Goal: Answer question/provide support: Share knowledge or assist other users

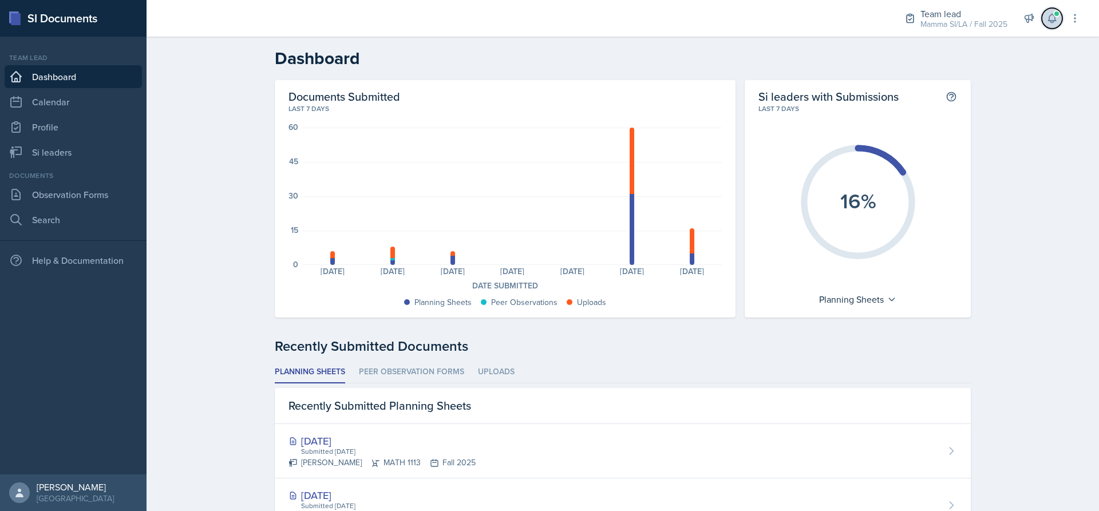
click at [1058, 19] on button at bounding box center [1052, 18] width 21 height 21
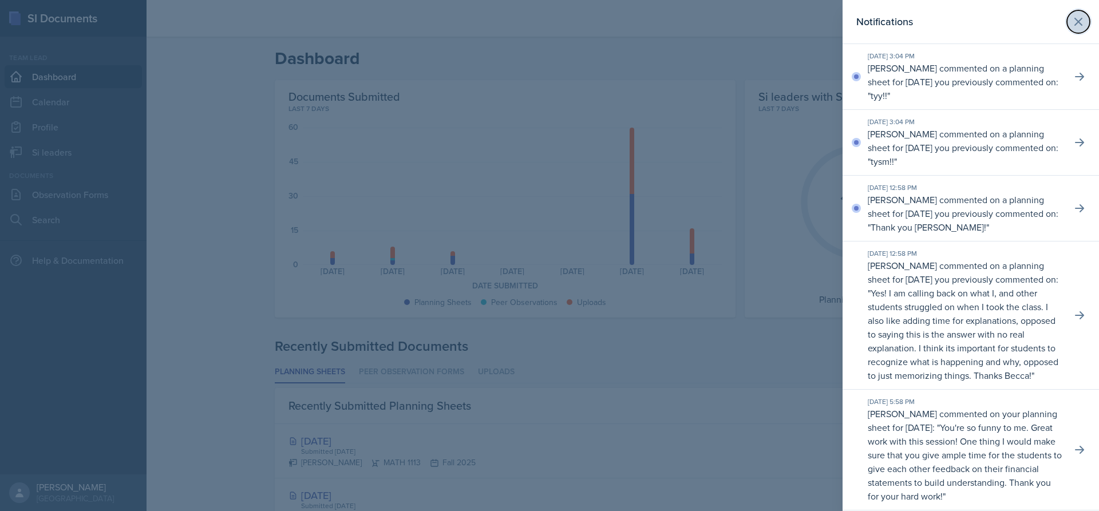
click at [1067, 18] on button at bounding box center [1078, 21] width 23 height 23
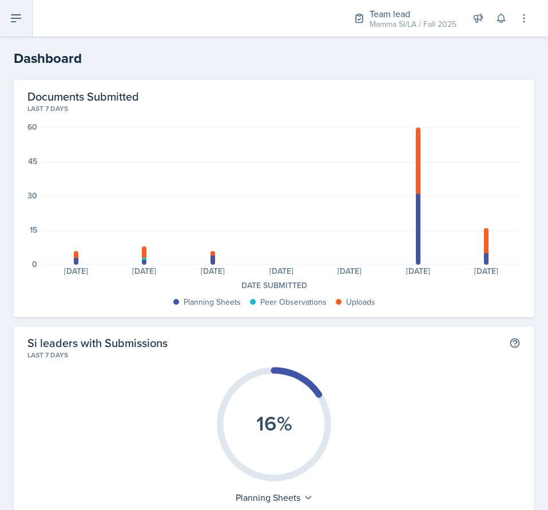
click at [22, 19] on icon at bounding box center [16, 18] width 14 height 14
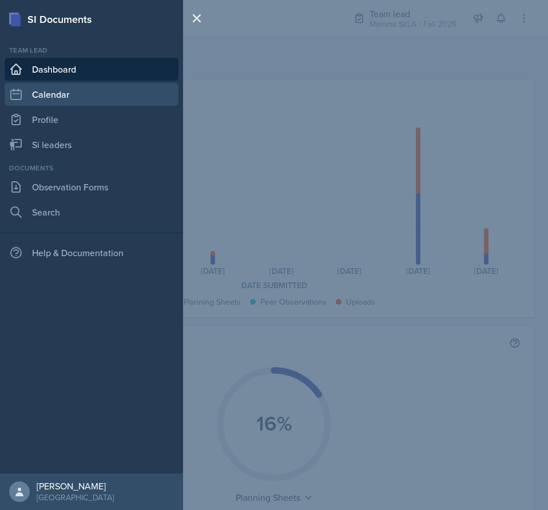
click at [93, 90] on link "Calendar" at bounding box center [92, 94] width 174 height 23
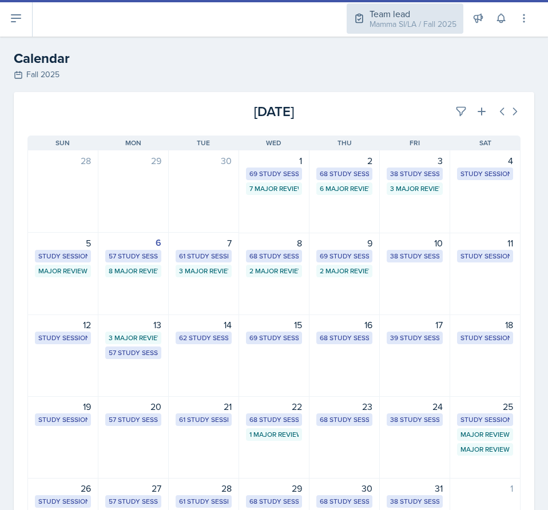
click at [411, 33] on div "Team lead Mamma SI/LA / Fall 2025" at bounding box center [405, 18] width 117 height 30
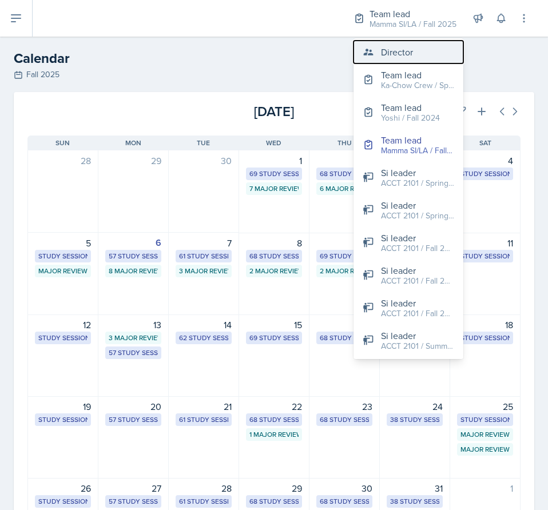
click at [406, 58] on div "Director" at bounding box center [397, 52] width 32 height 14
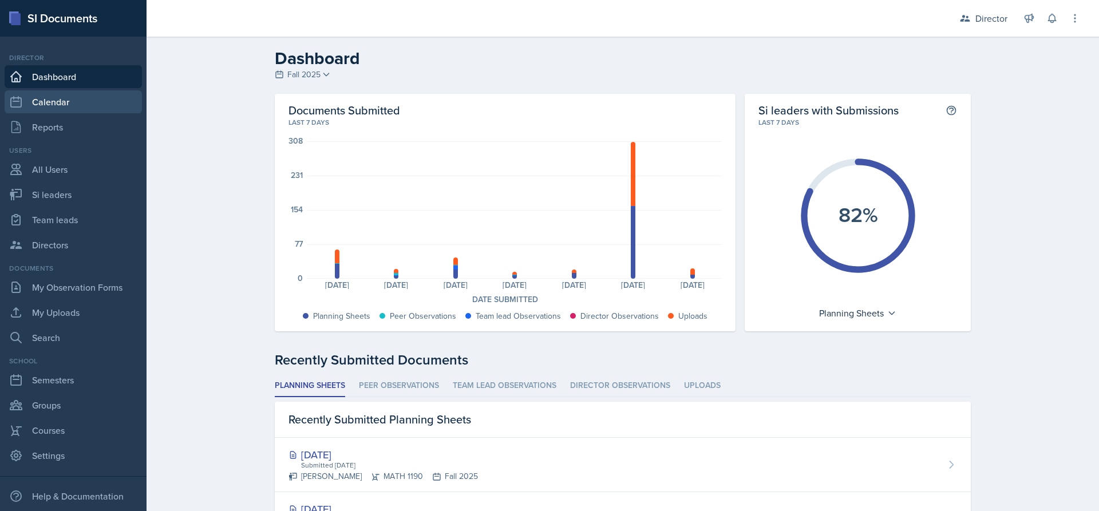
click at [64, 101] on link "Calendar" at bounding box center [73, 101] width 137 height 23
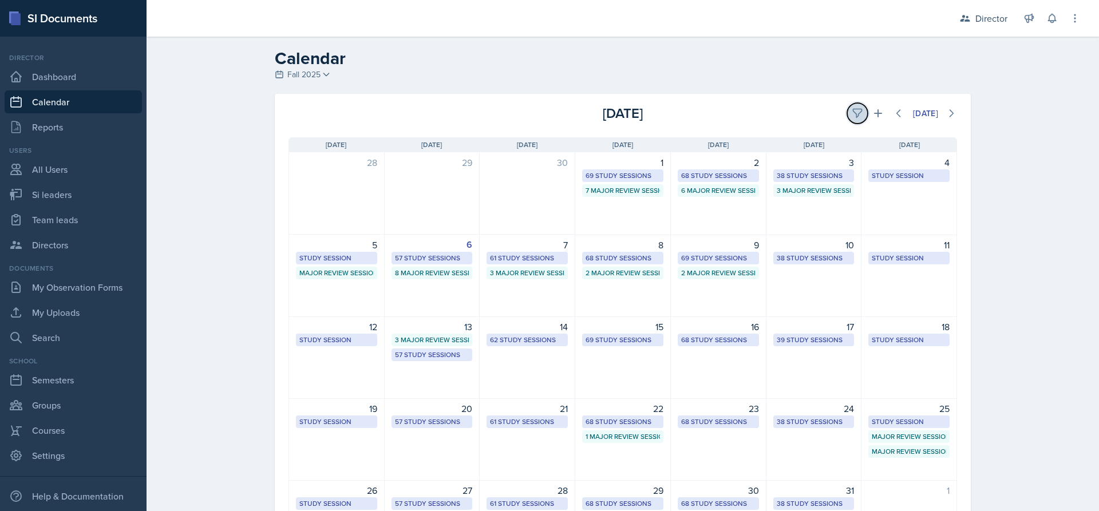
click at [847, 115] on button at bounding box center [857, 113] width 21 height 21
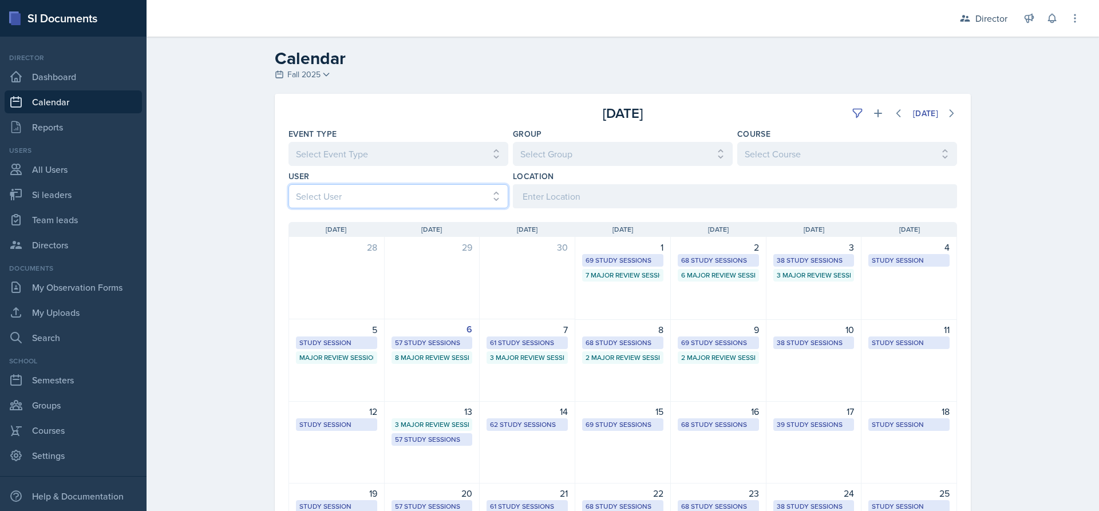
click at [479, 192] on select "Select User All Abeer Kayser Aditya Chauhan Aissa Sylla Alberto Di Stanislao Al…" at bounding box center [398, 196] width 220 height 24
select select "b85a0491-5583-4480-9a9c-fa5e16e7806a"
click at [288, 184] on select "Select User All Abeer Kayser Aditya Chauhan Aissa Sylla Alberto Di Stanislao Al…" at bounding box center [398, 196] width 220 height 24
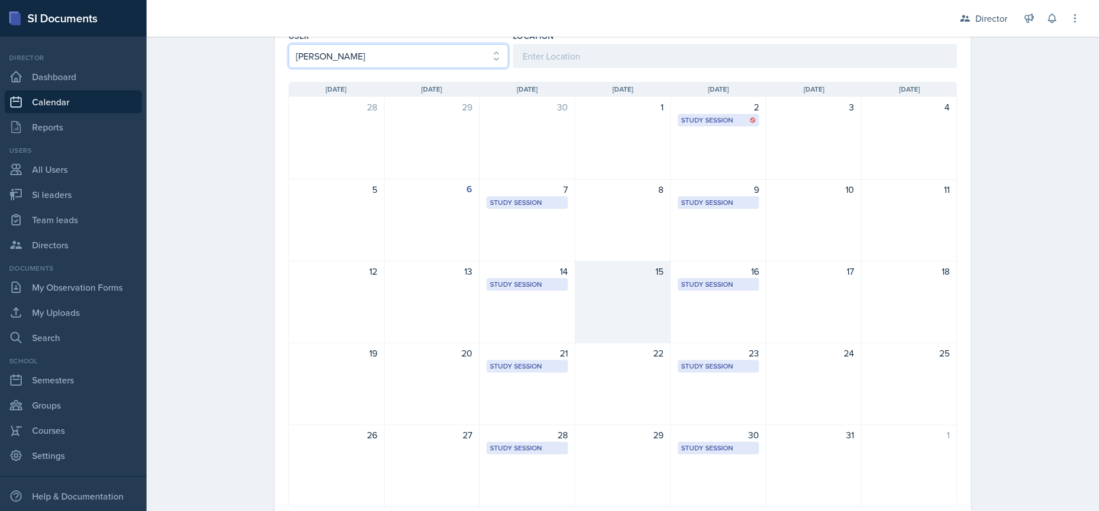
scroll to position [63, 0]
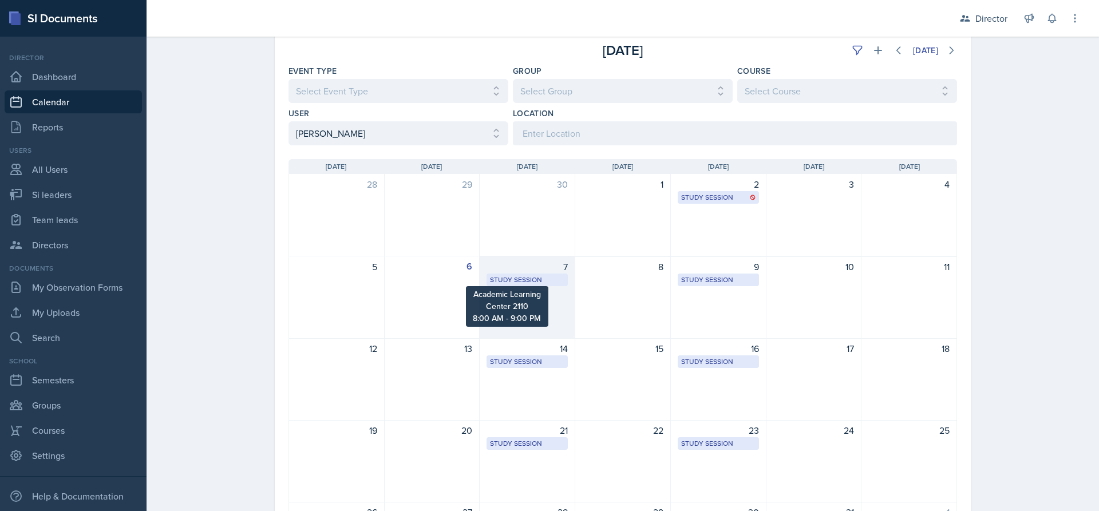
click at [520, 276] on div "Study Session" at bounding box center [527, 280] width 74 height 10
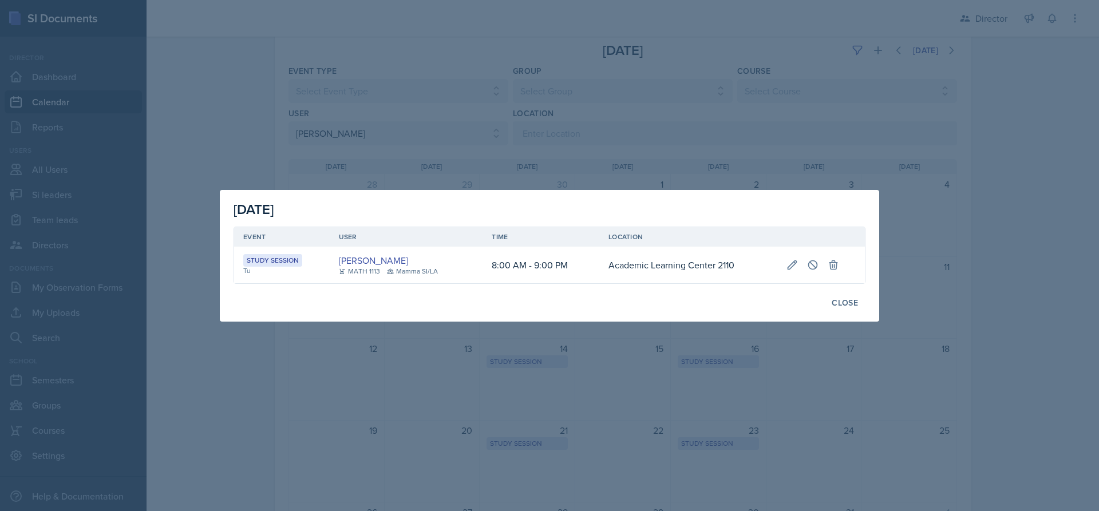
click at [743, 96] on div at bounding box center [549, 255] width 1099 height 511
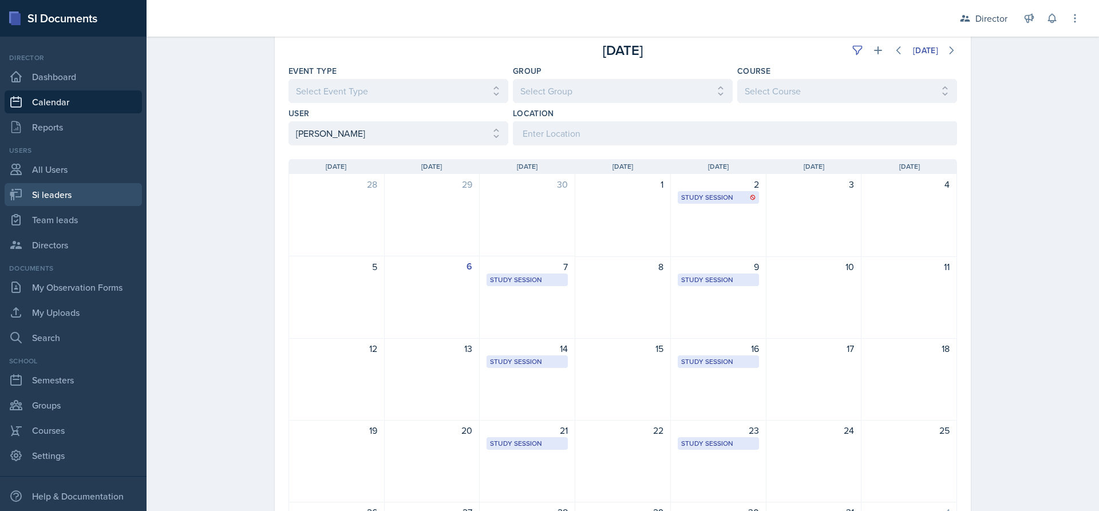
drag, startPoint x: 75, startPoint y: 195, endPoint x: 961, endPoint y: 1, distance: 907.0
click at [75, 195] on link "Si leaders" at bounding box center [73, 194] width 137 height 23
select select "2bed604d-1099-4043-b1bc-2365e8740244"
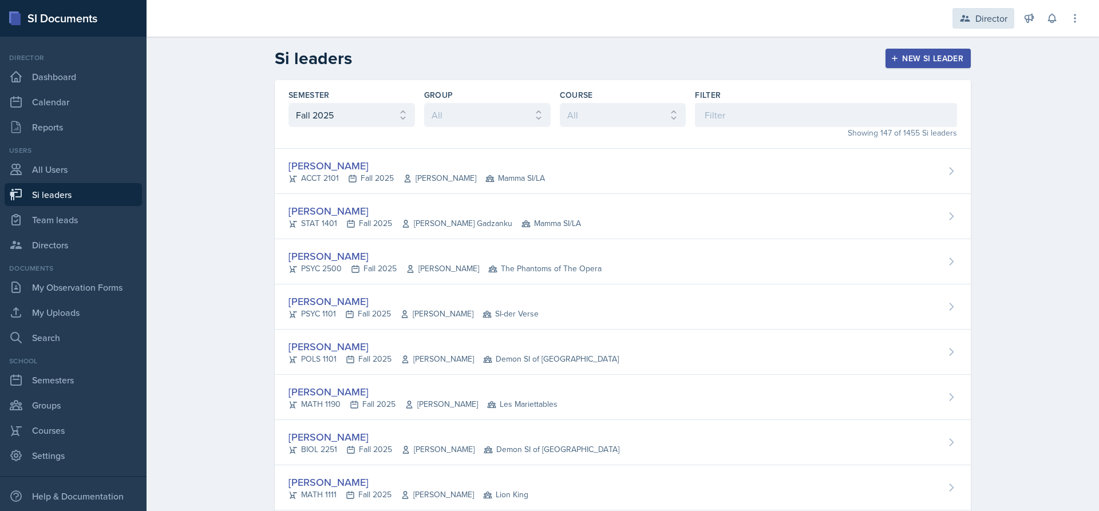
click at [990, 20] on div "Director" at bounding box center [991, 18] width 32 height 14
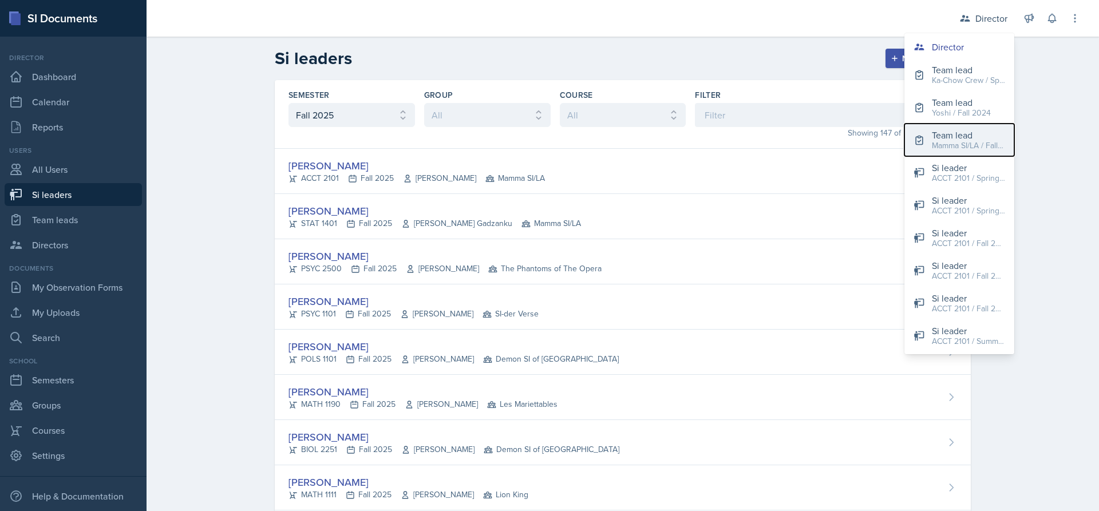
click at [971, 133] on div "Team lead" at bounding box center [968, 135] width 73 height 14
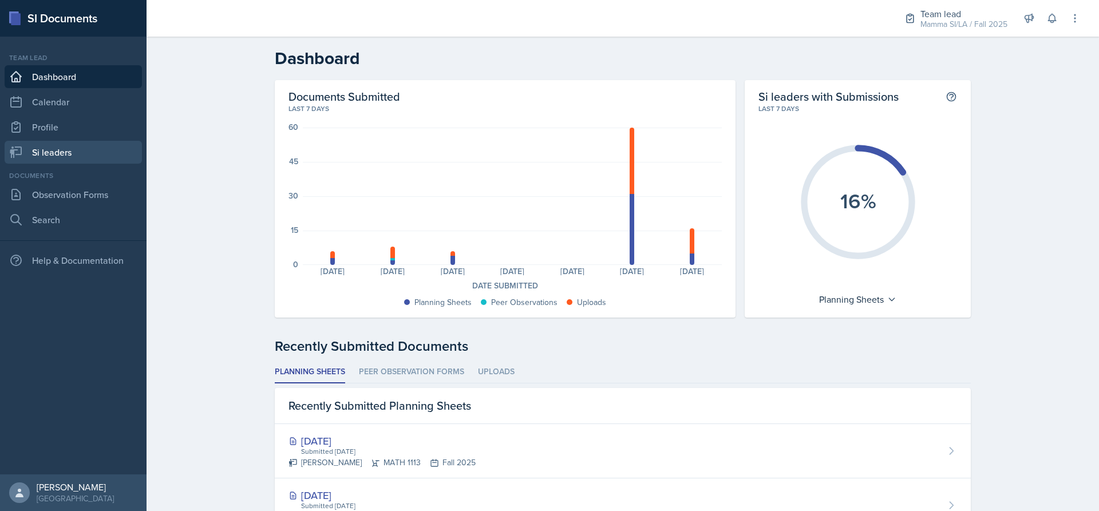
click at [77, 153] on link "Si leaders" at bounding box center [73, 152] width 137 height 23
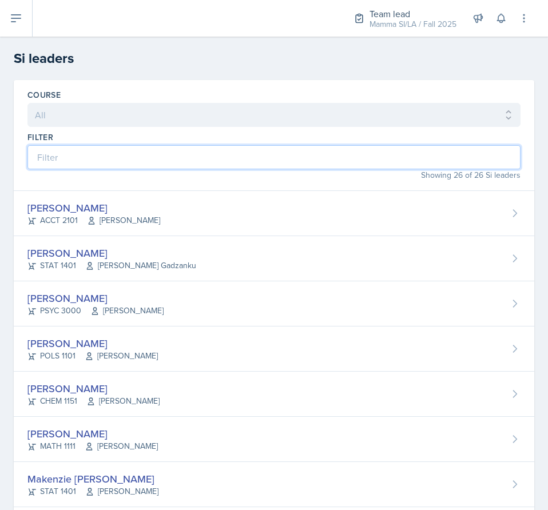
click at [209, 157] on input at bounding box center [273, 157] width 493 height 24
click at [399, 163] on input at bounding box center [273, 157] width 493 height 24
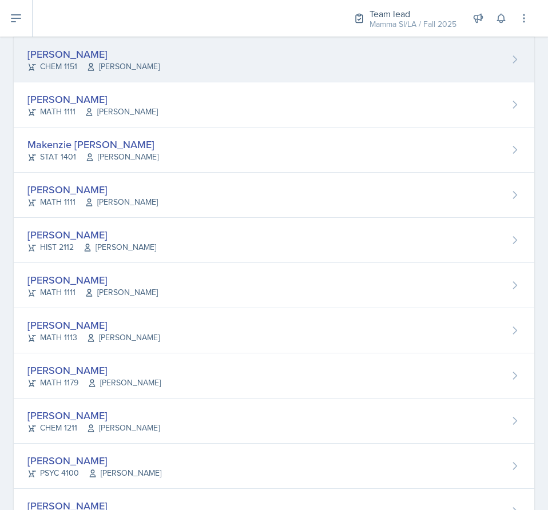
scroll to position [401, 0]
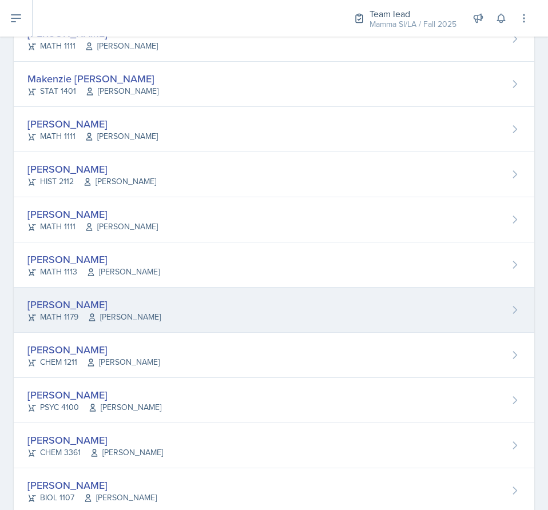
click at [232, 288] on div "Madelyn Hagan MATH 1179 Bridgette Puckett" at bounding box center [274, 310] width 521 height 45
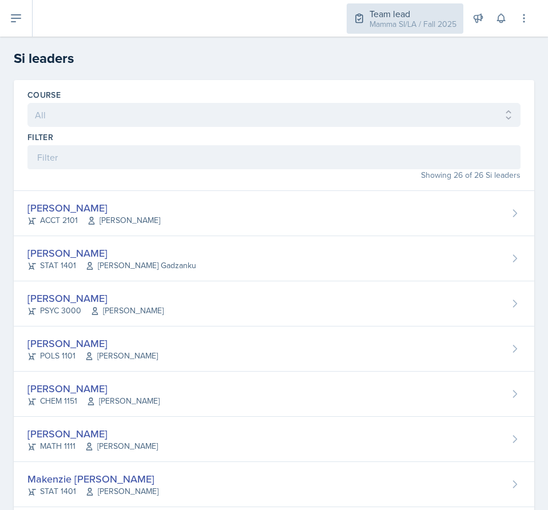
click at [390, 10] on div "Team lead" at bounding box center [413, 14] width 87 height 14
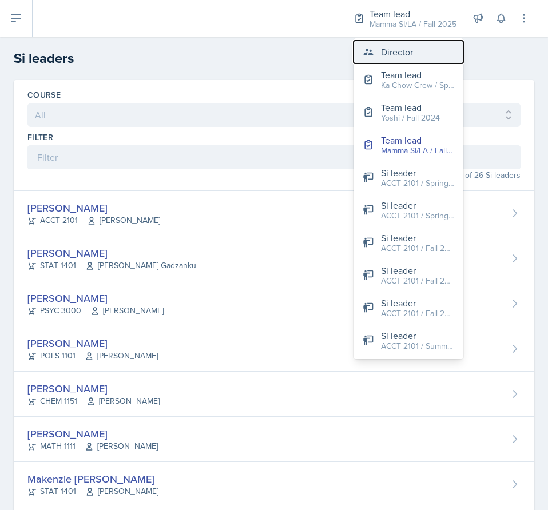
click at [399, 41] on button "Director" at bounding box center [409, 52] width 110 height 23
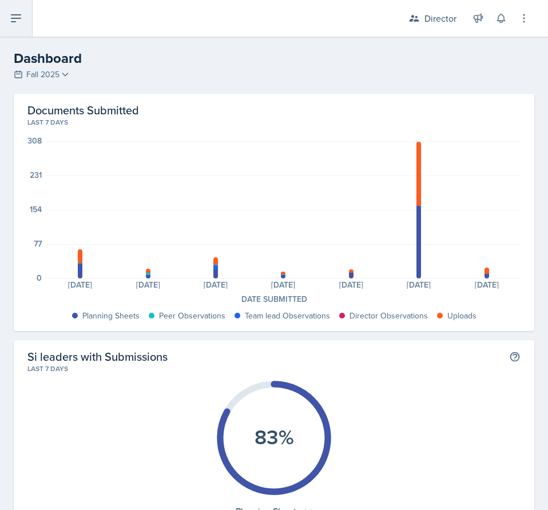
click at [10, 13] on icon at bounding box center [16, 18] width 14 height 14
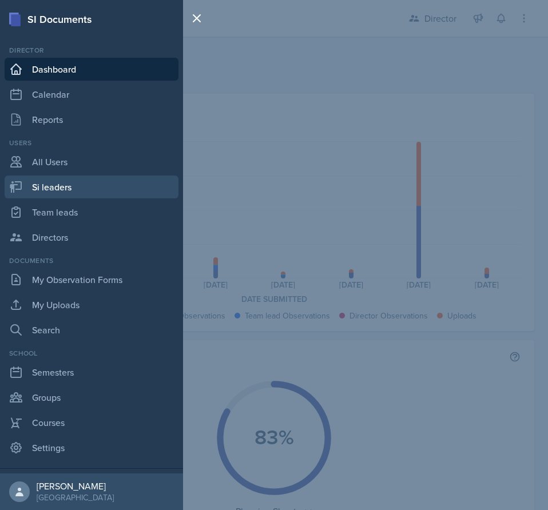
click at [84, 177] on link "Si leaders" at bounding box center [92, 187] width 174 height 23
select select "2bed604d-1099-4043-b1bc-2365e8740244"
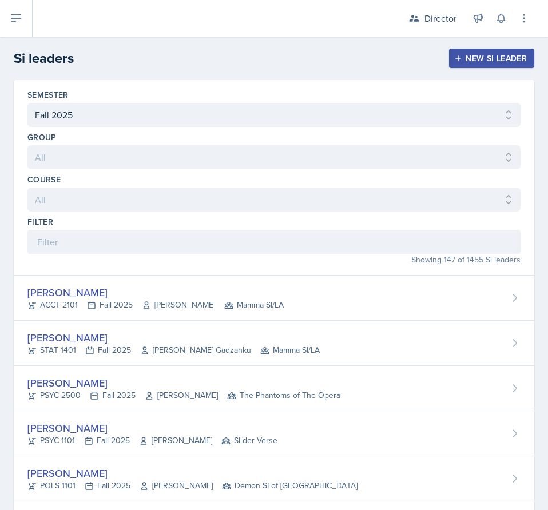
click at [123, 228] on div "Filter" at bounding box center [273, 235] width 493 height 38
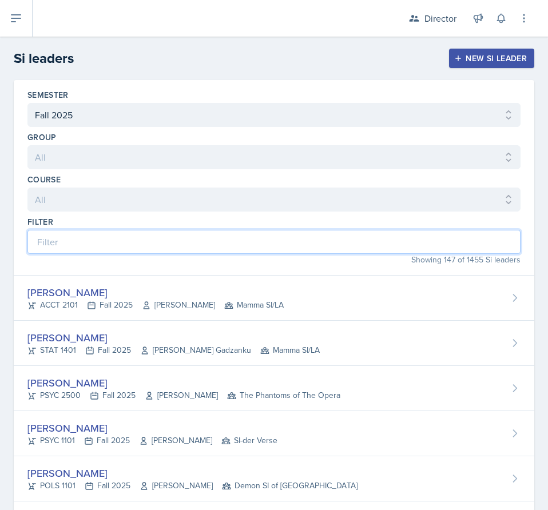
click at [125, 250] on input at bounding box center [273, 242] width 493 height 24
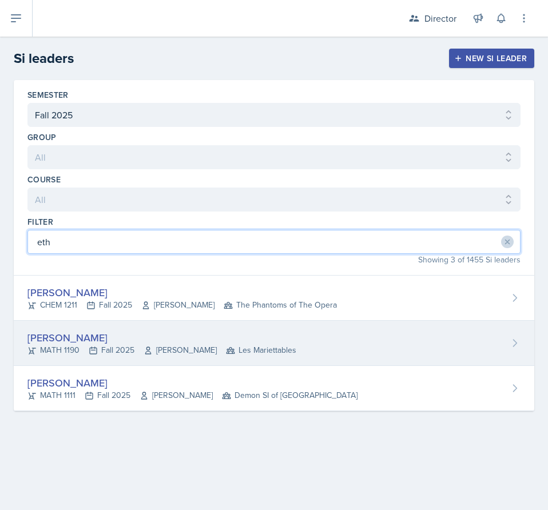
type input "eth"
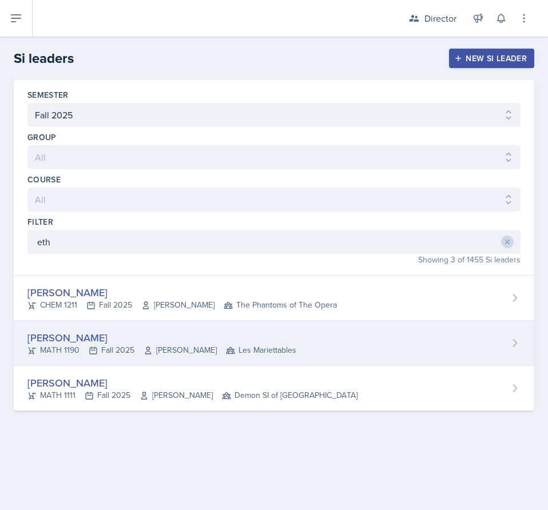
click at [114, 354] on div "MATH 1190 Fall 2025 Rebecca Shi Les Mariettables" at bounding box center [161, 351] width 269 height 12
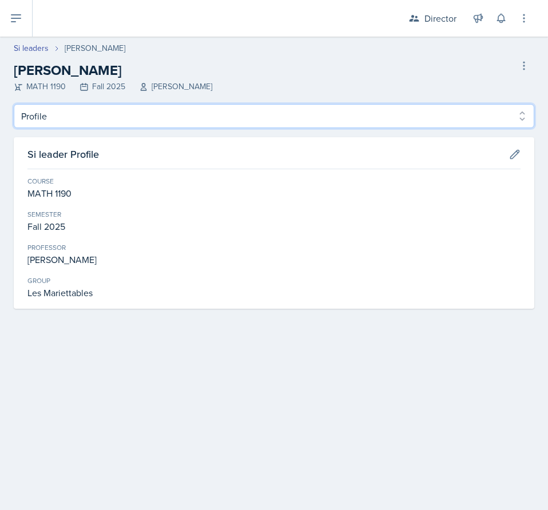
drag, startPoint x: 133, startPoint y: 110, endPoint x: 129, endPoint y: 126, distance: 15.8
click at [133, 110] on select "Profile Planning Sheets Observation Forms Uploads" at bounding box center [274, 116] width 521 height 24
select select "Planning Sheets"
click at [14, 104] on select "Profile Planning Sheets Observation Forms Uploads" at bounding box center [274, 116] width 521 height 24
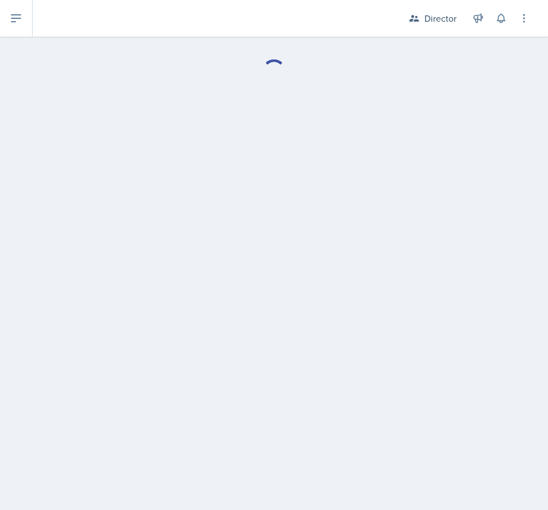
select select "Planning Sheets"
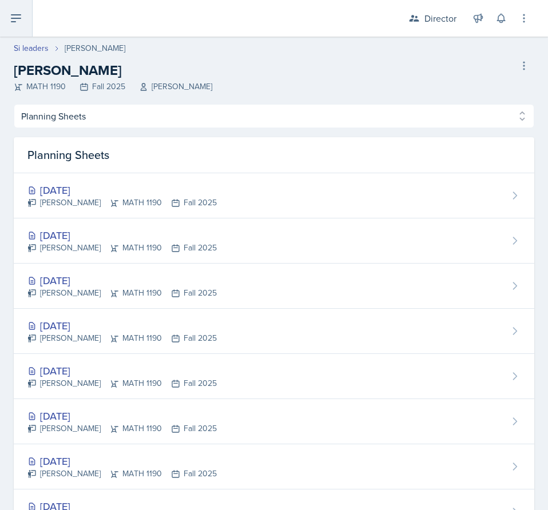
click at [7, 18] on button at bounding box center [16, 18] width 33 height 37
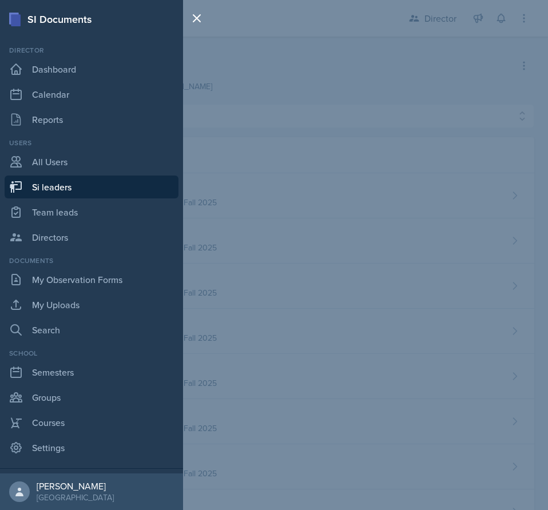
click at [99, 185] on link "Si leaders" at bounding box center [92, 187] width 174 height 23
select select "2bed604d-1099-4043-b1bc-2365e8740244"
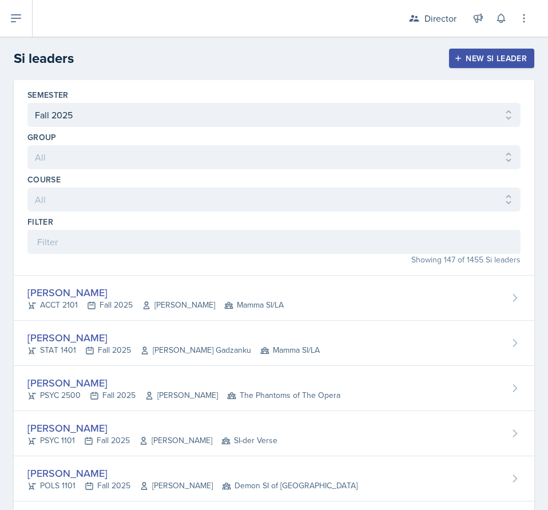
click at [435, 6] on div "Director Director Team lead Ka-Chow Crew / Spring 2025 Team lead Yoshi / Fall 2…" at bounding box center [461, 18] width 137 height 37
click at [435, 25] on div "Director" at bounding box center [441, 18] width 32 height 14
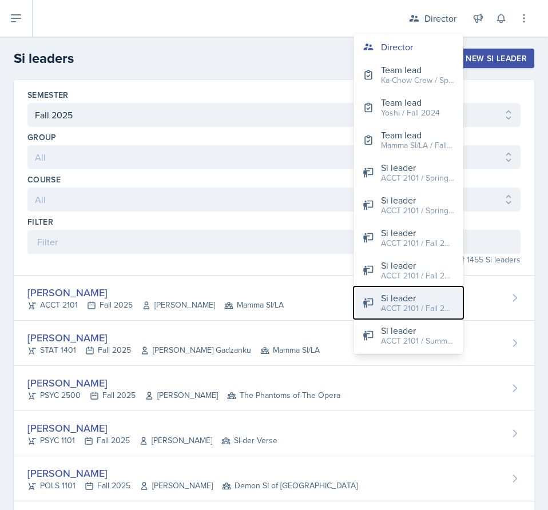
click at [402, 307] on div "ACCT 2101 / Fall 2025" at bounding box center [417, 309] width 73 height 12
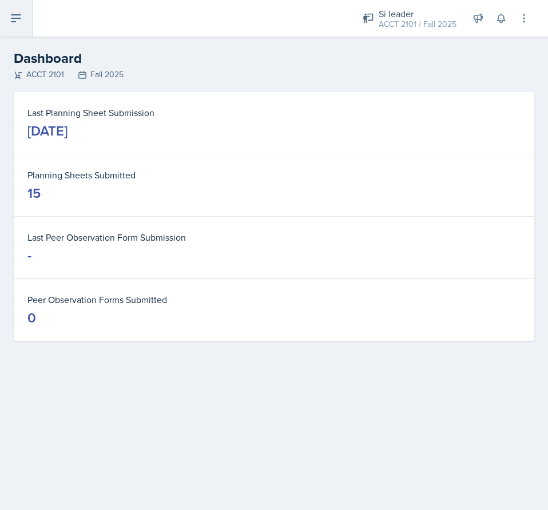
click at [14, 10] on button at bounding box center [16, 18] width 33 height 37
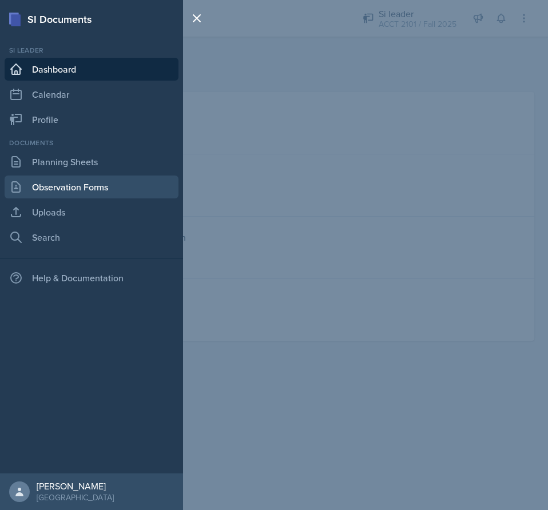
click at [81, 192] on link "Observation Forms" at bounding box center [92, 187] width 174 height 23
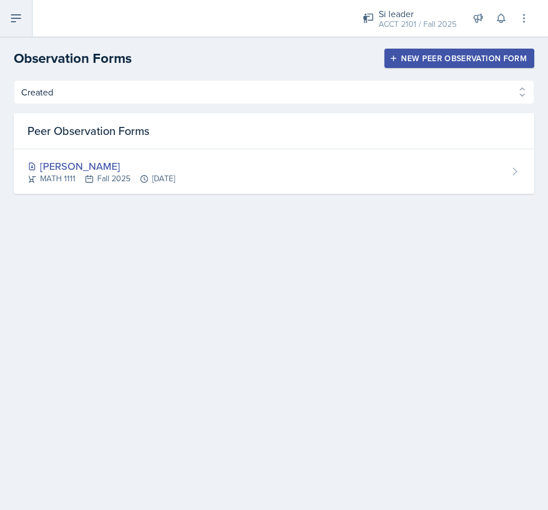
click at [20, 19] on icon at bounding box center [16, 18] width 14 height 14
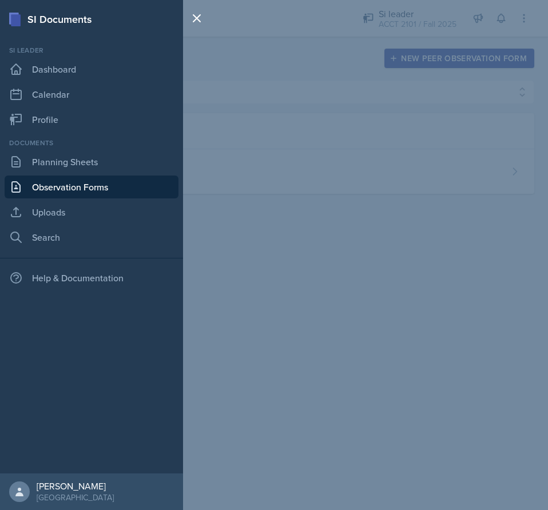
click at [339, 56] on div "SI Documents Si leader Dashboard Calendar Profile Documents Planning Sheets Obs…" at bounding box center [274, 255] width 548 height 510
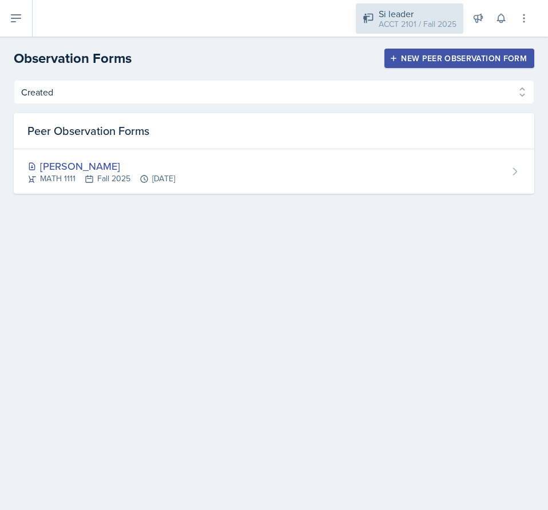
click at [400, 11] on div "Si leader" at bounding box center [418, 14] width 78 height 14
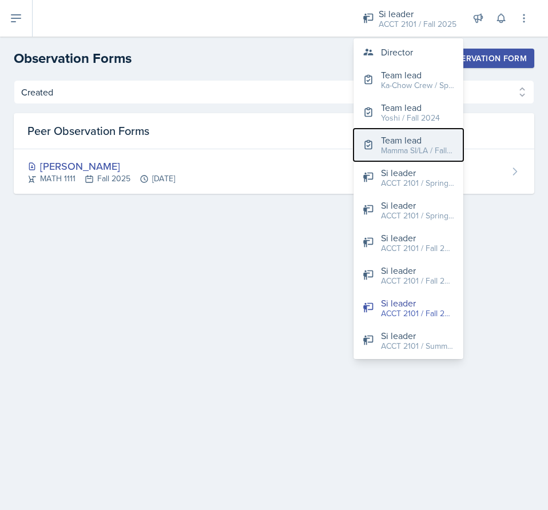
click at [402, 149] on div "Mamma SI/LA / Fall 2025" at bounding box center [417, 151] width 73 height 12
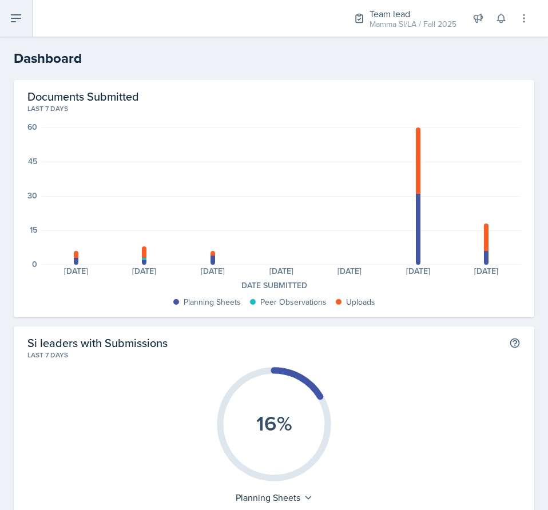
click at [6, 17] on button at bounding box center [16, 18] width 33 height 37
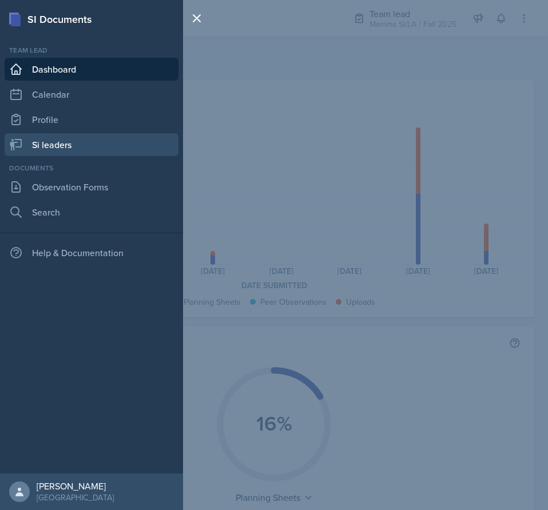
click at [101, 145] on link "Si leaders" at bounding box center [92, 144] width 174 height 23
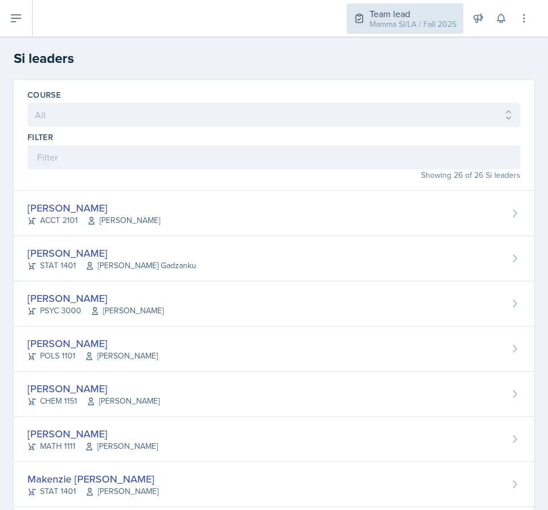
click at [402, 26] on div "Mamma SI/LA / Fall 2025" at bounding box center [413, 24] width 87 height 12
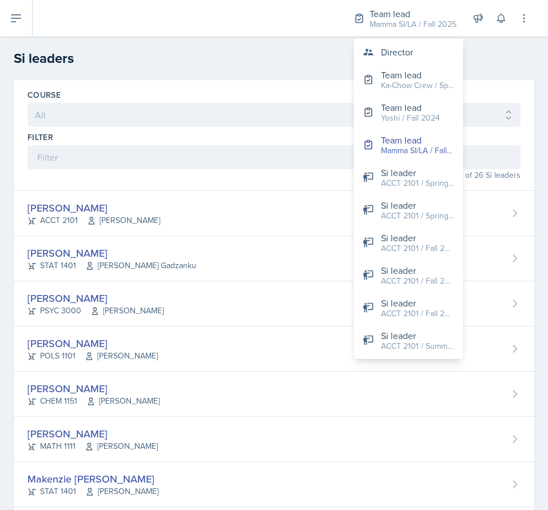
click at [294, 43] on header "Si leaders" at bounding box center [274, 58] width 548 height 43
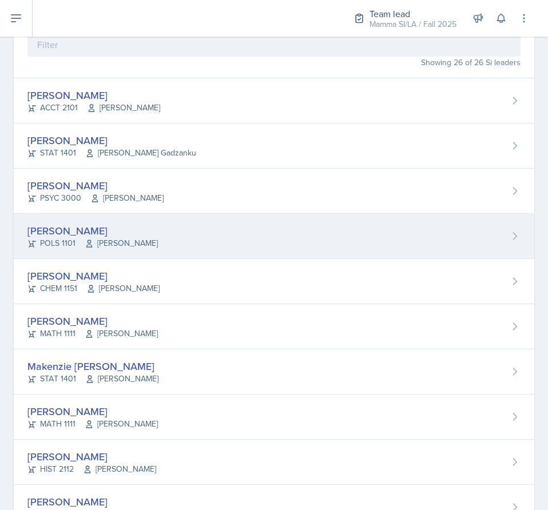
scroll to position [114, 0]
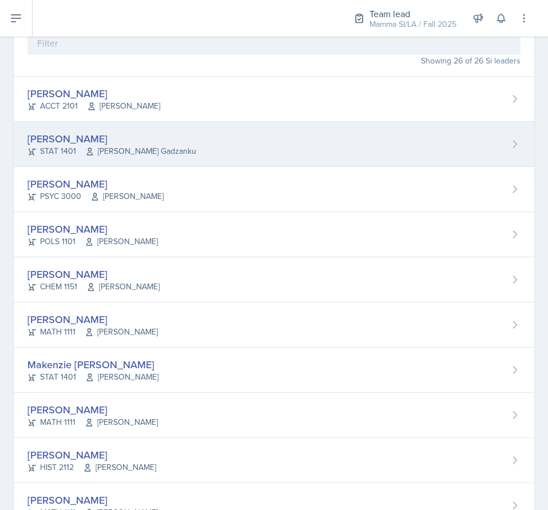
click at [188, 138] on div "[PERSON_NAME] STAT 1401 [PERSON_NAME] Gadzanku" at bounding box center [274, 144] width 521 height 45
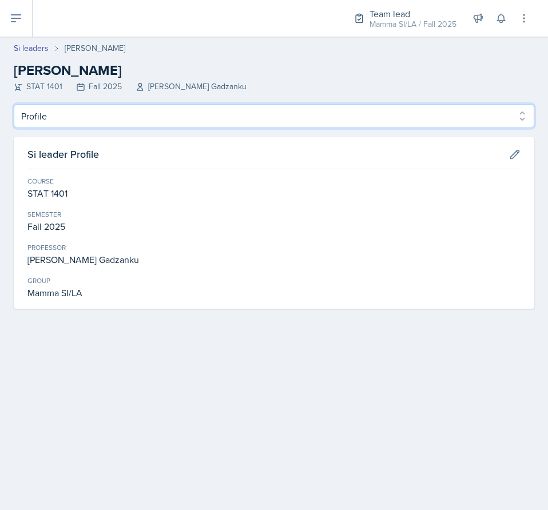
click at [196, 122] on select "Profile Planning Sheets Observation Forms Uploads" at bounding box center [274, 116] width 521 height 24
select select "Planning Sheets"
click at [14, 104] on select "Profile Planning Sheets Observation Forms Uploads" at bounding box center [274, 116] width 521 height 24
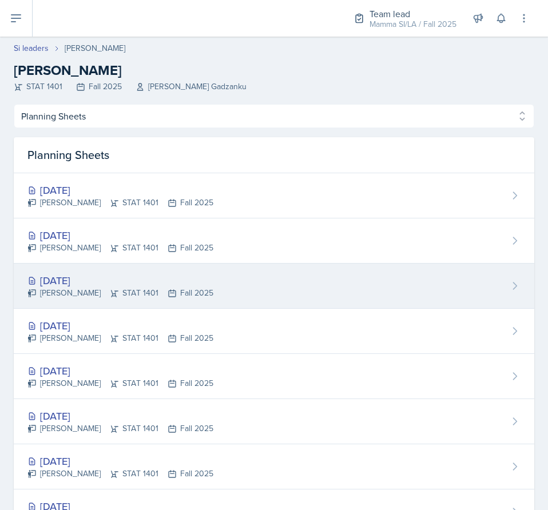
click at [219, 280] on div "[DATE] [PERSON_NAME] STAT 1401 Fall 2025" at bounding box center [274, 286] width 521 height 45
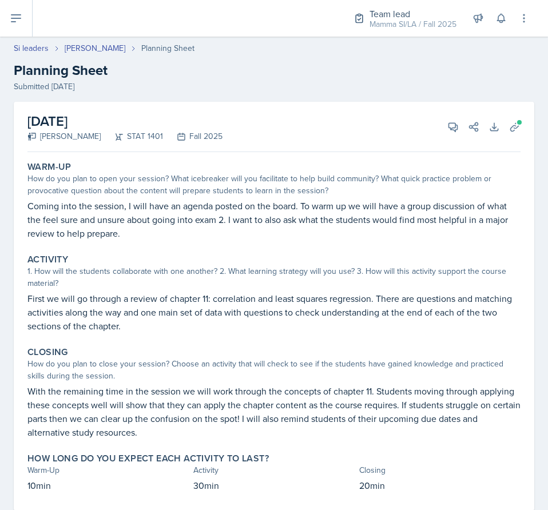
scroll to position [28, 0]
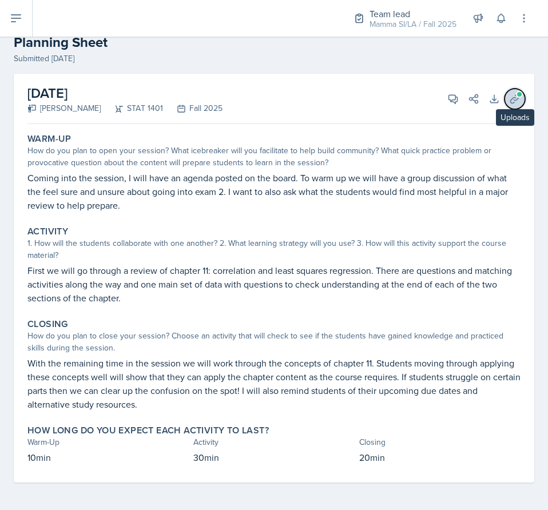
click at [509, 104] on icon at bounding box center [514, 98] width 11 height 11
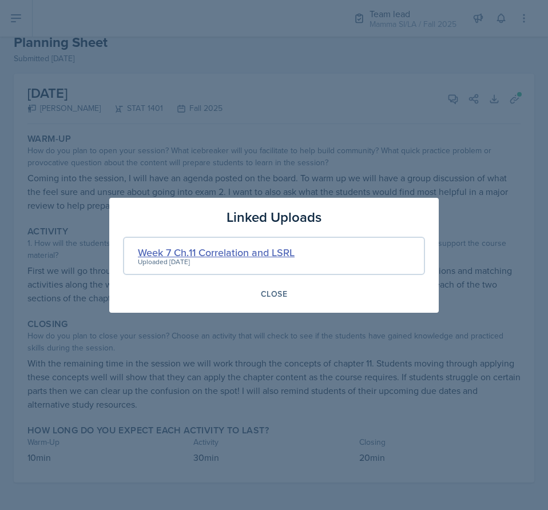
click at [201, 254] on div "Week 7 Ch.11 Correlation and LSRL" at bounding box center [216, 252] width 157 height 15
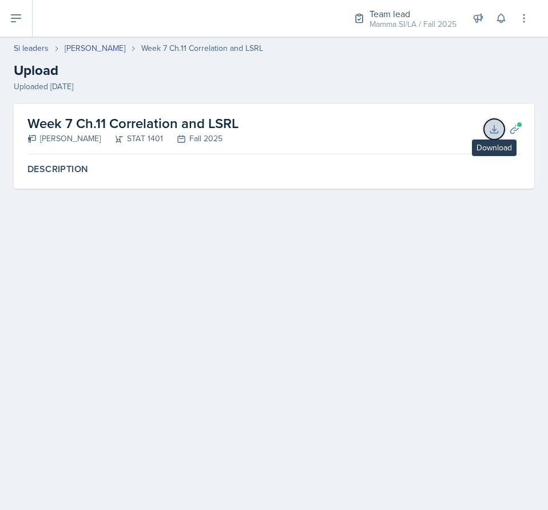
click at [498, 126] on icon at bounding box center [494, 129] width 11 height 11
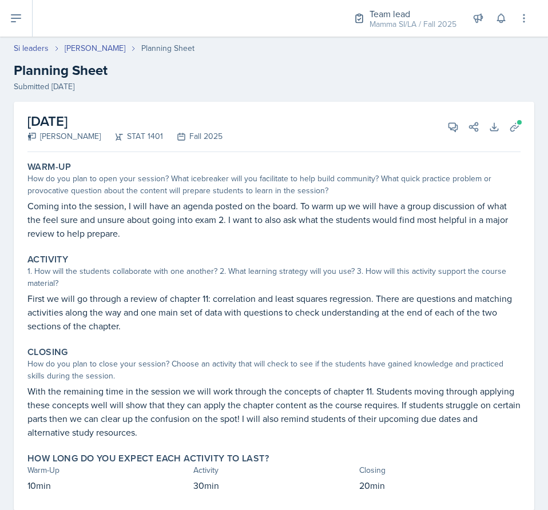
scroll to position [28, 0]
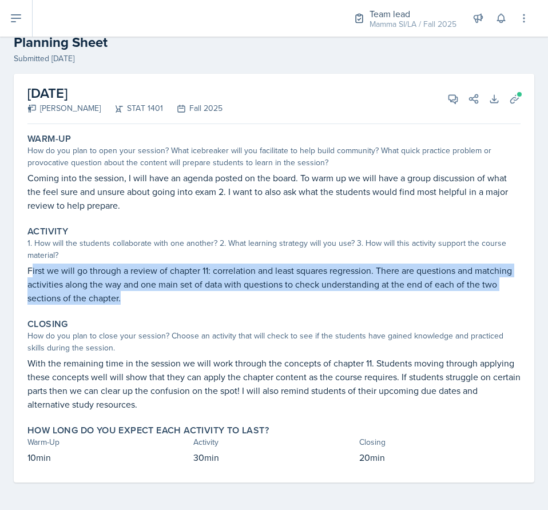
drag, startPoint x: 160, startPoint y: 303, endPoint x: 31, endPoint y: 272, distance: 133.1
click at [31, 272] on p "First we will go through a review of chapter 11: correlation and least squares …" at bounding box center [273, 284] width 493 height 41
drag, startPoint x: 22, startPoint y: 264, endPoint x: 184, endPoint y: 307, distance: 167.0
click at [184, 307] on div "[DATE] [PERSON_NAME] STAT 1401 Fall 2025 View Comments Comments Send Share Down…" at bounding box center [274, 278] width 521 height 409
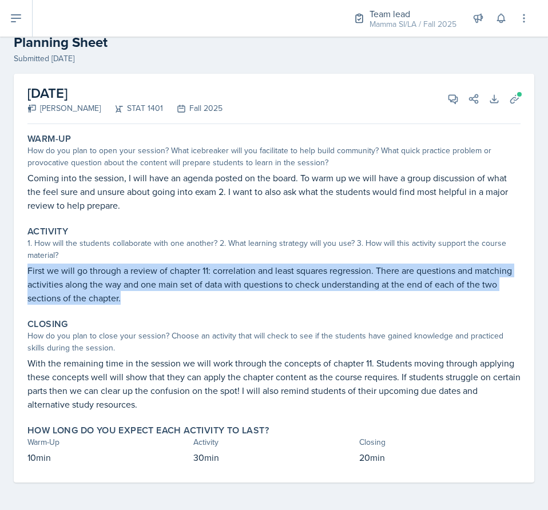
click at [184, 307] on div "Activity 1. How will the students collaborate with one another? 2. What learnin…" at bounding box center [274, 265] width 502 height 88
drag, startPoint x: 176, startPoint y: 302, endPoint x: 24, endPoint y: 272, distance: 154.4
click at [24, 272] on div "Activity 1. How will the students collaborate with one another? 2. What learnin…" at bounding box center [274, 265] width 502 height 88
drag, startPoint x: 24, startPoint y: 272, endPoint x: 166, endPoint y: 307, distance: 146.0
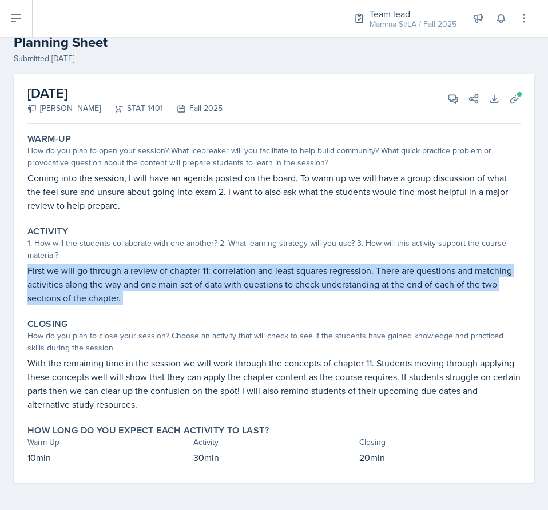
click at [166, 307] on div "Activity 1. How will the students collaborate with one another? 2. What learnin…" at bounding box center [274, 265] width 502 height 88
drag, startPoint x: 148, startPoint y: 296, endPoint x: 25, endPoint y: 272, distance: 125.3
click at [25, 272] on div "Activity 1. How will the students collaborate with one another? 2. What learnin…" at bounding box center [274, 265] width 502 height 88
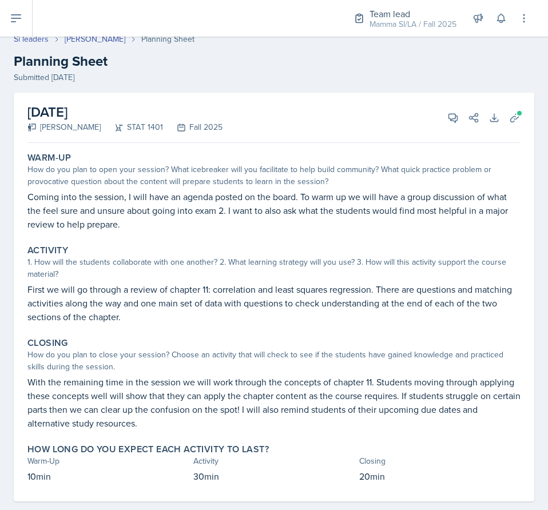
scroll to position [0, 0]
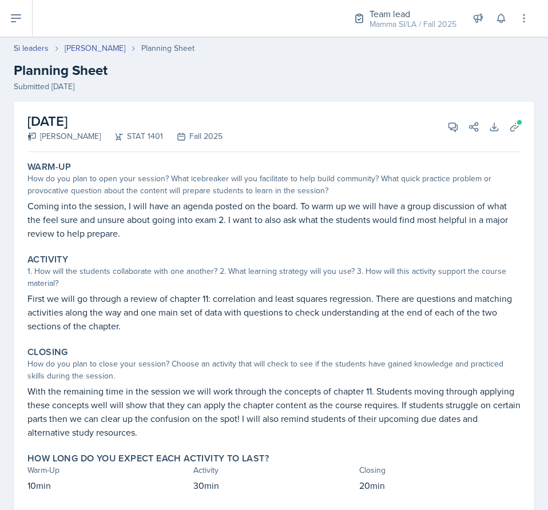
select select "Planning Sheets"
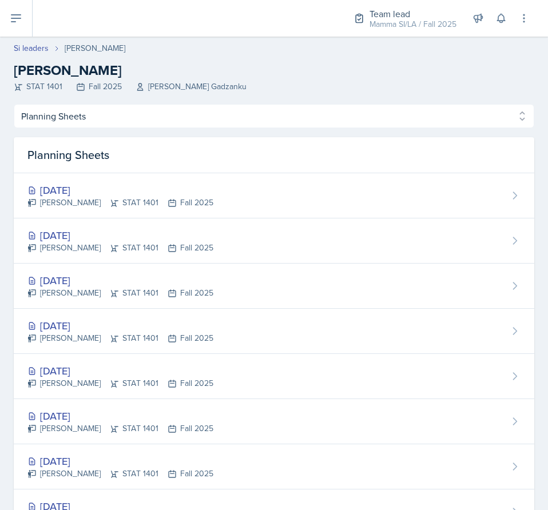
click at [129, 227] on div "[DATE] [PERSON_NAME] STAT 1401 Fall 2025" at bounding box center [274, 241] width 521 height 45
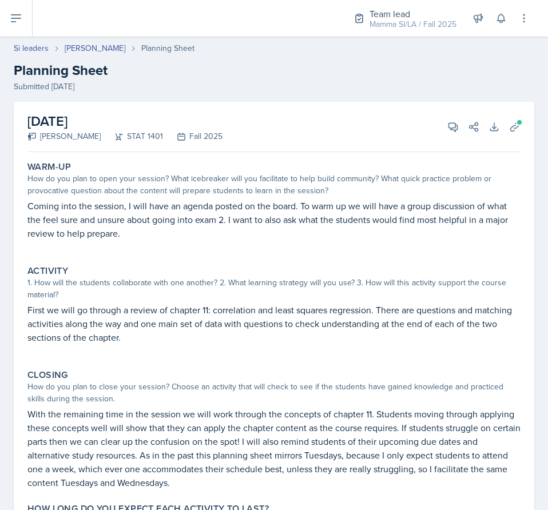
select select "Planning Sheets"
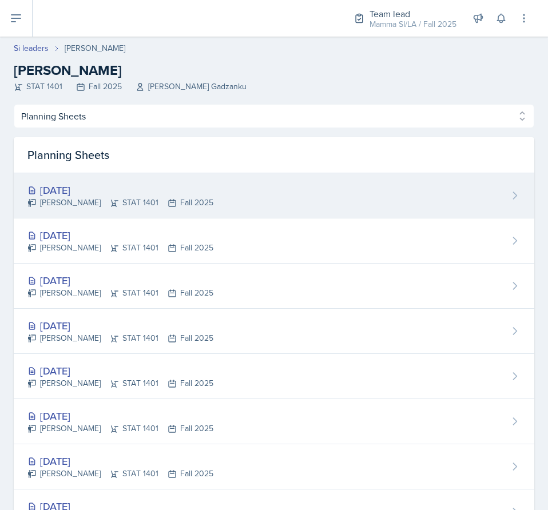
click at [187, 192] on div "[DATE] [PERSON_NAME] STAT 1401 Fall 2025" at bounding box center [274, 195] width 521 height 45
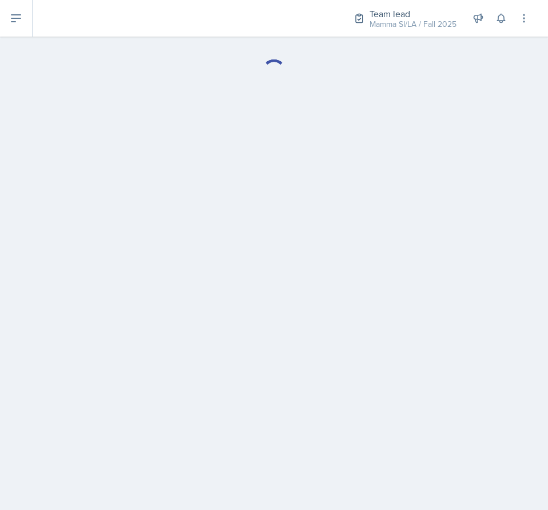
select select "Planning Sheets"
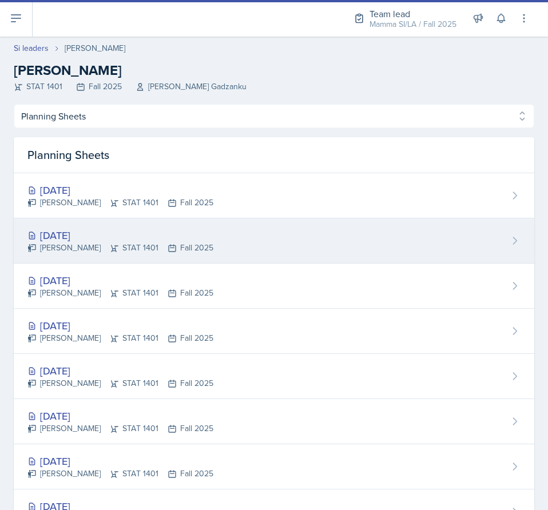
click at [161, 238] on div "[DATE]" at bounding box center [120, 235] width 186 height 15
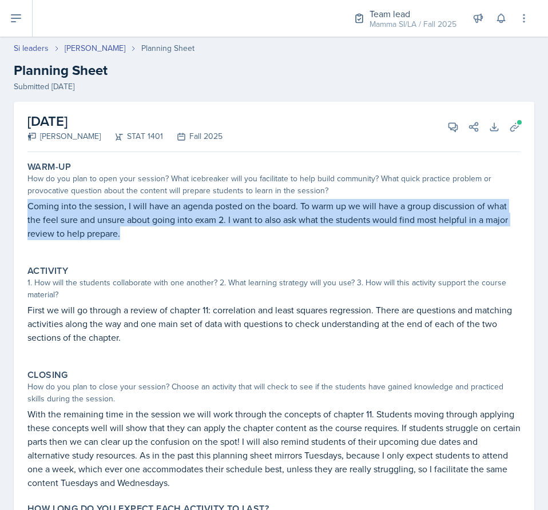
drag, startPoint x: 21, startPoint y: 207, endPoint x: 190, endPoint y: 250, distance: 174.2
click at [190, 250] on div "[DATE] [PERSON_NAME] STAT 1401 Fall 2025 View Comments Comments Send Share Down…" at bounding box center [274, 332] width 521 height 460
click at [190, 250] on p at bounding box center [273, 245] width 493 height 11
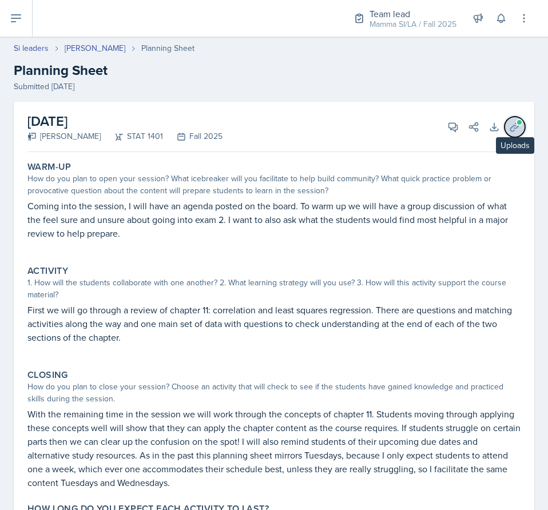
click at [505, 133] on button "Uploads" at bounding box center [515, 127] width 21 height 21
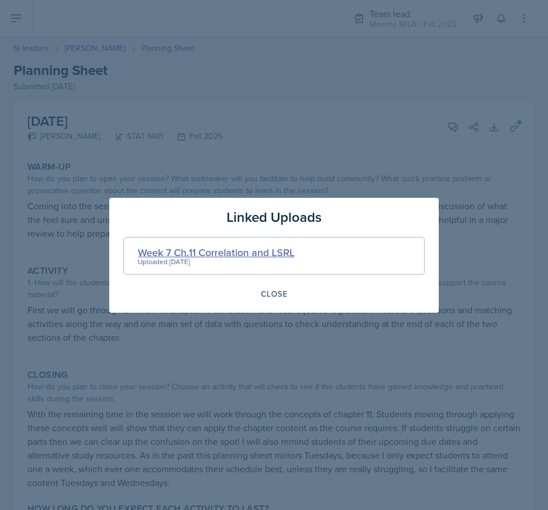
click at [254, 256] on div "Week 7 Ch.11 Correlation and LSRL" at bounding box center [216, 252] width 157 height 15
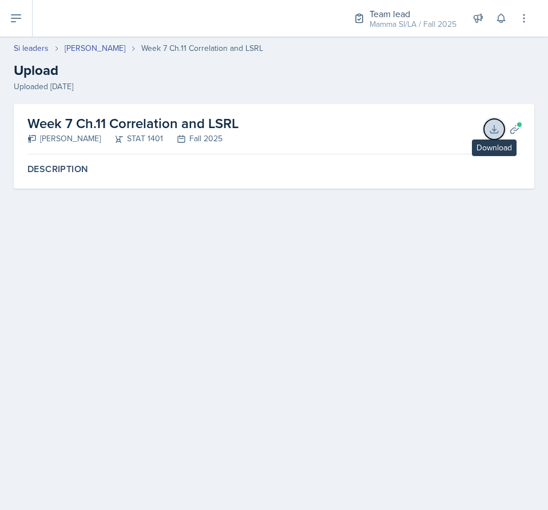
click at [497, 126] on icon at bounding box center [494, 129] width 11 height 11
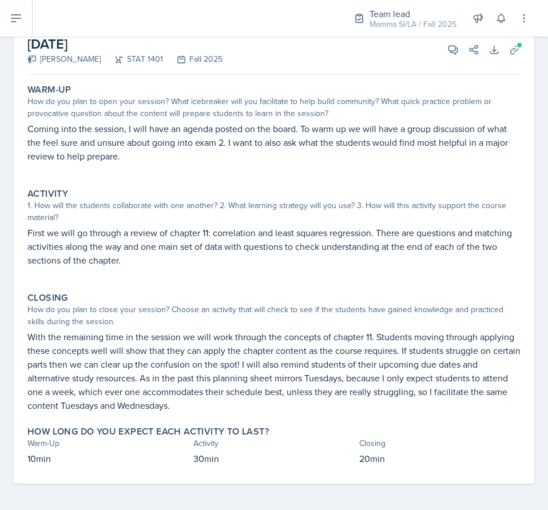
scroll to position [78, 0]
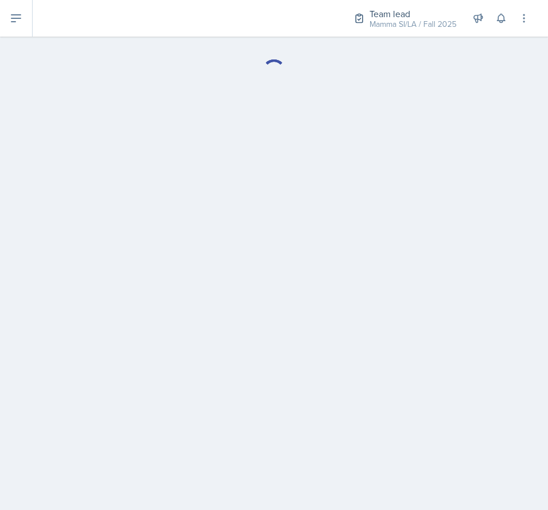
select select "Planning Sheets"
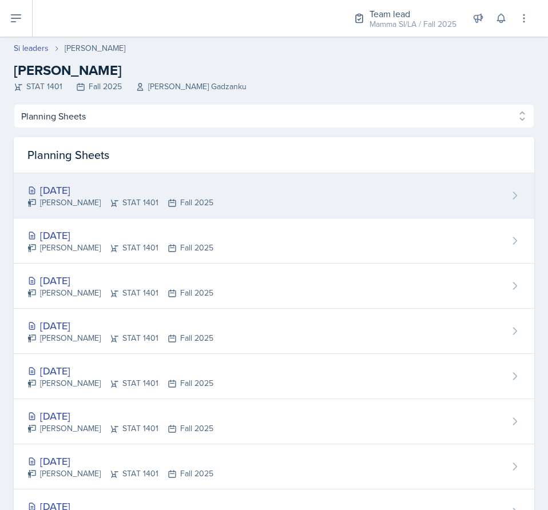
click at [193, 189] on div "[DATE] [PERSON_NAME] STAT 1401 Fall 2025" at bounding box center [274, 195] width 521 height 45
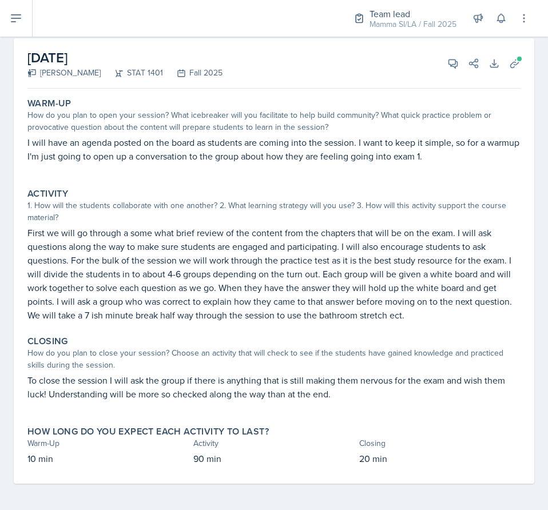
scroll to position [65, 0]
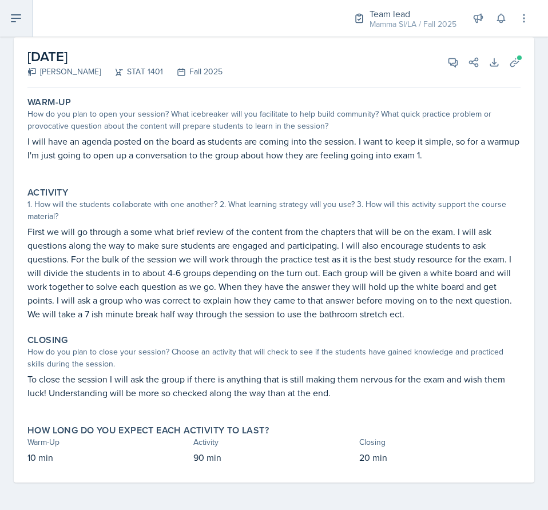
click at [7, 6] on button at bounding box center [16, 18] width 33 height 37
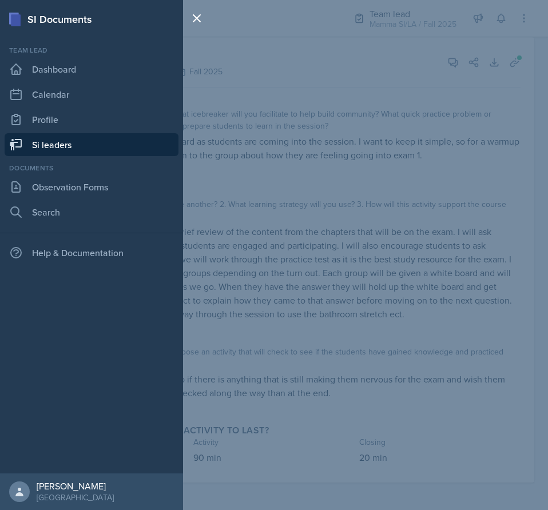
click at [54, 142] on link "Si leaders" at bounding box center [92, 144] width 174 height 23
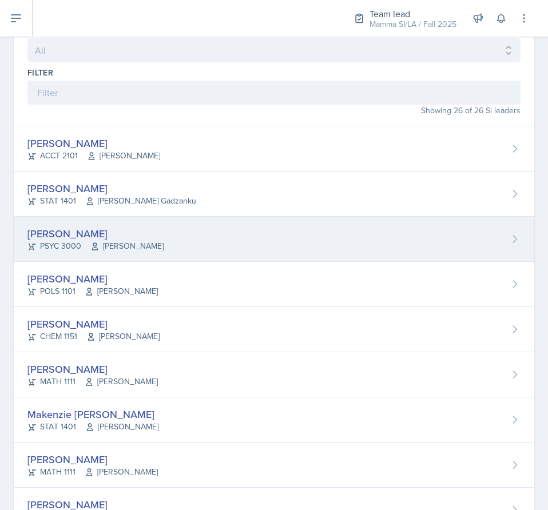
click at [142, 224] on div "[PERSON_NAME] PSYC 3000 [PERSON_NAME]" at bounding box center [274, 239] width 521 height 45
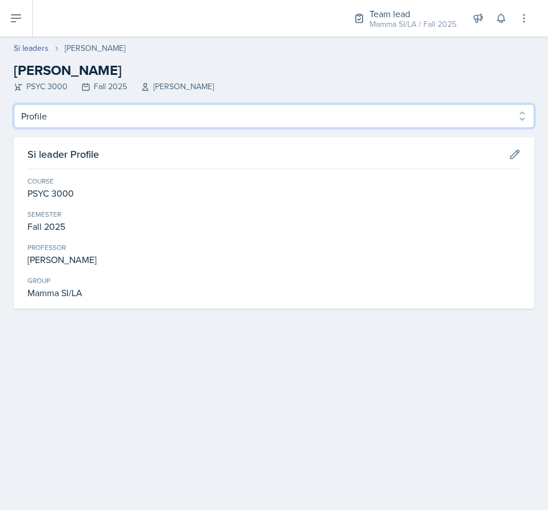
click at [168, 109] on select "Profile Planning Sheets Observation Forms Uploads" at bounding box center [274, 116] width 521 height 24
select select "Planning Sheets"
click at [14, 104] on select "Profile Planning Sheets Observation Forms Uploads" at bounding box center [274, 116] width 521 height 24
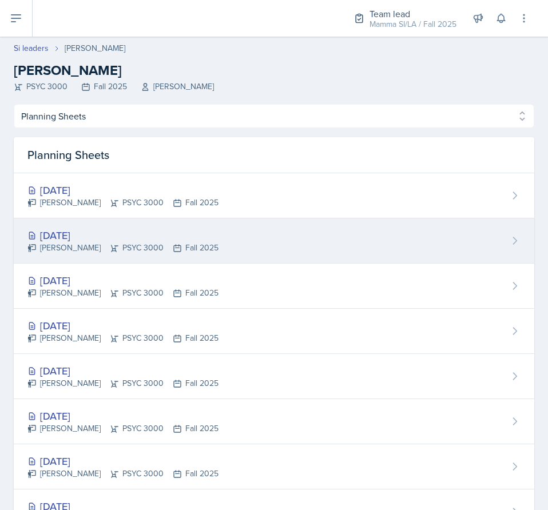
click at [183, 237] on div "[DATE]" at bounding box center [122, 235] width 191 height 15
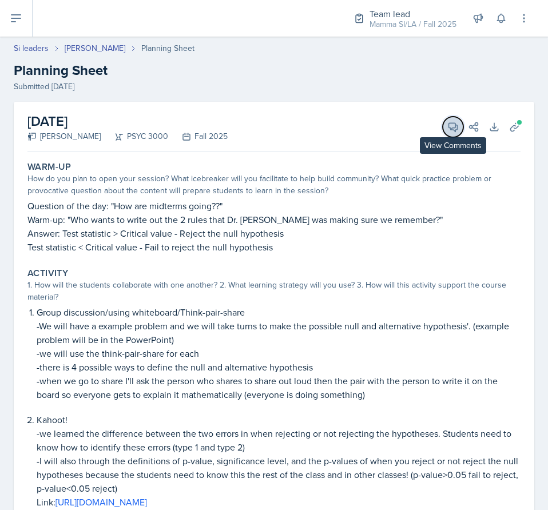
click at [443, 118] on button "View Comments" at bounding box center [453, 127] width 21 height 21
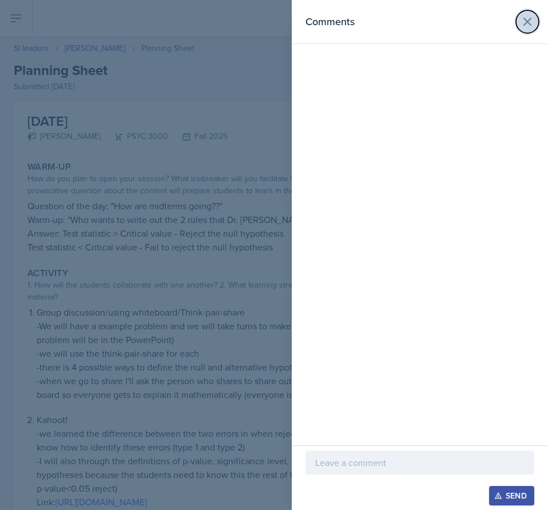
click at [523, 21] on icon at bounding box center [528, 22] width 14 height 14
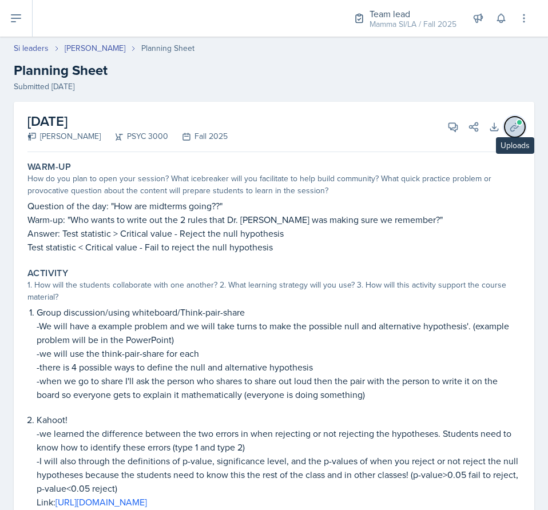
click at [509, 130] on icon at bounding box center [514, 126] width 11 height 11
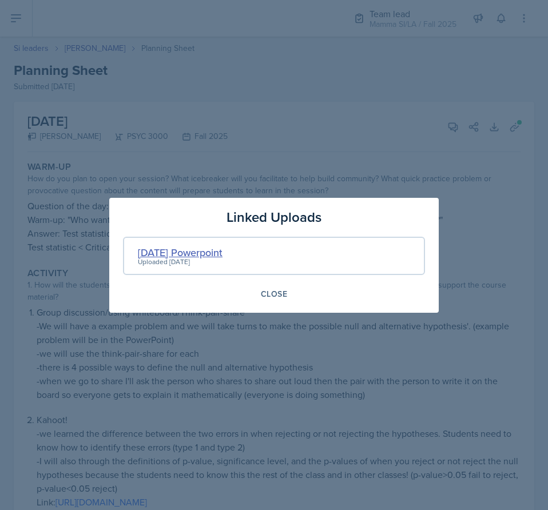
click at [203, 252] on div "[DATE] Powerpoint" at bounding box center [180, 252] width 85 height 15
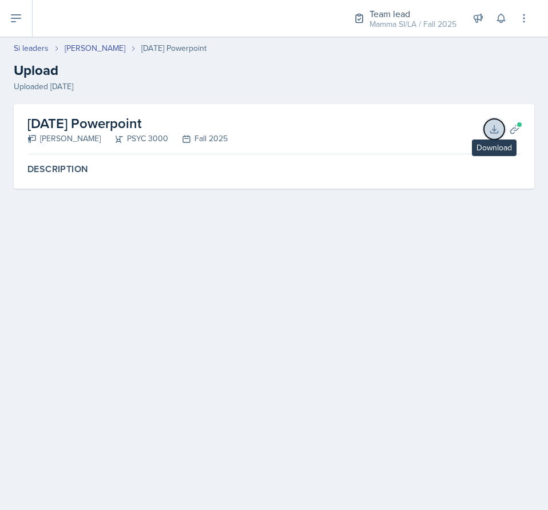
click at [493, 131] on icon at bounding box center [494, 129] width 11 height 11
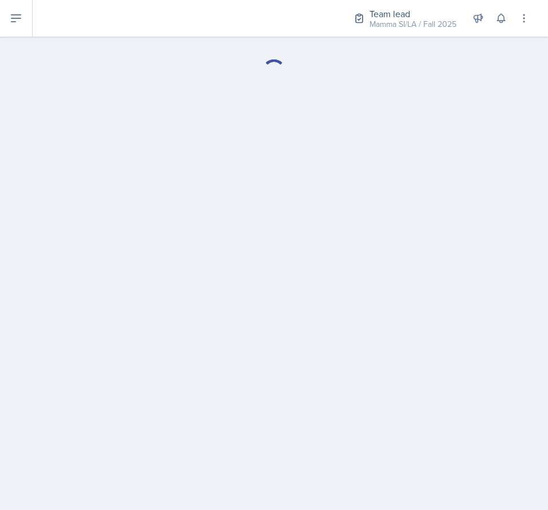
select select "Planning Sheets"
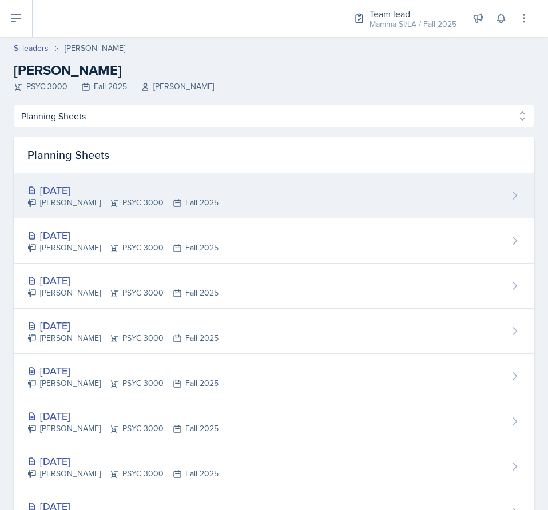
click at [132, 208] on div "[PERSON_NAME] PSYC 3000 Fall 2025" at bounding box center [122, 203] width 191 height 12
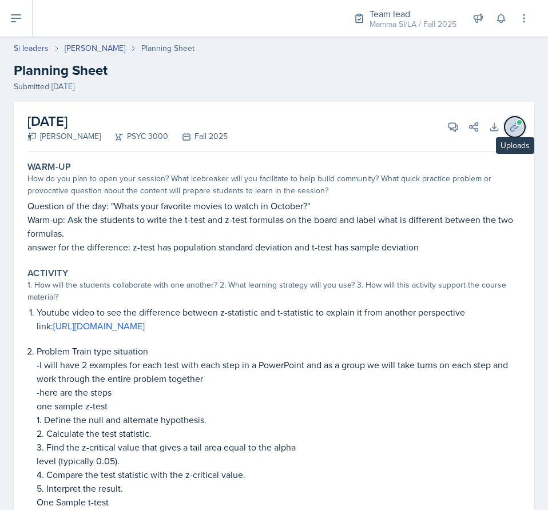
click at [510, 126] on icon at bounding box center [514, 126] width 9 height 9
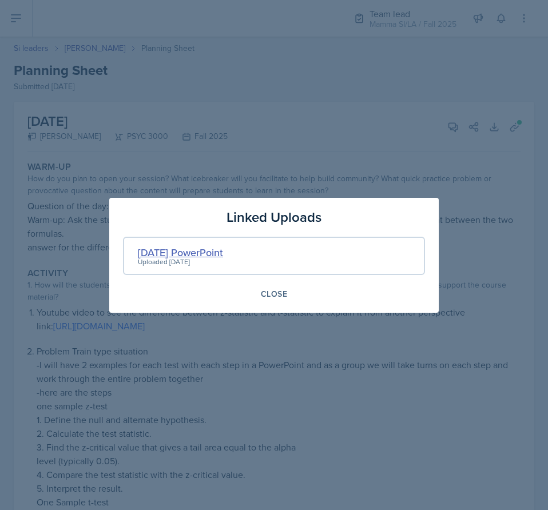
click at [201, 252] on div "[DATE] PowerPoint" at bounding box center [180, 252] width 85 height 15
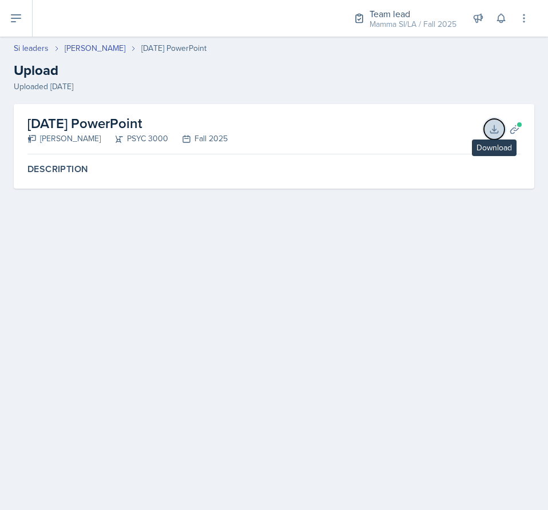
click at [485, 130] on button "Download" at bounding box center [494, 129] width 21 height 21
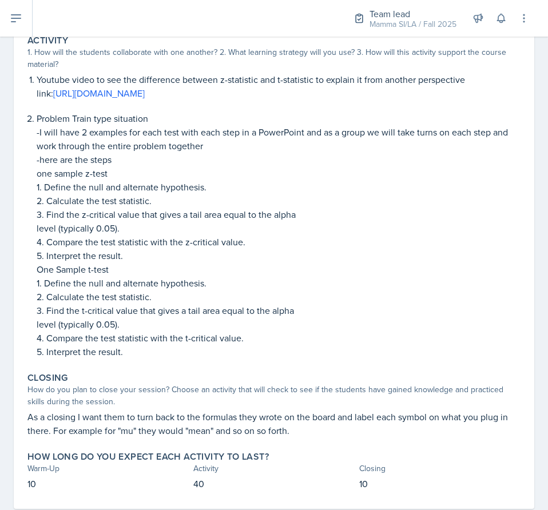
scroll to position [259, 0]
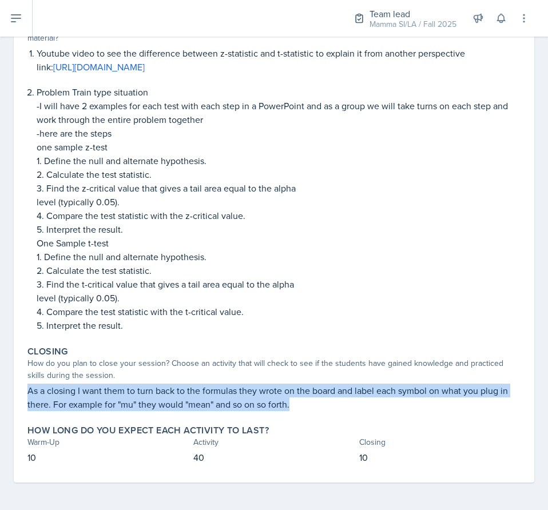
drag, startPoint x: 294, startPoint y: 403, endPoint x: -1, endPoint y: 390, distance: 294.5
click at [0, 390] on html "SI Documents Team lead Dashboard Calendar Profile Si leaders Documents Observat…" at bounding box center [274, 255] width 548 height 510
click at [301, 408] on p "As a closing I want them to turn back to the formulas they wrote on the board a…" at bounding box center [273, 397] width 493 height 27
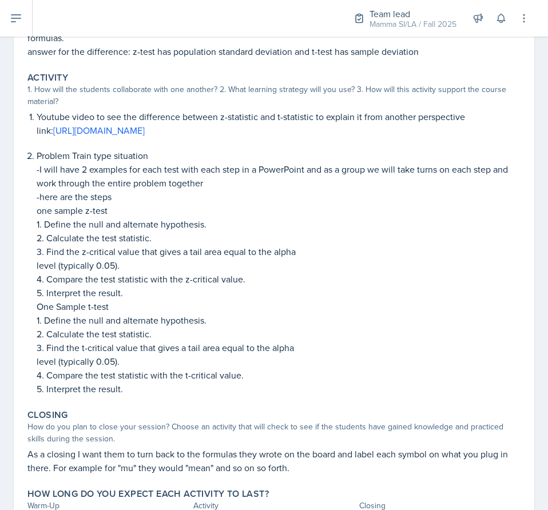
scroll to position [202, 0]
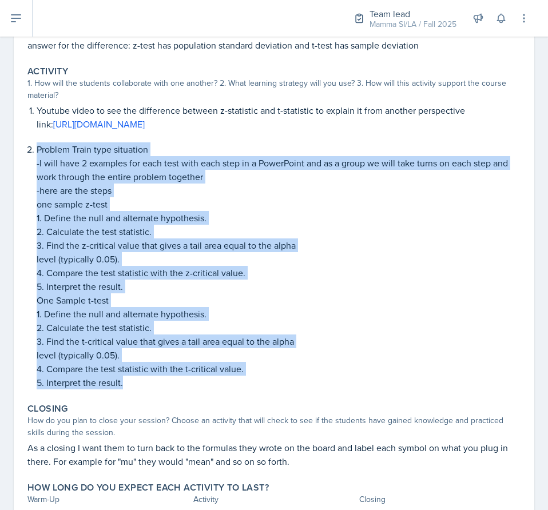
drag, startPoint x: 45, startPoint y: 159, endPoint x: 365, endPoint y: 378, distance: 387.5
click at [365, 378] on li "Problem Train type situation -I will have 2 examples for each test with each st…" at bounding box center [279, 265] width 484 height 247
click at [365, 378] on p "5. Interpret the result." at bounding box center [279, 383] width 484 height 14
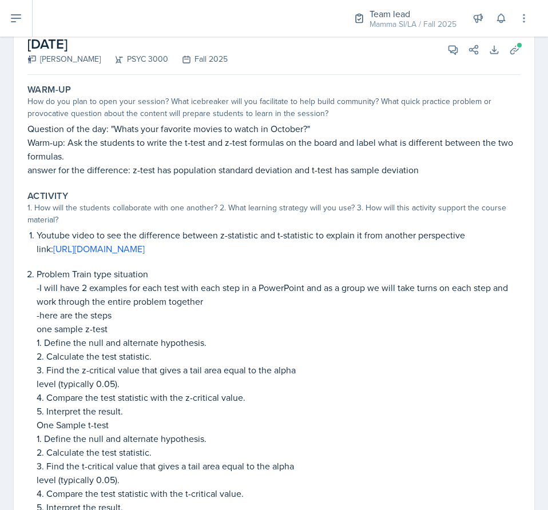
scroll to position [0, 0]
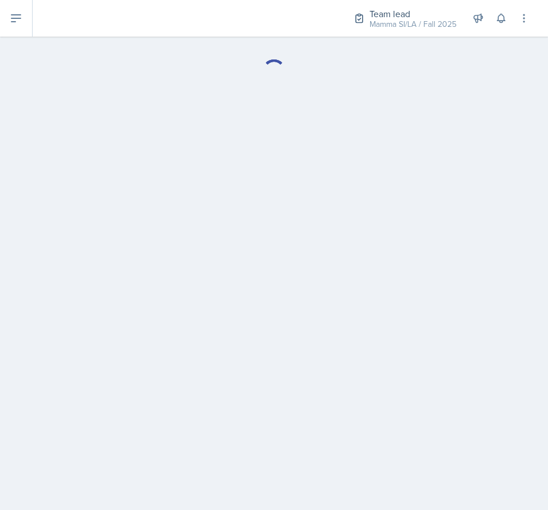
select select "Planning Sheets"
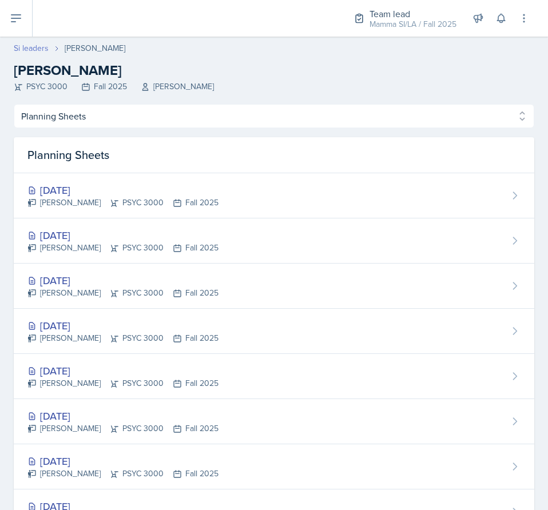
click at [30, 46] on link "Si leaders" at bounding box center [31, 48] width 35 height 12
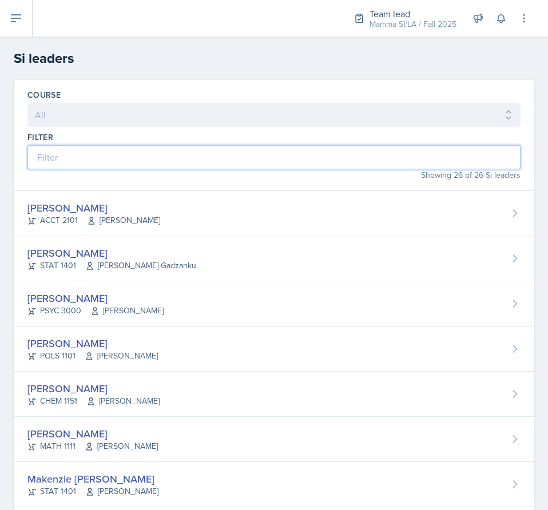
click at [140, 156] on input at bounding box center [273, 157] width 493 height 24
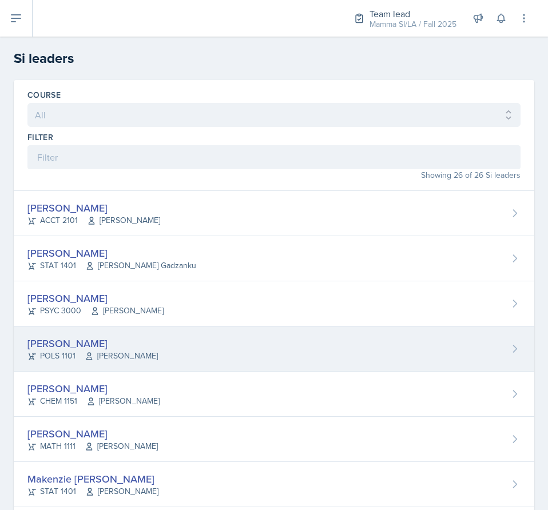
click at [141, 358] on span "[PERSON_NAME]" at bounding box center [121, 356] width 73 height 12
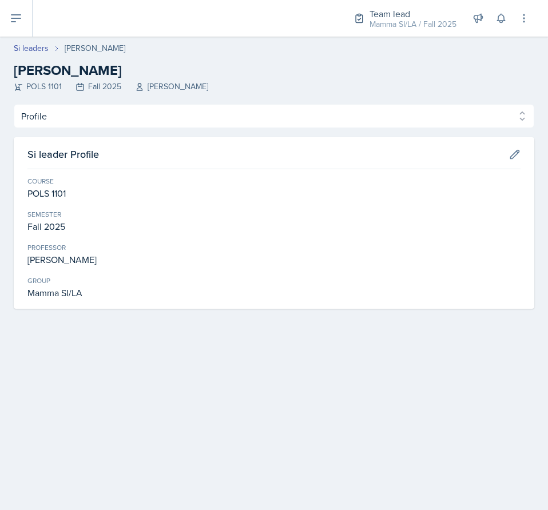
click at [135, 103] on header "Si leaders [PERSON_NAME] [PERSON_NAME] POLS 1101 Fall 2025 Semline [PERSON_NAME]" at bounding box center [274, 71] width 548 height 68
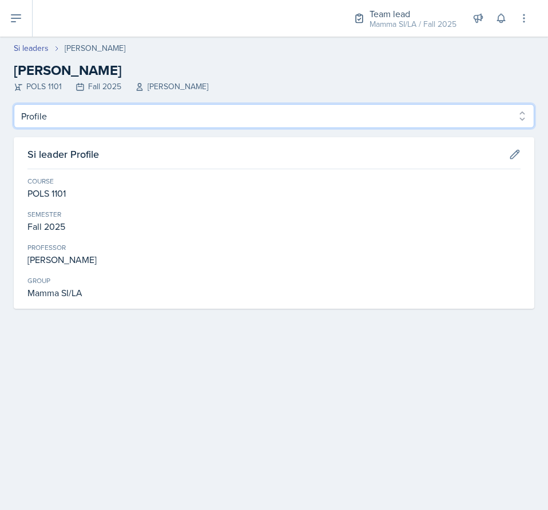
click at [120, 122] on select "Profile Planning Sheets Observation Forms Uploads" at bounding box center [274, 116] width 521 height 24
select select "Planning Sheets"
click at [14, 104] on select "Profile Planning Sheets Observation Forms Uploads" at bounding box center [274, 116] width 521 height 24
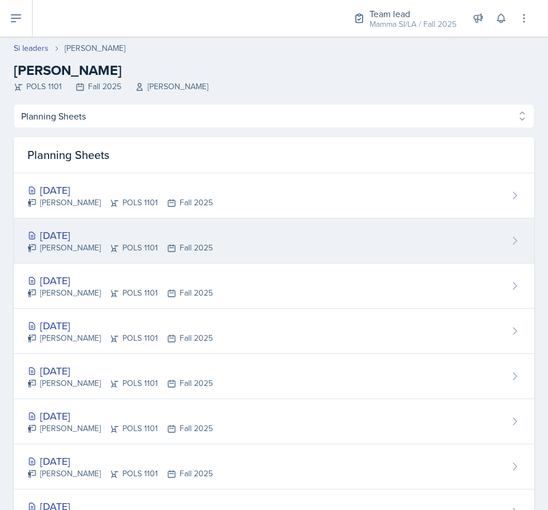
click at [214, 230] on div "[DATE] [PERSON_NAME] POLS 1101 Fall 2025" at bounding box center [274, 241] width 521 height 45
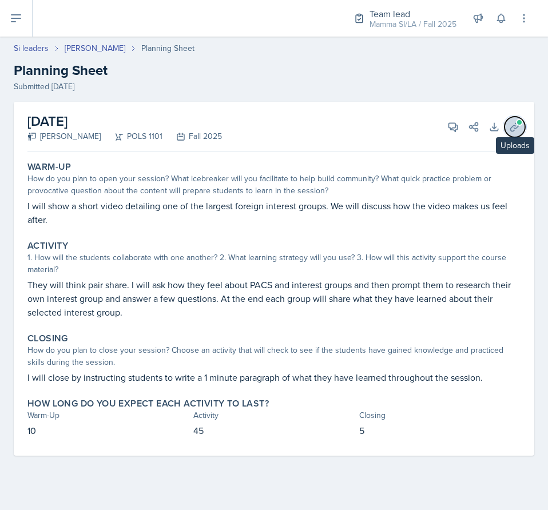
click at [522, 133] on button "Uploads" at bounding box center [515, 127] width 21 height 21
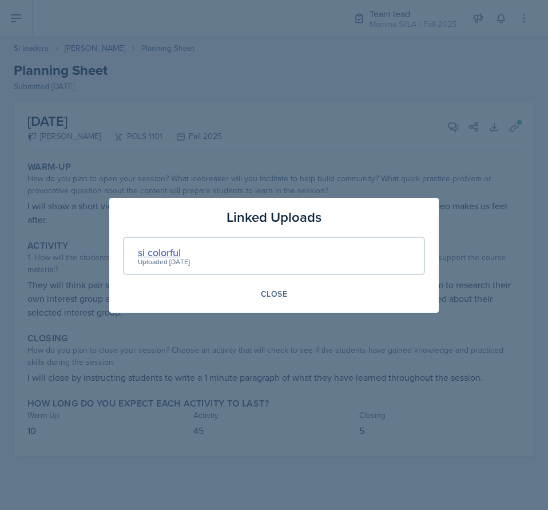
click at [159, 254] on div "si colorful" at bounding box center [164, 252] width 52 height 15
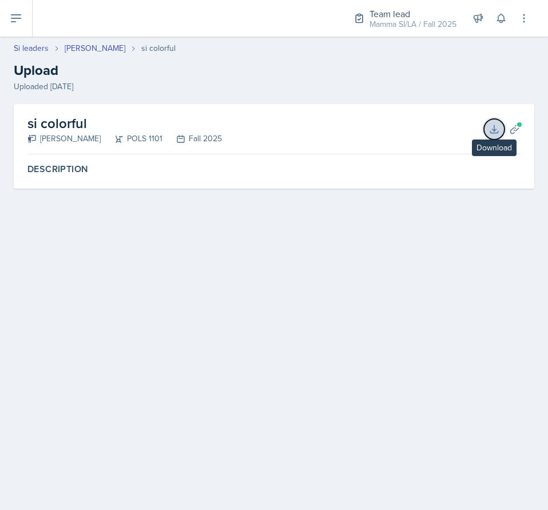
click at [488, 132] on button "Download" at bounding box center [494, 129] width 21 height 21
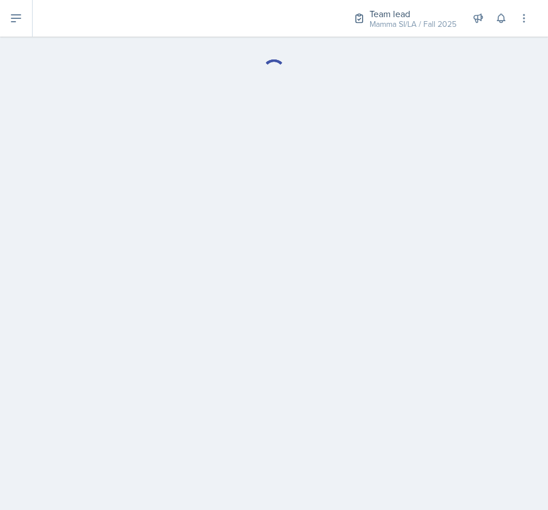
select select "Planning Sheets"
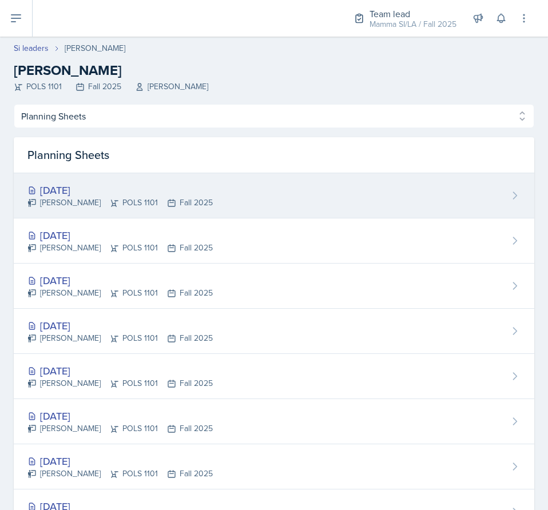
click at [113, 203] on div "[PERSON_NAME] POLS 1101 Fall 2025" at bounding box center [119, 203] width 185 height 12
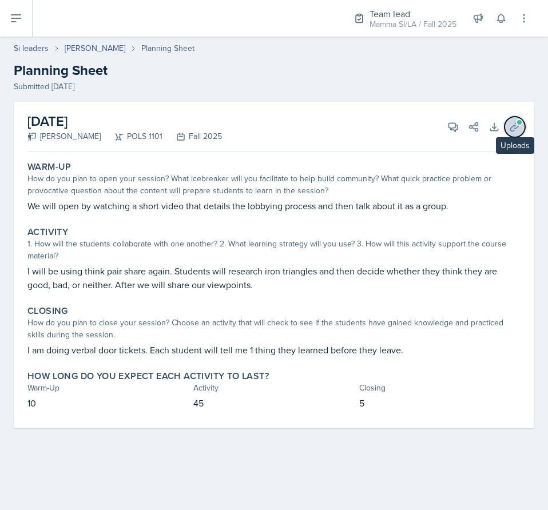
click at [513, 133] on button "Uploads" at bounding box center [515, 127] width 21 height 21
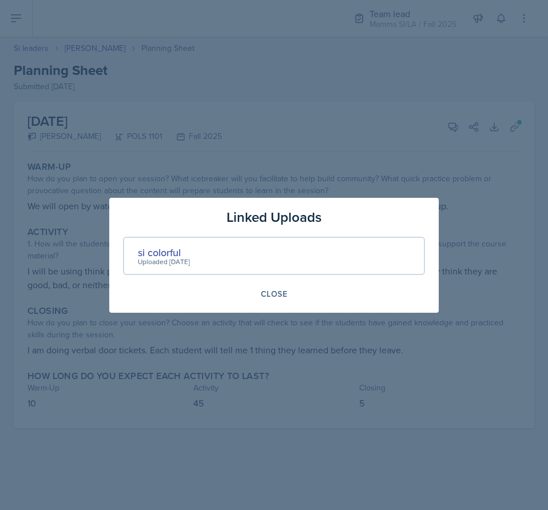
click at [476, 294] on div at bounding box center [274, 255] width 548 height 510
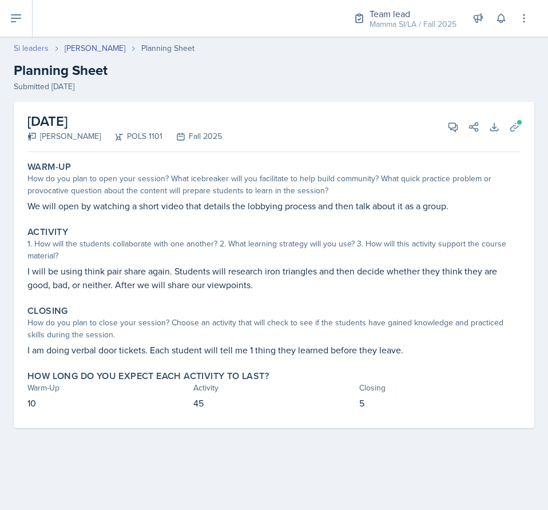
click at [18, 41] on header "Si leaders [PERSON_NAME] Planning Sheet Planning Sheet Submitted [DATE]" at bounding box center [274, 67] width 548 height 73
click at [26, 49] on link "Si leaders" at bounding box center [31, 48] width 35 height 12
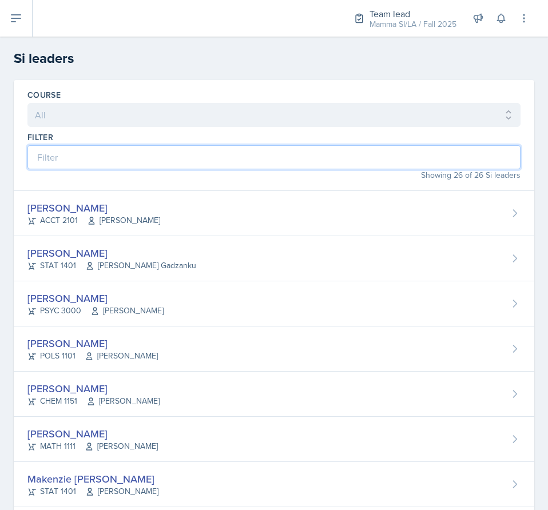
click at [204, 165] on input at bounding box center [273, 157] width 493 height 24
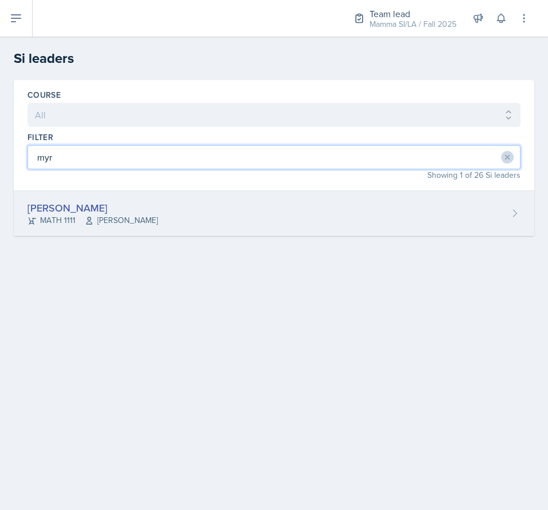
type input "myr"
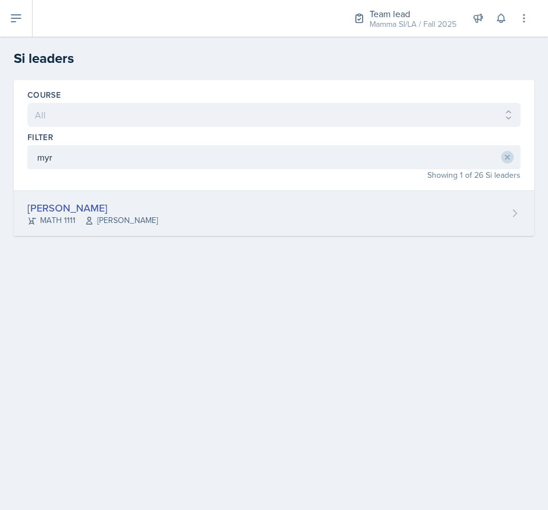
click at [168, 213] on div "[PERSON_NAME] MATH 1111 [PERSON_NAME]" at bounding box center [274, 213] width 521 height 45
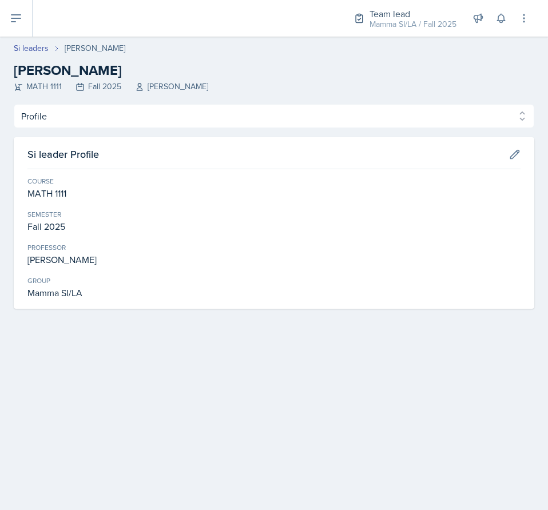
drag, startPoint x: 84, startPoint y: 101, endPoint x: 84, endPoint y: 113, distance: 12.0
click at [84, 102] on header "Si leaders [PERSON_NAME] [PERSON_NAME] MATH 1111 Fall 2025 [PERSON_NAME]" at bounding box center [274, 71] width 548 height 68
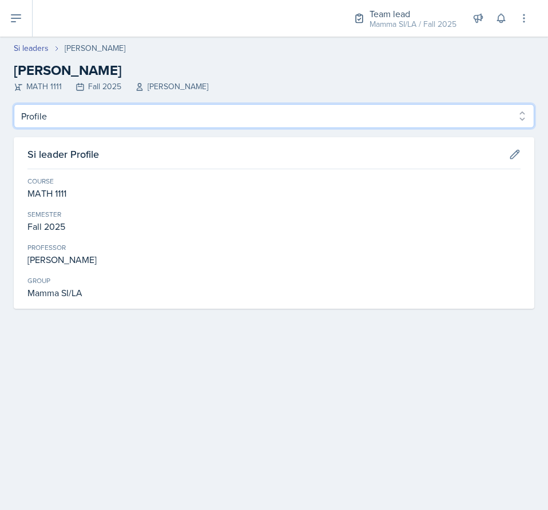
drag, startPoint x: 85, startPoint y: 121, endPoint x: 85, endPoint y: 128, distance: 6.9
click at [85, 121] on select "Profile Planning Sheets Observation Forms Uploads" at bounding box center [274, 116] width 521 height 24
select select "Planning Sheets"
click at [14, 104] on select "Profile Planning Sheets Observation Forms Uploads" at bounding box center [274, 116] width 521 height 24
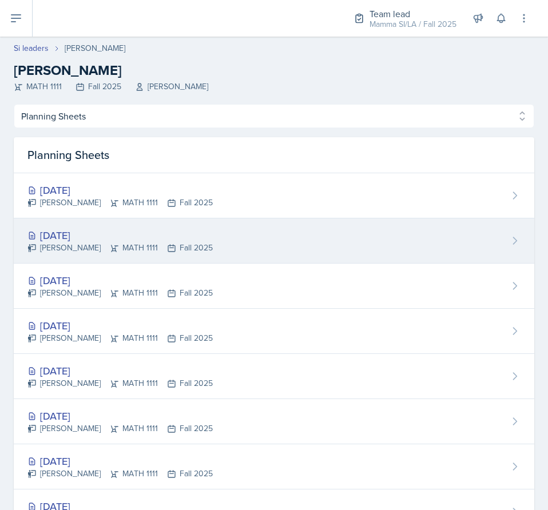
click at [197, 235] on div "[DATE]" at bounding box center [119, 235] width 185 height 15
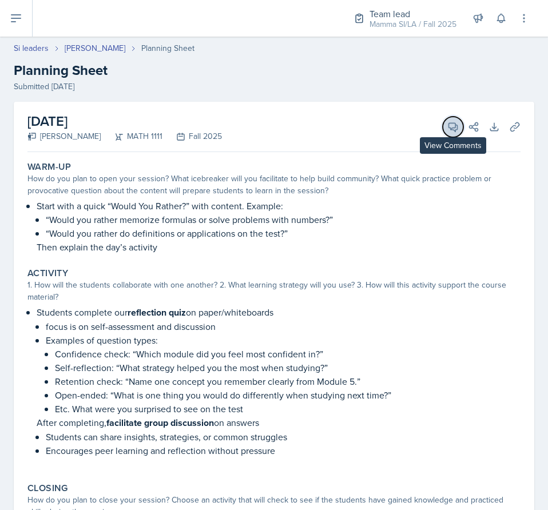
click at [448, 128] on icon at bounding box center [453, 126] width 11 height 11
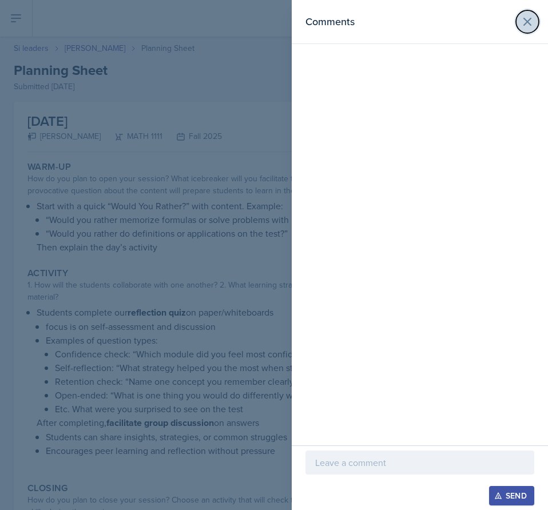
click at [528, 21] on icon at bounding box center [527, 21] width 7 height 7
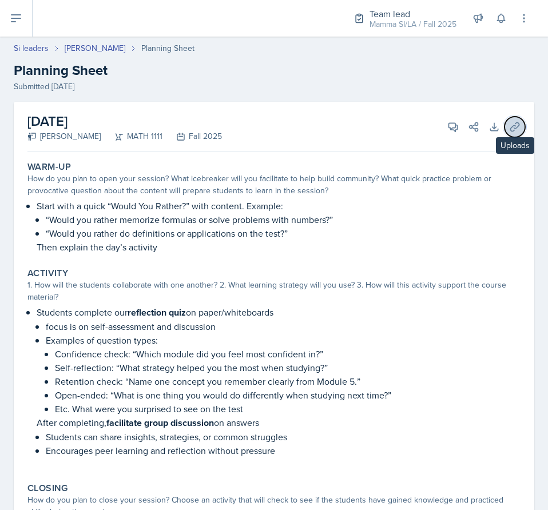
click at [510, 125] on icon at bounding box center [514, 126] width 11 height 11
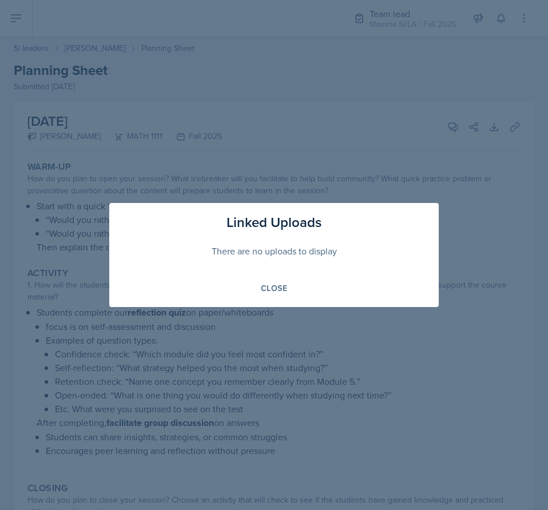
click at [435, 187] on div at bounding box center [274, 255] width 548 height 510
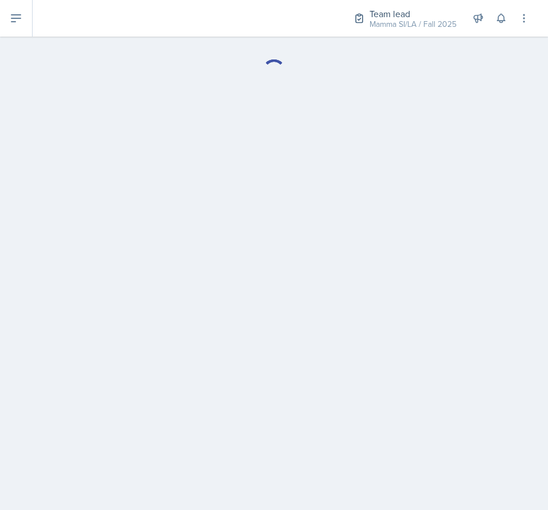
select select "Planning Sheets"
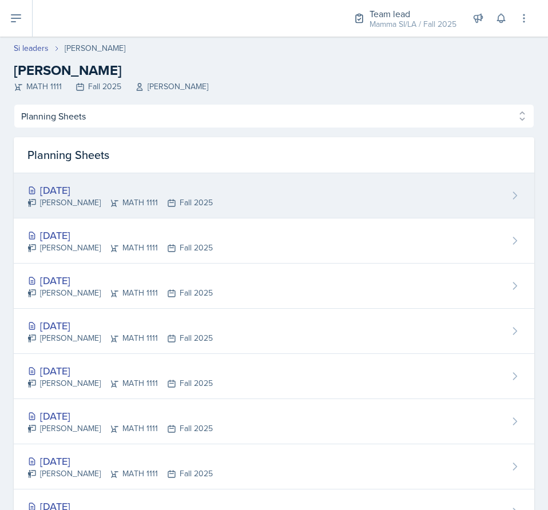
click at [214, 188] on div "[DATE] [PERSON_NAME] MATH 1111 Fall 2025" at bounding box center [274, 195] width 521 height 45
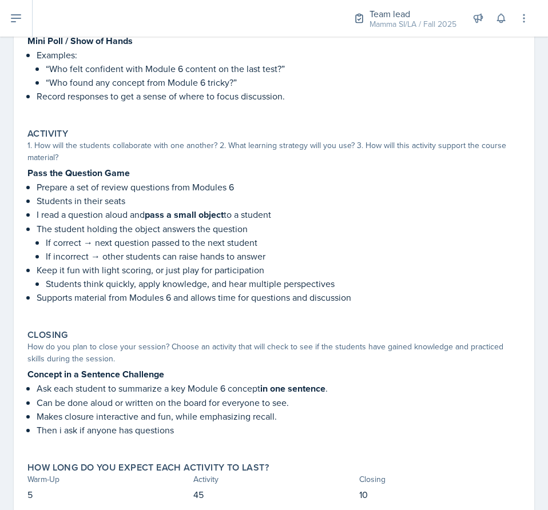
scroll to position [145, 0]
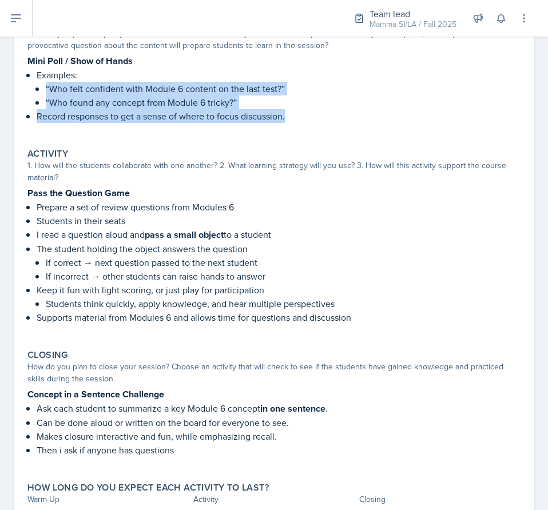
drag, startPoint x: 46, startPoint y: 82, endPoint x: 317, endPoint y: 129, distance: 274.7
click at [317, 129] on div "Mini Poll / Show of Hands Examples: “Who felt confident with Module 6 content o…" at bounding box center [273, 94] width 493 height 81
click at [317, 129] on p at bounding box center [273, 128] width 493 height 11
drag, startPoint x: 308, startPoint y: 120, endPoint x: 16, endPoint y: 65, distance: 297.0
click at [16, 65] on div "[DATE] [PERSON_NAME] MATH 1111 Fall 2025 View Comments Comments Send Share Down…" at bounding box center [274, 249] width 521 height 584
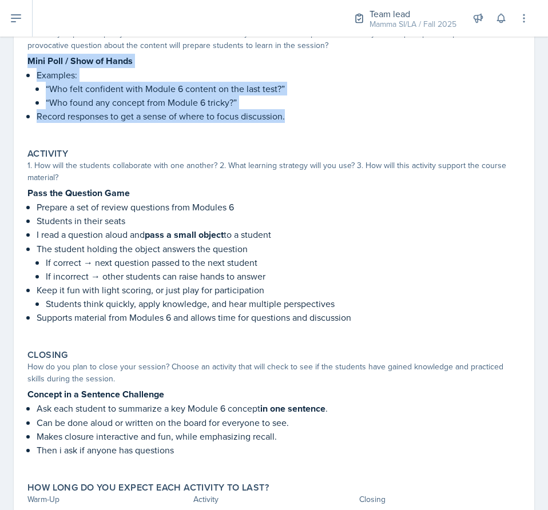
click at [16, 65] on div "[DATE] [PERSON_NAME] MATH 1111 Fall 2025 View Comments Comments Send Share Down…" at bounding box center [274, 249] width 521 height 584
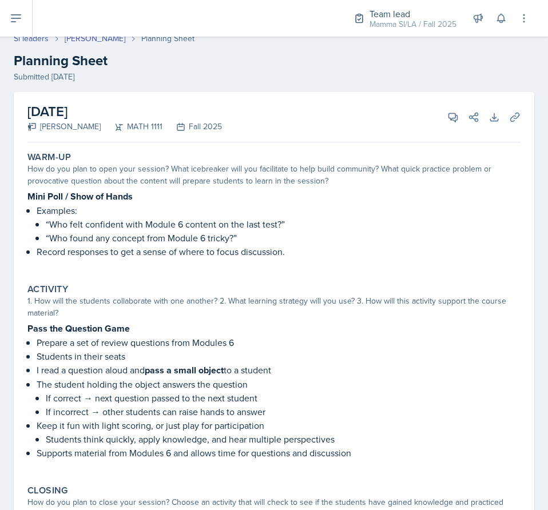
scroll to position [0, 0]
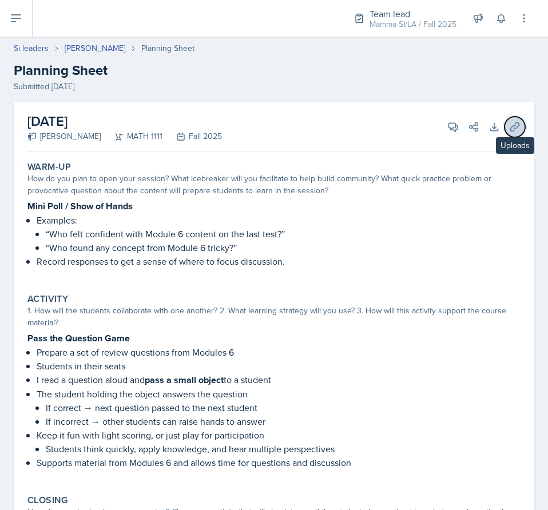
click at [509, 125] on icon at bounding box center [514, 126] width 11 height 11
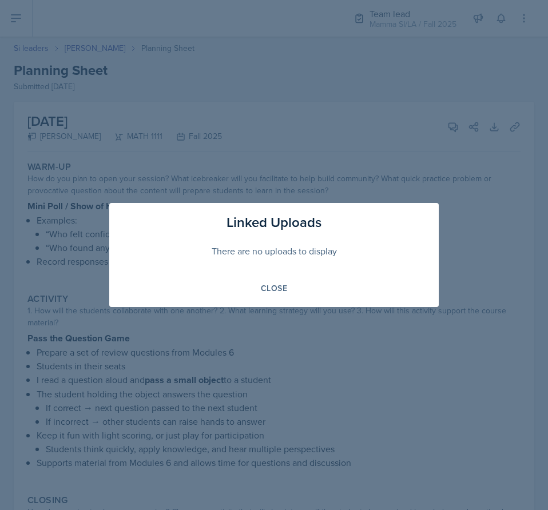
click at [299, 357] on div at bounding box center [274, 255] width 548 height 510
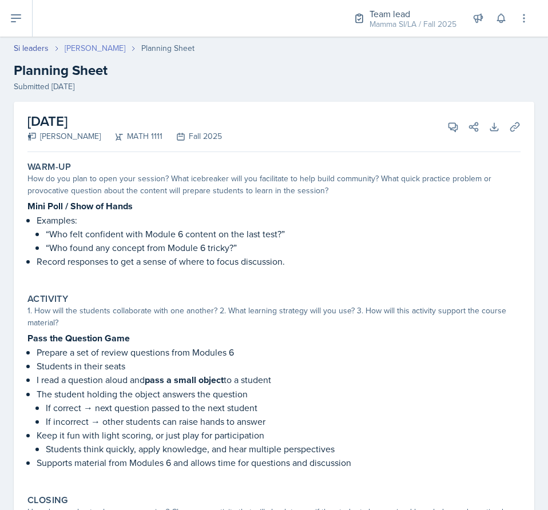
click at [85, 47] on link "[PERSON_NAME]" at bounding box center [95, 48] width 61 height 12
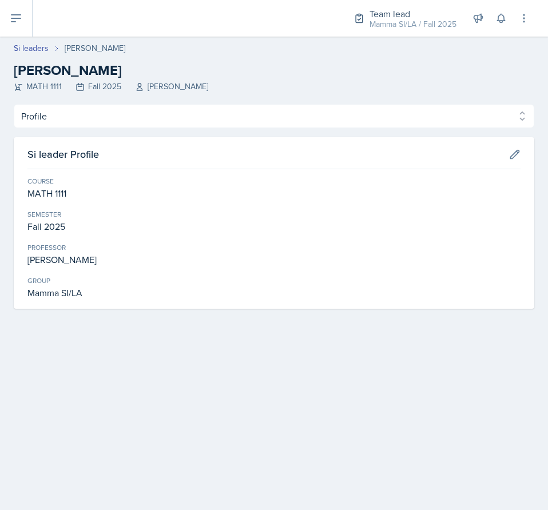
drag, startPoint x: 134, startPoint y: 102, endPoint x: 137, endPoint y: 119, distance: 17.4
click at [137, 110] on div "Si leaders [PERSON_NAME] [PERSON_NAME] MATH 1111 Fall 2025 [PERSON_NAME] Profil…" at bounding box center [274, 187] width 548 height 300
click at [133, 134] on div "Profile Planning Sheets Observation Forms Uploads Profile Planning Sheets Obser…" at bounding box center [274, 206] width 521 height 205
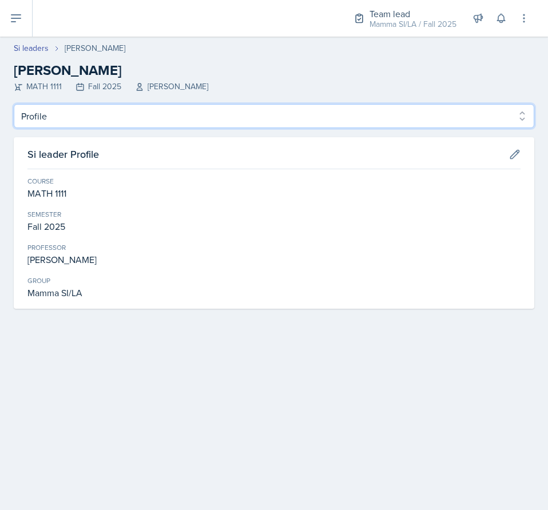
click at [132, 124] on select "Profile Planning Sheets Observation Forms Uploads" at bounding box center [274, 116] width 521 height 24
select select "Uploads"
click at [14, 104] on select "Profile Planning Sheets Observation Forms Uploads" at bounding box center [274, 116] width 521 height 24
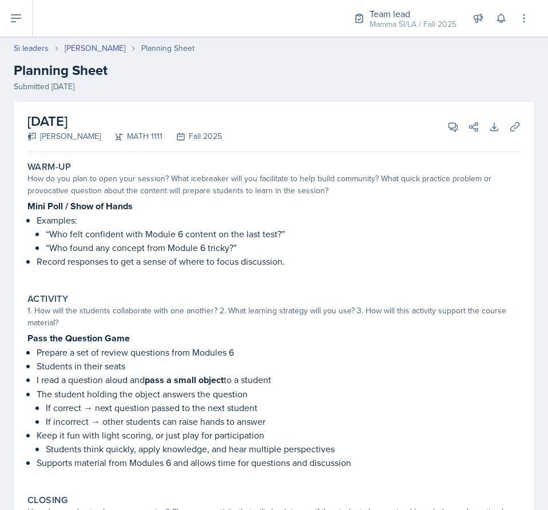
select select "Planning Sheets"
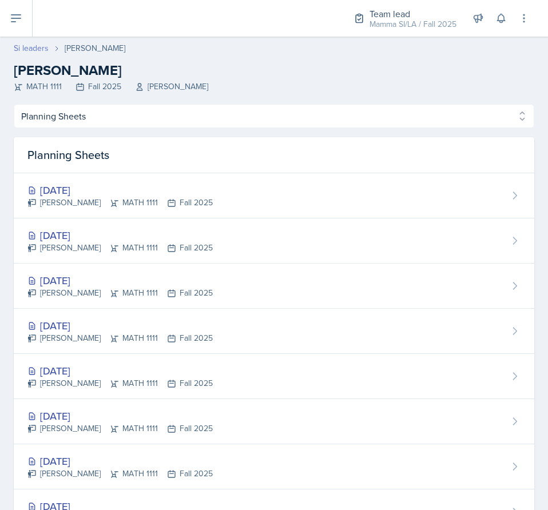
click at [35, 46] on link "Si leaders" at bounding box center [31, 48] width 35 height 12
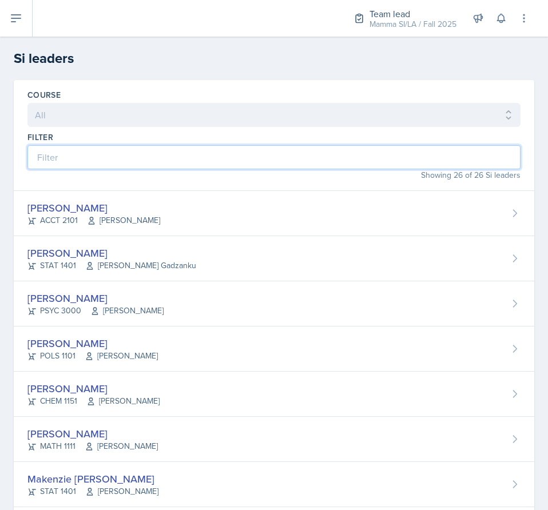
click at [181, 169] on input at bounding box center [273, 157] width 493 height 24
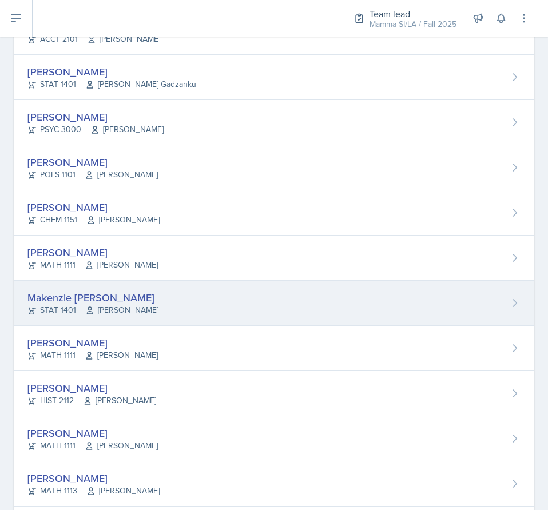
scroll to position [229, 0]
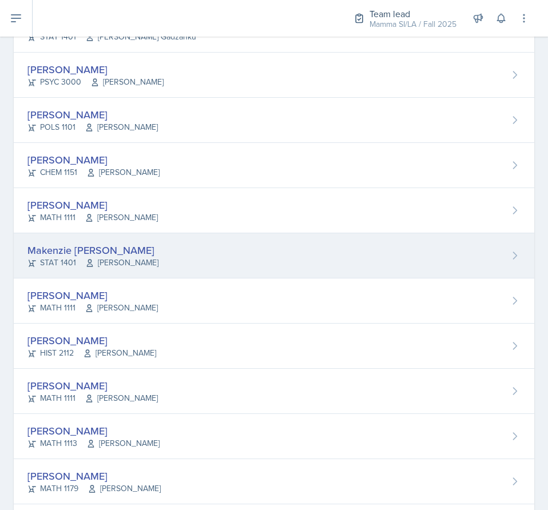
click at [130, 251] on div "Makenzie [PERSON_NAME]" at bounding box center [92, 250] width 131 height 15
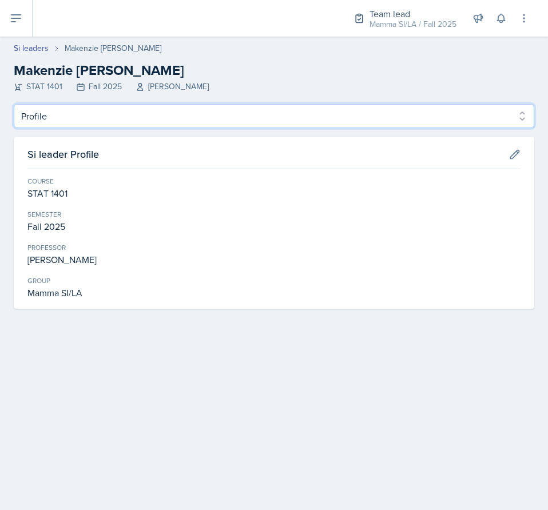
click at [158, 124] on select "Profile Planning Sheets Observation Forms Uploads" at bounding box center [274, 116] width 521 height 24
click at [14, 104] on select "Profile Planning Sheets Observation Forms Uploads" at bounding box center [274, 116] width 521 height 24
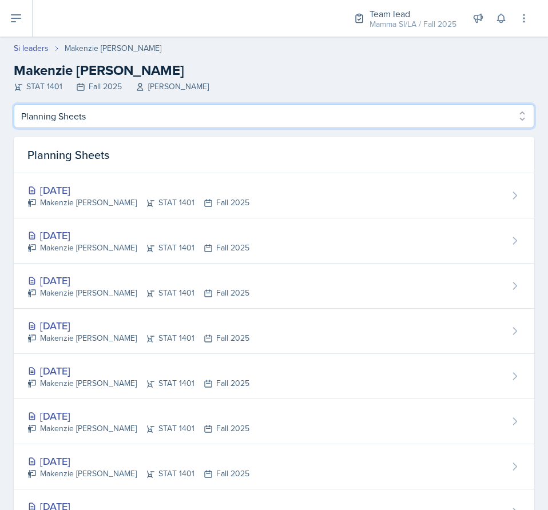
click at [96, 115] on select "Profile Planning Sheets Observation Forms Uploads" at bounding box center [274, 116] width 521 height 24
click at [14, 104] on select "Profile Planning Sheets Observation Forms Uploads" at bounding box center [274, 116] width 521 height 24
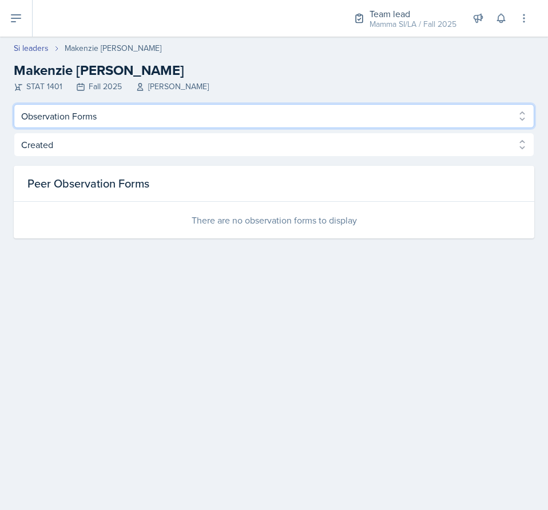
click at [114, 110] on select "Profile Planning Sheets Observation Forms Uploads" at bounding box center [274, 116] width 521 height 24
click at [14, 104] on select "Profile Planning Sheets Observation Forms Uploads" at bounding box center [274, 116] width 521 height 24
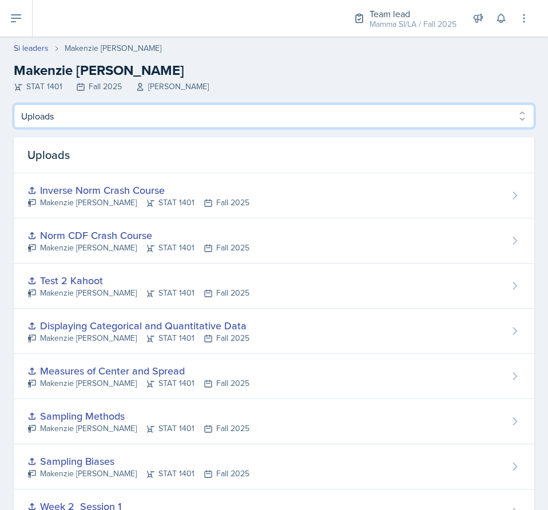
click at [122, 124] on select "Profile Planning Sheets Observation Forms Uploads" at bounding box center [274, 116] width 521 height 24
select select "Observation Forms"
click at [14, 104] on select "Profile Planning Sheets Observation Forms Uploads" at bounding box center [274, 116] width 521 height 24
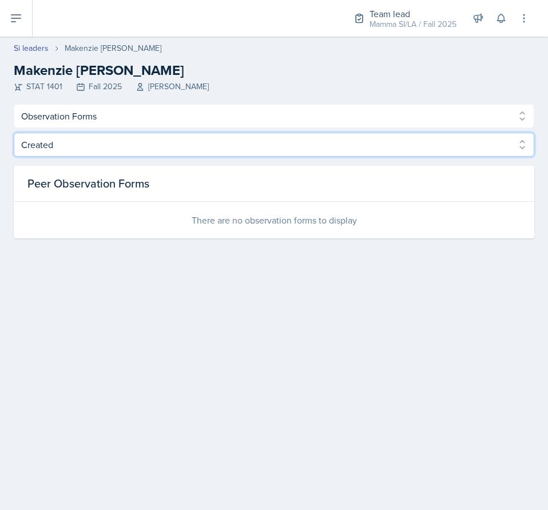
click at [113, 142] on select "Created Observed" at bounding box center [274, 145] width 521 height 24
select select "Observed"
click at [14, 133] on select "Created Observed" at bounding box center [274, 145] width 521 height 24
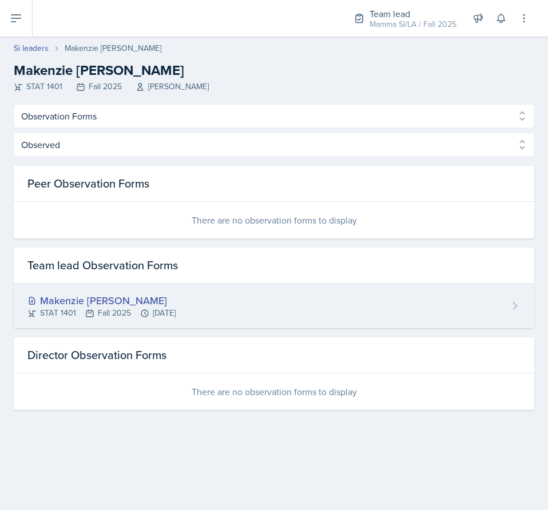
click at [176, 312] on div "STAT 1401 Fall 2025 [DATE]" at bounding box center [101, 313] width 148 height 12
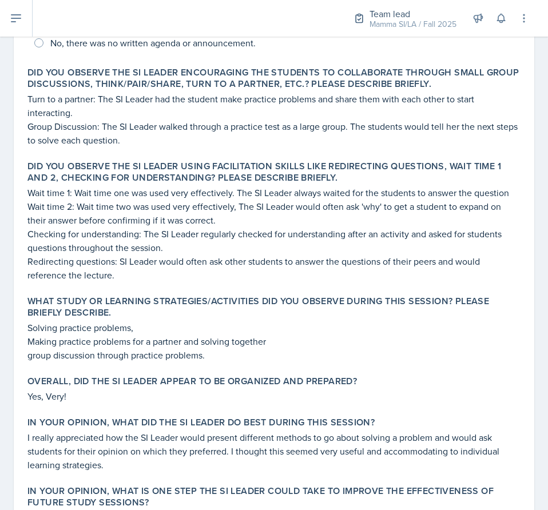
scroll to position [512, 0]
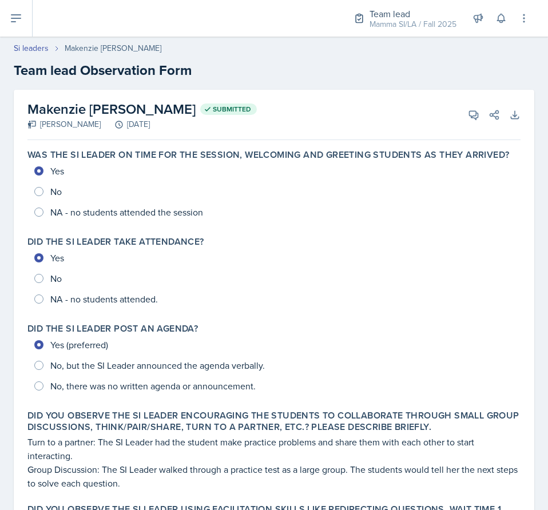
select select "Observation Forms"
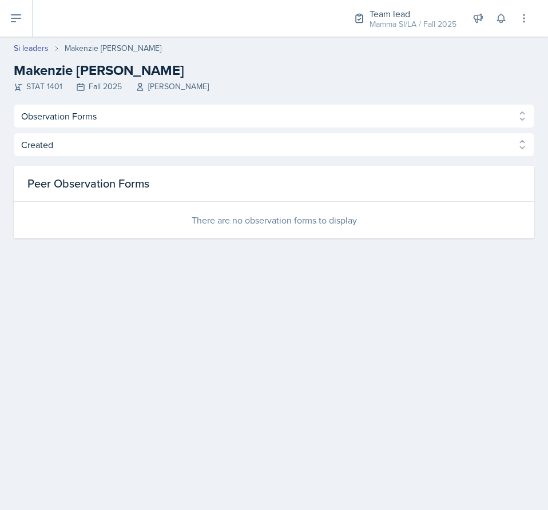
click at [42, 41] on header "Si leaders [PERSON_NAME] [PERSON_NAME] STAT 1401 Fall 2025 [PERSON_NAME]" at bounding box center [274, 71] width 548 height 68
click at [38, 49] on link "Si leaders" at bounding box center [31, 48] width 35 height 12
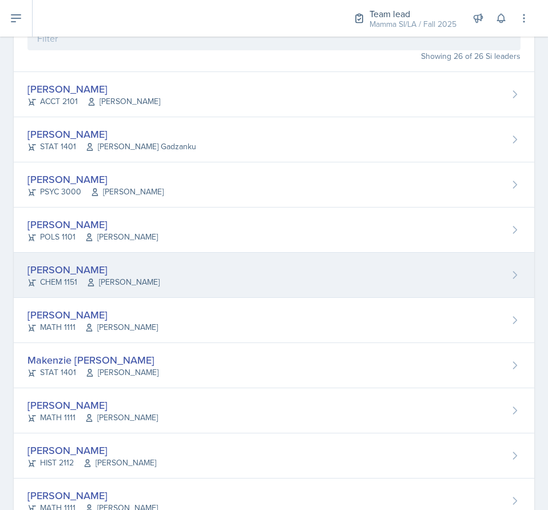
scroll to position [172, 0]
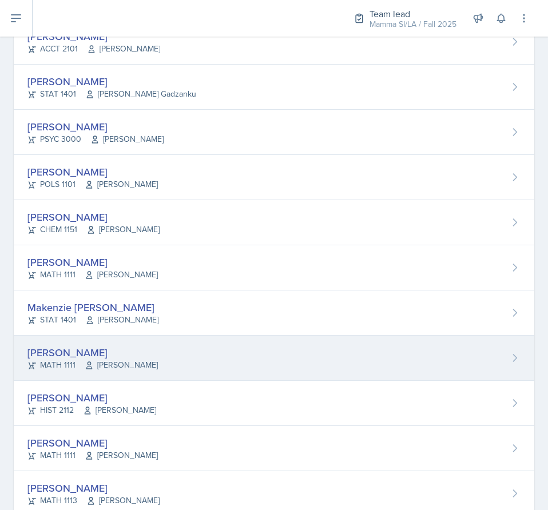
click at [132, 349] on div "[PERSON_NAME]" at bounding box center [92, 352] width 130 height 15
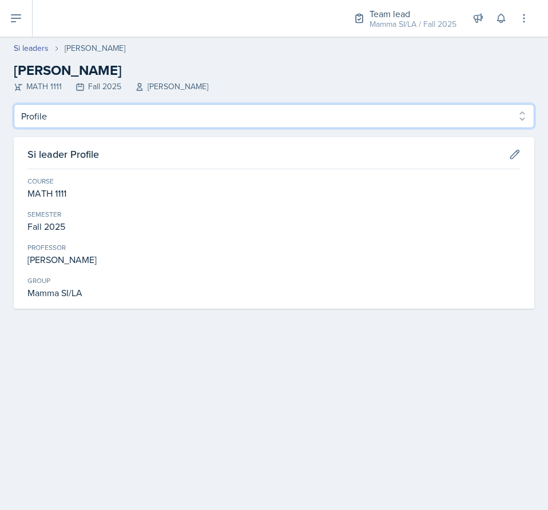
drag, startPoint x: 120, startPoint y: 106, endPoint x: 114, endPoint y: 116, distance: 11.8
click at [120, 106] on select "Profile Planning Sheets Observation Forms Uploads" at bounding box center [274, 116] width 521 height 24
select select "Planning Sheets"
click at [14, 104] on select "Profile Planning Sheets Observation Forms Uploads" at bounding box center [274, 116] width 521 height 24
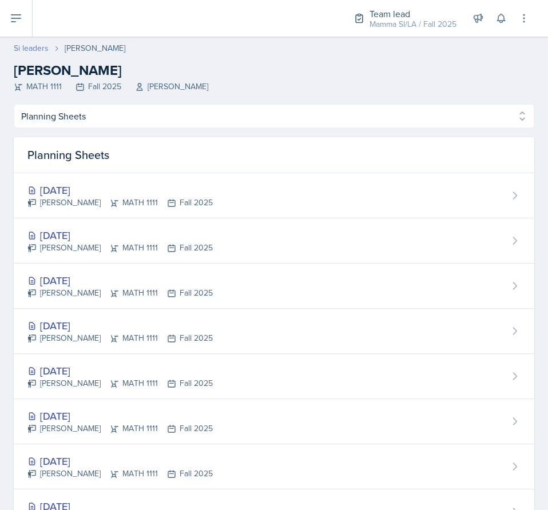
click at [29, 45] on link "Si leaders" at bounding box center [31, 48] width 35 height 12
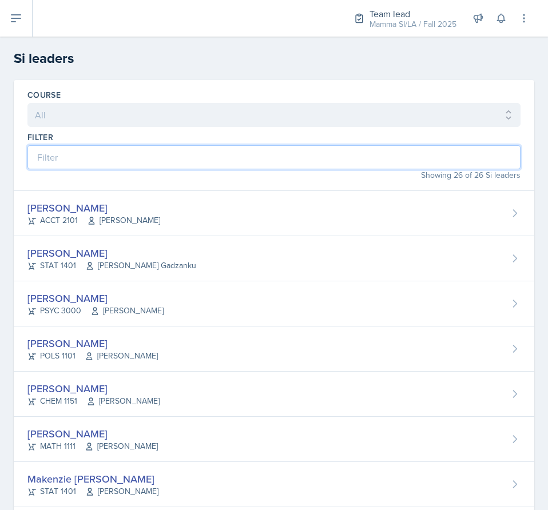
click at [171, 155] on input at bounding box center [273, 157] width 493 height 24
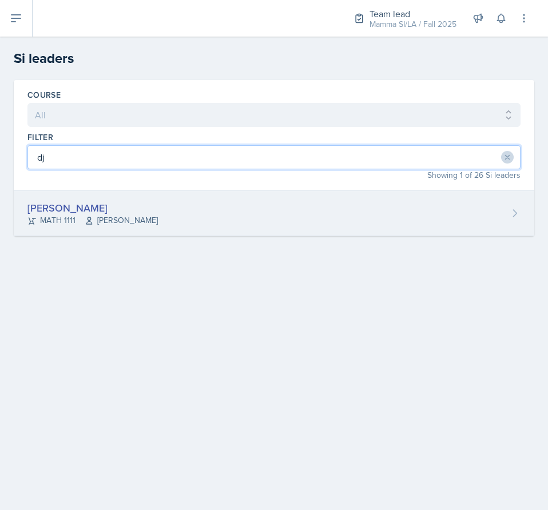
type input "dj"
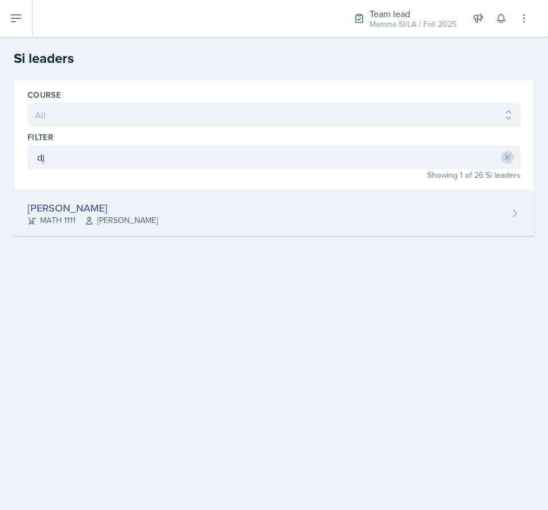
click at [198, 217] on div "[PERSON_NAME] MATH 1111 Symon Kimitei" at bounding box center [274, 213] width 521 height 45
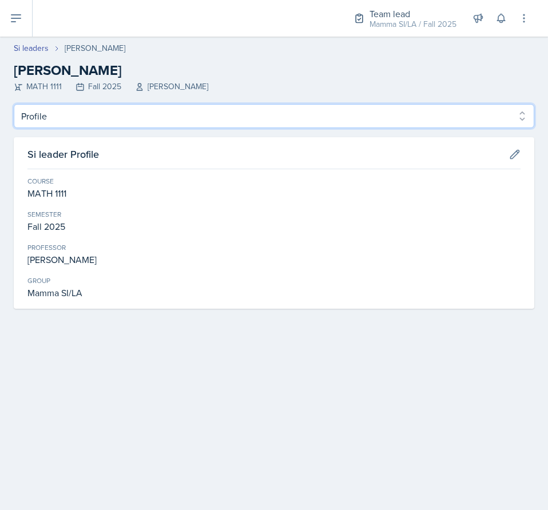
click at [103, 117] on select "Profile Planning Sheets Observation Forms Uploads" at bounding box center [274, 116] width 521 height 24
select select "Planning Sheets"
click at [14, 104] on select "Profile Planning Sheets Observation Forms Uploads" at bounding box center [274, 116] width 521 height 24
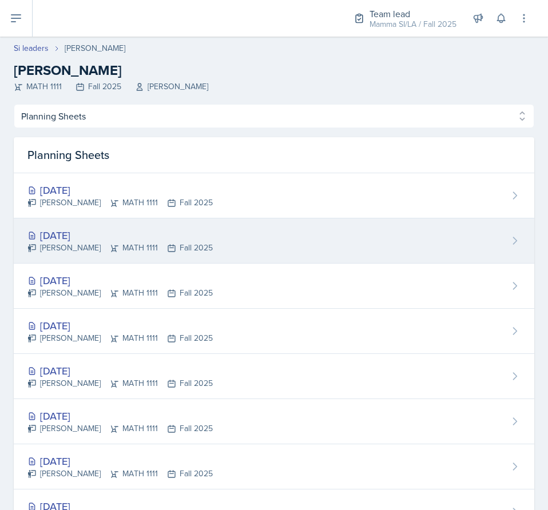
click at [120, 233] on div "[DATE]" at bounding box center [119, 235] width 185 height 15
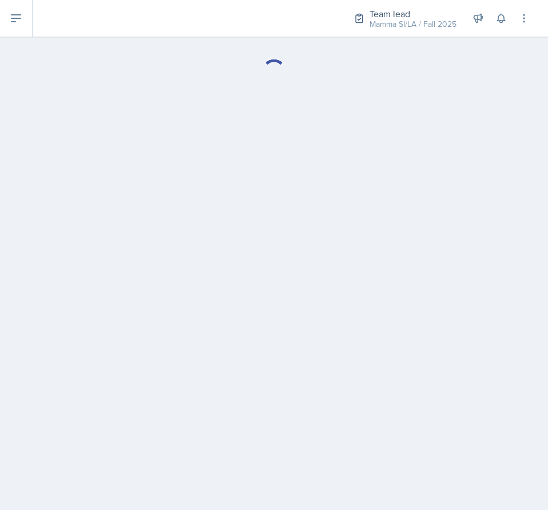
select select "Planning Sheets"
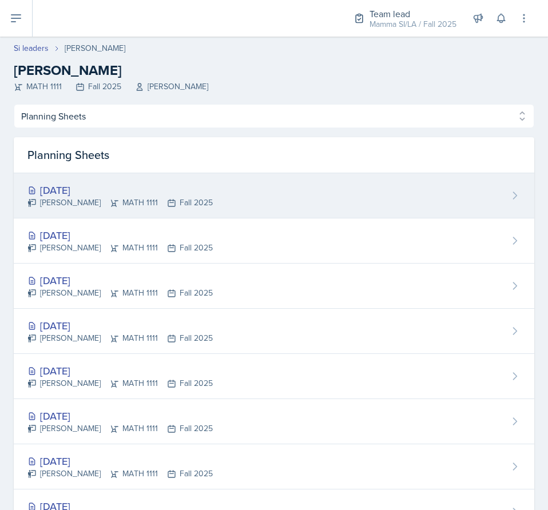
click at [147, 193] on div "[DATE]" at bounding box center [119, 190] width 185 height 15
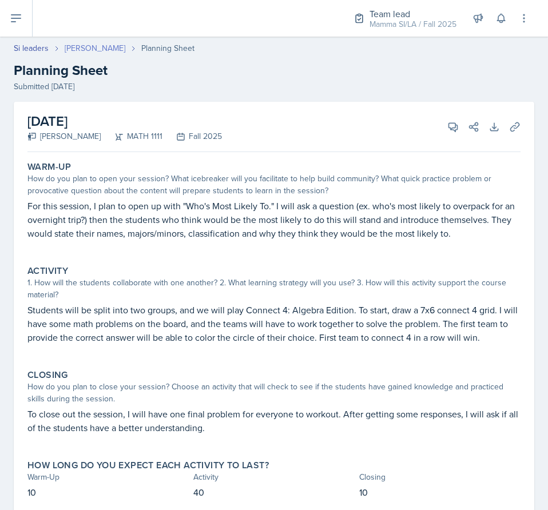
click at [88, 47] on link "[PERSON_NAME]" at bounding box center [95, 48] width 61 height 12
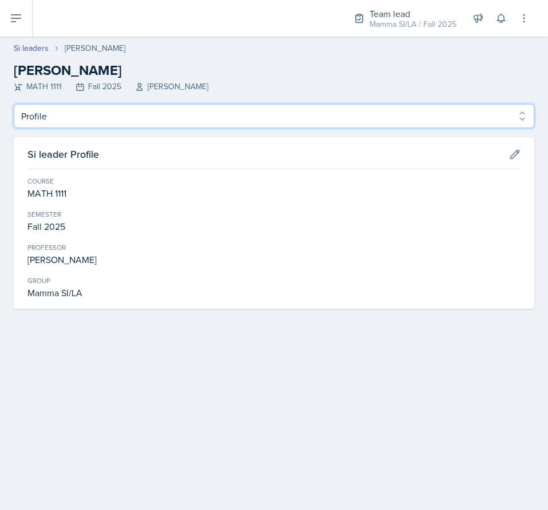
click at [148, 117] on select "Profile Planning Sheets Observation Forms Uploads" at bounding box center [274, 116] width 521 height 24
click at [14, 104] on select "Profile Planning Sheets Observation Forms Uploads" at bounding box center [274, 116] width 521 height 24
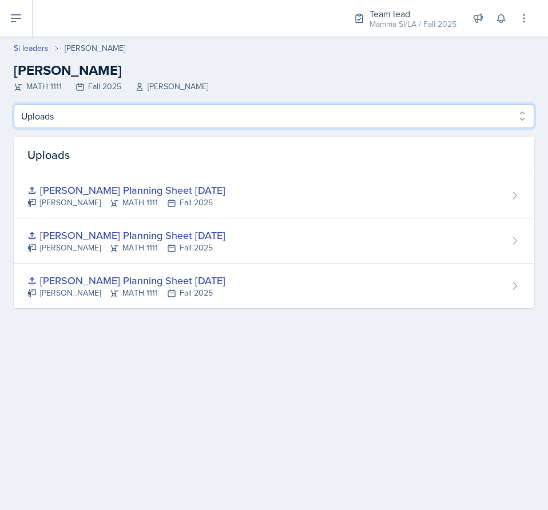
click at [183, 114] on select "Profile Planning Sheets Observation Forms Uploads" at bounding box center [274, 116] width 521 height 24
select select "Planning Sheets"
click at [14, 104] on select "Profile Planning Sheets Observation Forms Uploads" at bounding box center [274, 116] width 521 height 24
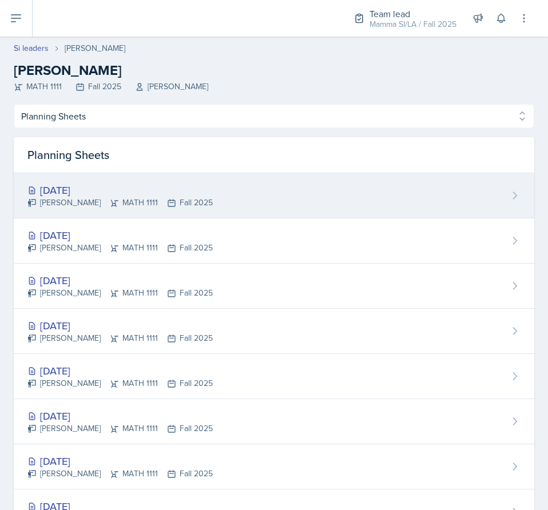
click at [186, 197] on div "[PERSON_NAME] MATH 1111 Fall 2025" at bounding box center [119, 203] width 185 height 12
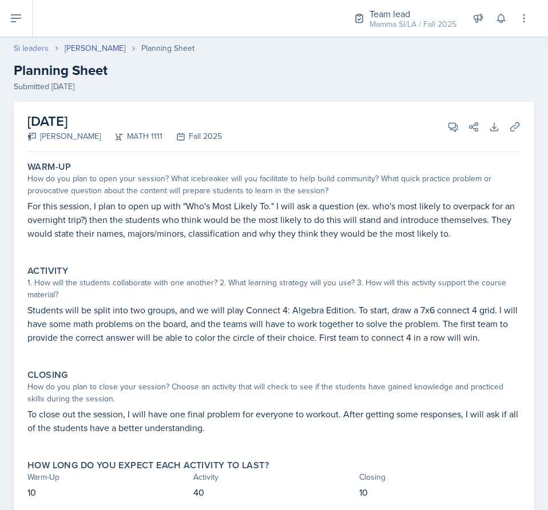
click at [28, 52] on link "Si leaders" at bounding box center [31, 48] width 35 height 12
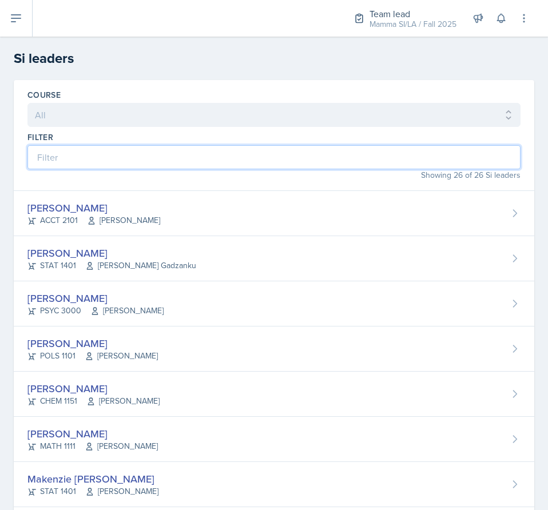
click at [144, 167] on input at bounding box center [273, 157] width 493 height 24
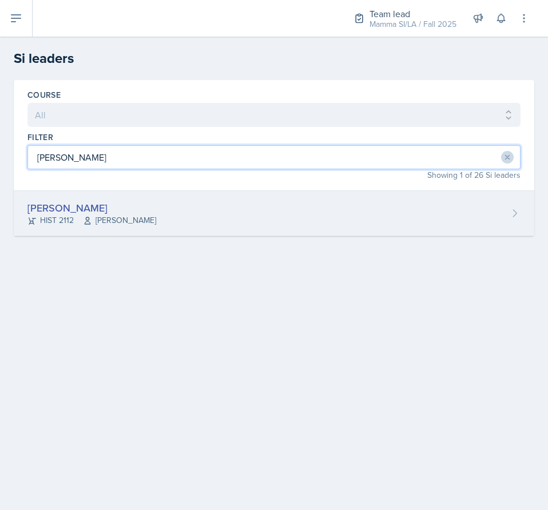
type input "[PERSON_NAME]"
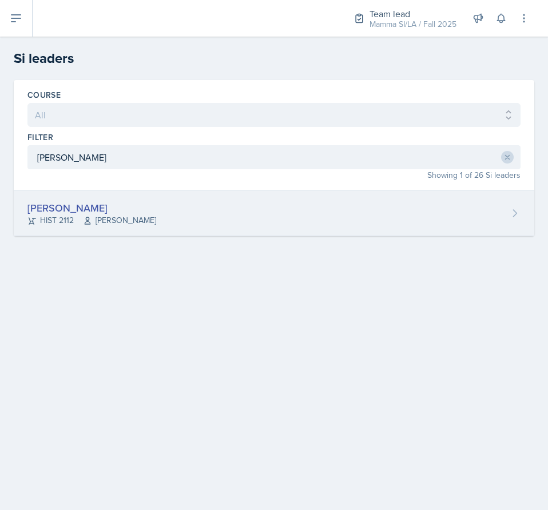
click at [157, 212] on div "[PERSON_NAME] HIST 2112 [PERSON_NAME]" at bounding box center [274, 213] width 521 height 45
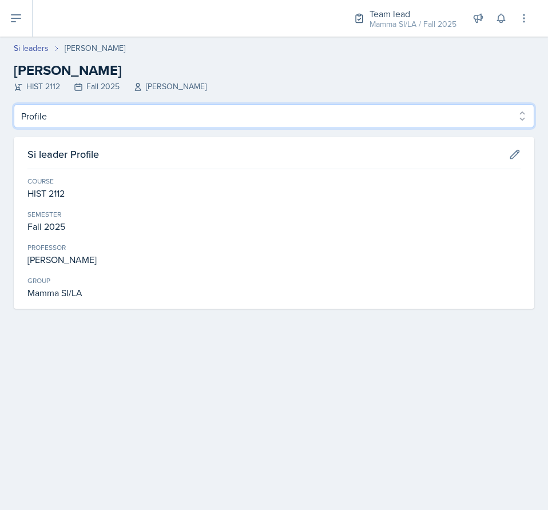
drag, startPoint x: 60, startPoint y: 118, endPoint x: 57, endPoint y: 126, distance: 8.2
click at [60, 118] on select "Profile Planning Sheets Observation Forms Uploads" at bounding box center [274, 116] width 521 height 24
select select "Planning Sheets"
click at [14, 104] on select "Profile Planning Sheets Observation Forms Uploads" at bounding box center [274, 116] width 521 height 24
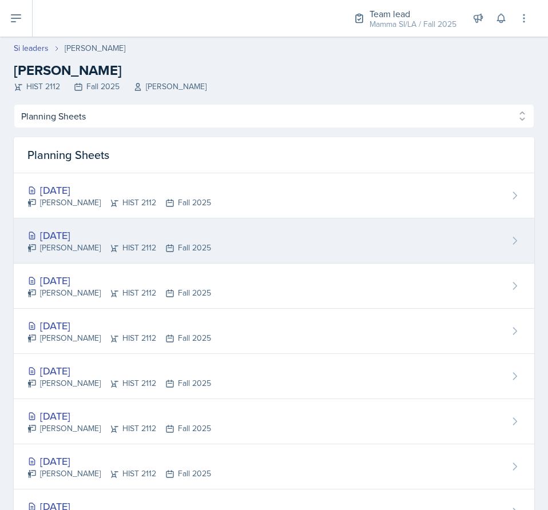
click at [173, 228] on div "[DATE]" at bounding box center [119, 235] width 184 height 15
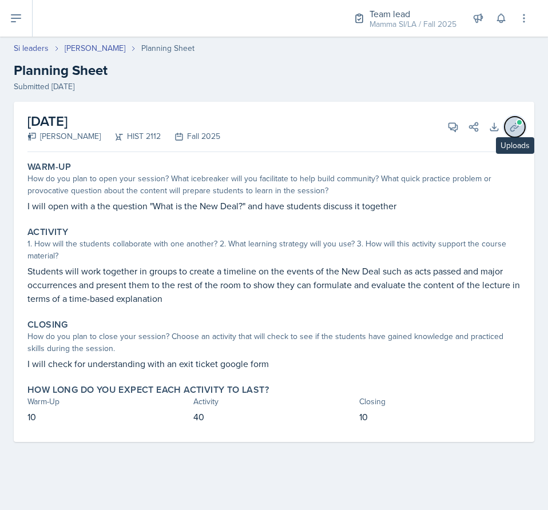
click at [512, 129] on icon at bounding box center [514, 126] width 11 height 11
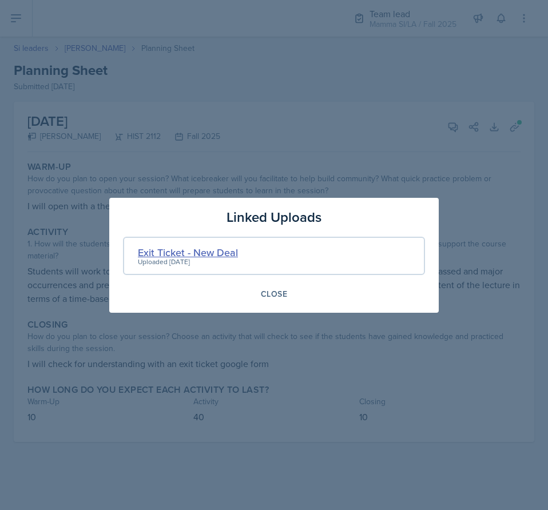
click at [232, 252] on div "Exit Ticket - New Deal" at bounding box center [188, 252] width 100 height 15
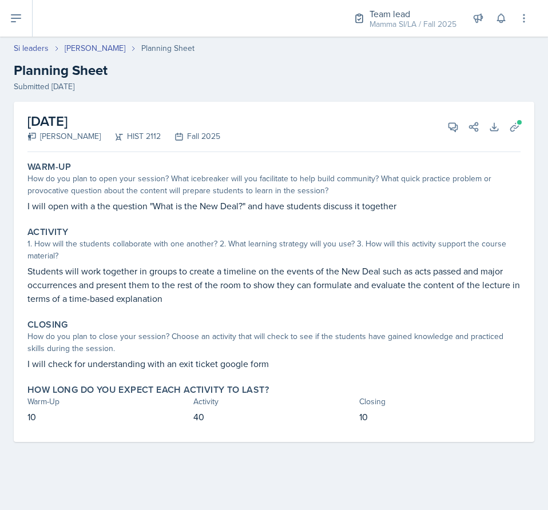
select select "Planning Sheets"
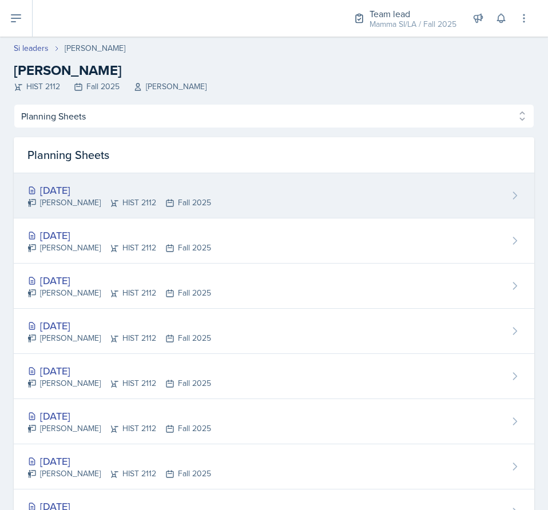
click at [133, 202] on div "[PERSON_NAME] HIST 2112 Fall 2025" at bounding box center [119, 203] width 184 height 12
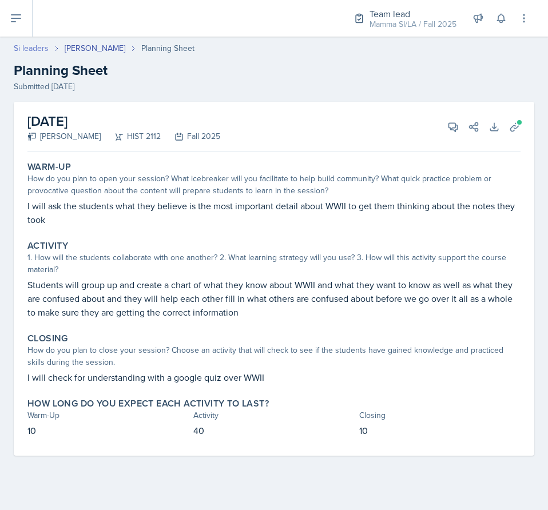
click at [22, 45] on link "Si leaders" at bounding box center [31, 48] width 35 height 12
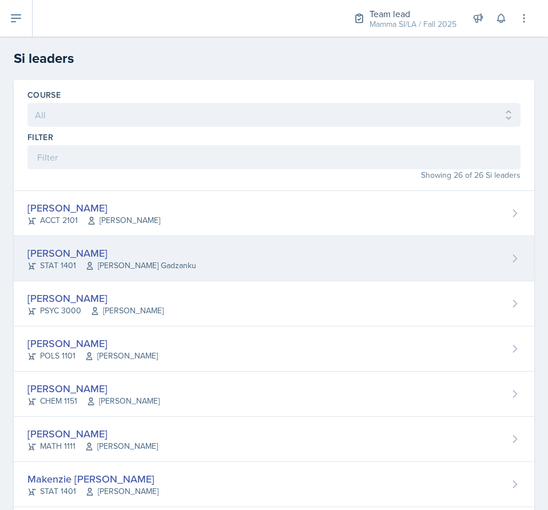
click at [283, 262] on div "[PERSON_NAME] STAT 1401 [PERSON_NAME] Gadzanku" at bounding box center [274, 258] width 521 height 45
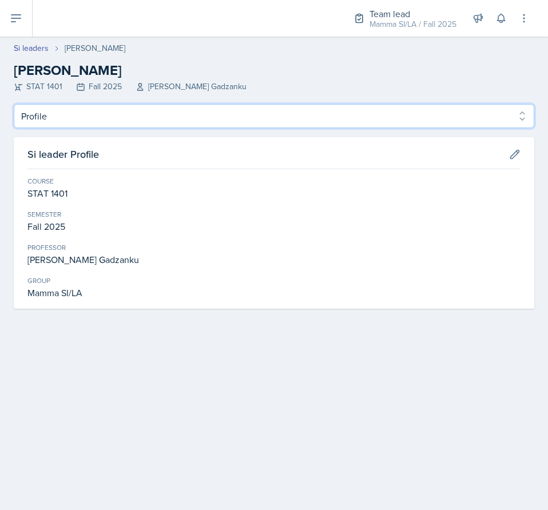
click at [77, 118] on select "Profile Planning Sheets Observation Forms Uploads" at bounding box center [274, 116] width 521 height 24
select select "Planning Sheets"
click at [14, 104] on select "Profile Planning Sheets Observation Forms Uploads" at bounding box center [274, 116] width 521 height 24
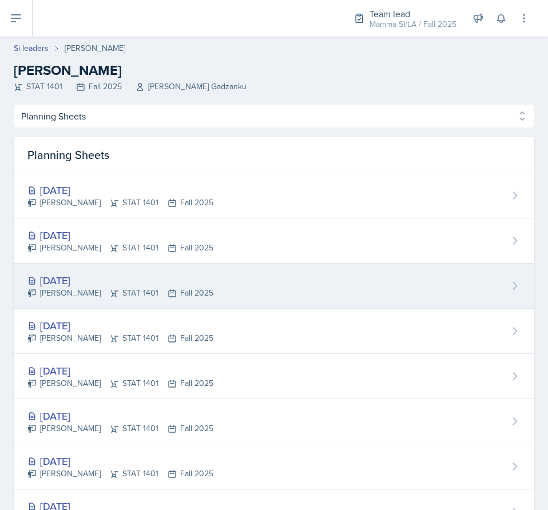
click at [213, 275] on div "[DATE] [PERSON_NAME] STAT 1401 Fall 2025" at bounding box center [274, 286] width 521 height 45
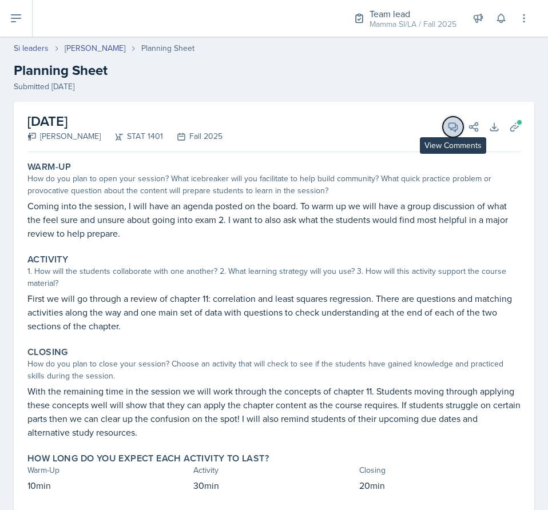
click at [449, 130] on icon at bounding box center [453, 127] width 9 height 9
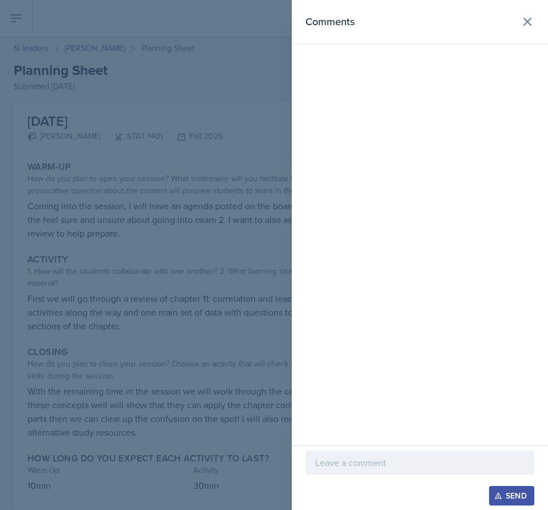
click at [399, 461] on p at bounding box center [419, 463] width 209 height 14
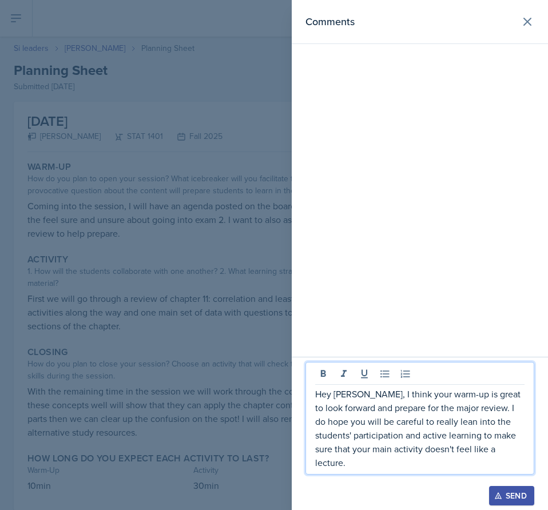
click at [510, 494] on div "Send" at bounding box center [512, 496] width 30 height 9
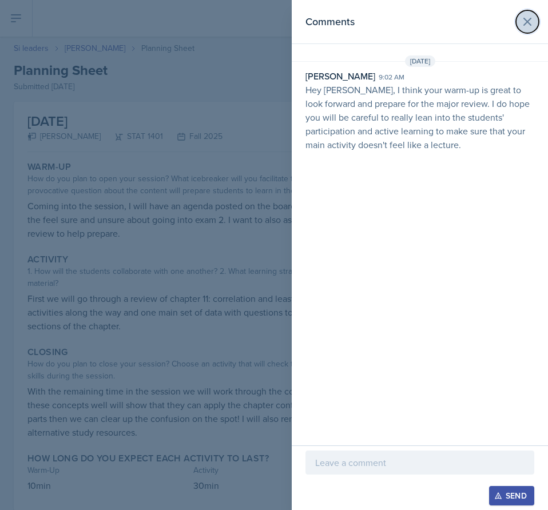
click at [526, 23] on icon at bounding box center [527, 21] width 7 height 7
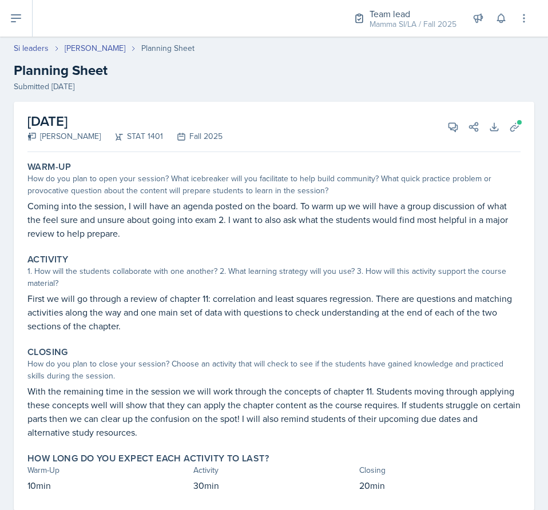
select select "Planning Sheets"
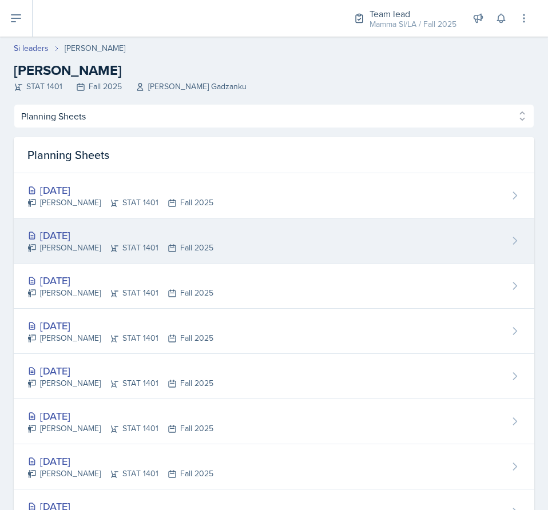
click at [278, 237] on div "[DATE] [PERSON_NAME] STAT 1401 Fall 2025" at bounding box center [274, 241] width 521 height 45
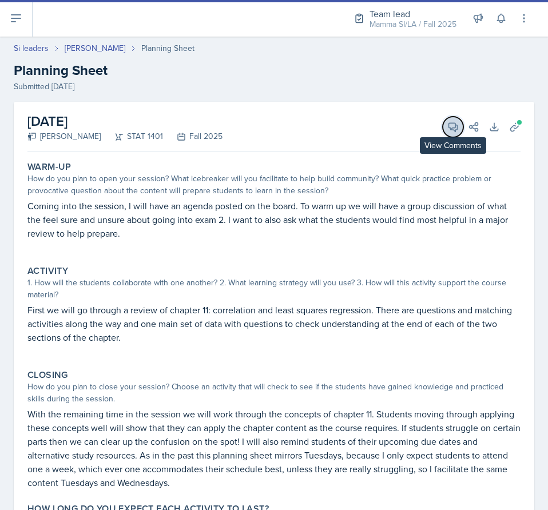
click at [448, 125] on icon at bounding box center [453, 126] width 11 height 11
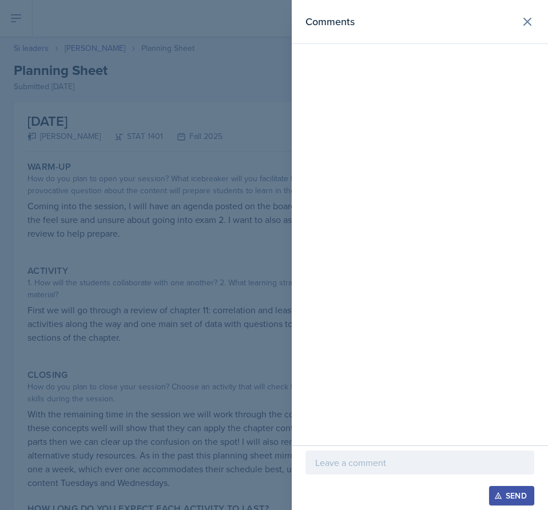
click at [423, 461] on p at bounding box center [419, 463] width 209 height 14
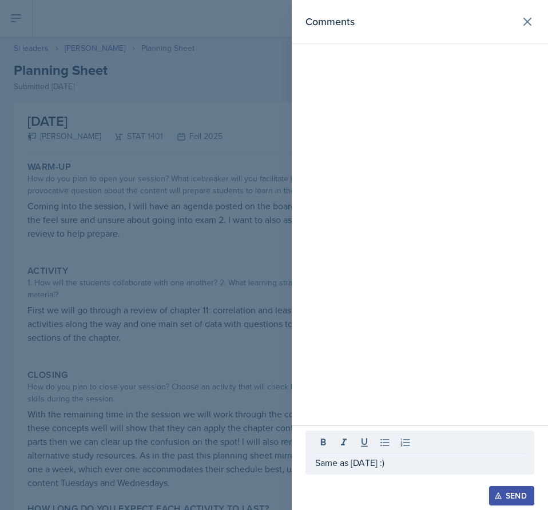
click at [508, 492] on div "Send" at bounding box center [512, 496] width 30 height 9
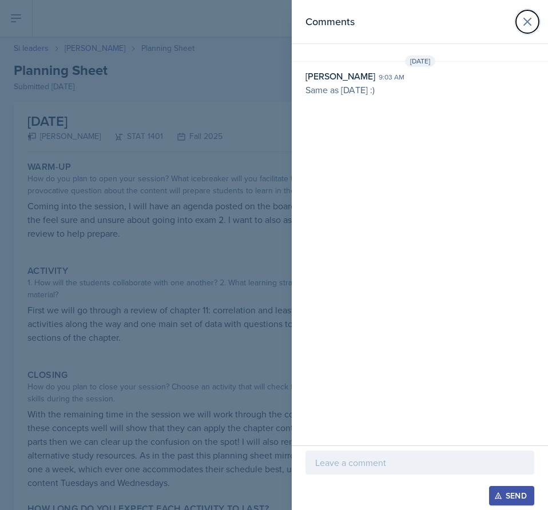
drag, startPoint x: 535, startPoint y: 22, endPoint x: 522, endPoint y: 22, distance: 12.6
click at [535, 22] on button at bounding box center [527, 21] width 23 height 23
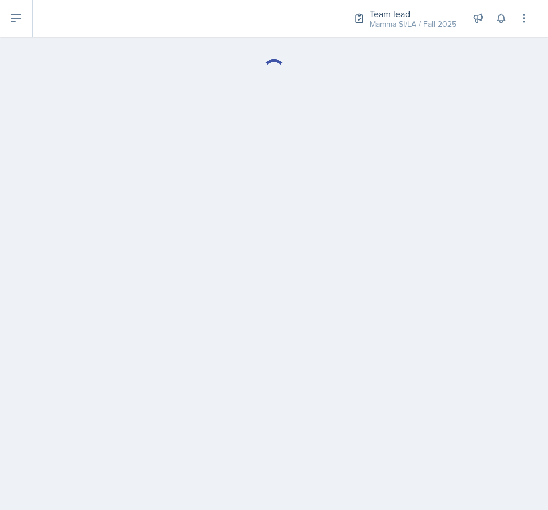
select select "Planning Sheets"
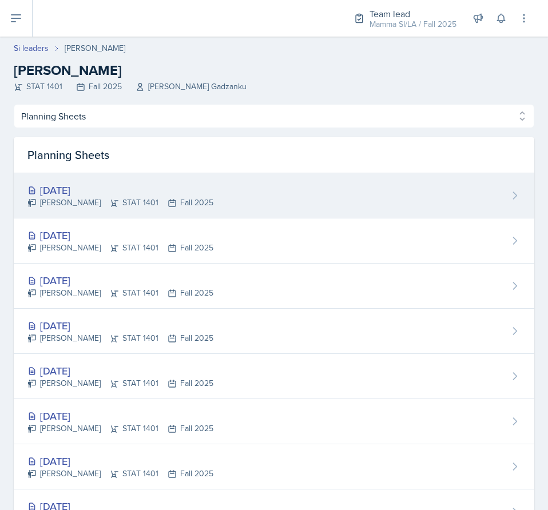
click at [122, 181] on div "[DATE] [PERSON_NAME] STAT 1401 Fall 2025" at bounding box center [274, 195] width 521 height 45
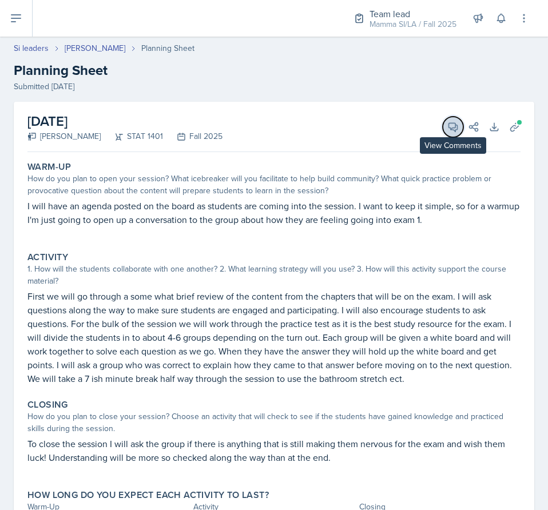
click at [453, 125] on button "View Comments" at bounding box center [453, 127] width 21 height 21
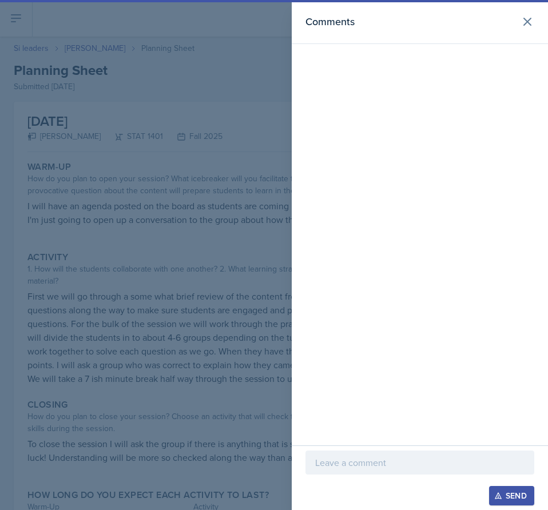
click at [428, 475] on div at bounding box center [420, 480] width 229 height 11
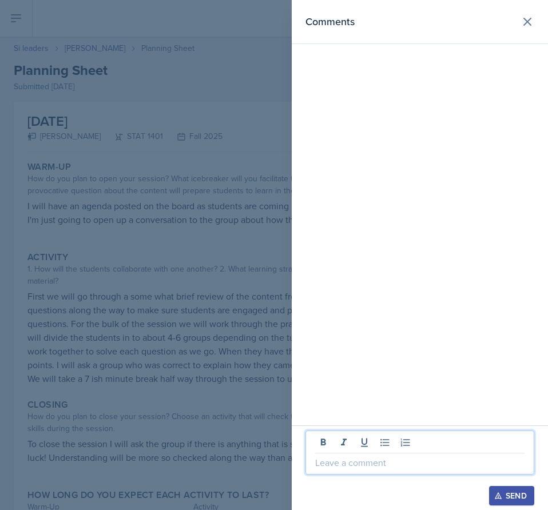
click at [434, 456] on p at bounding box center [419, 463] width 209 height 14
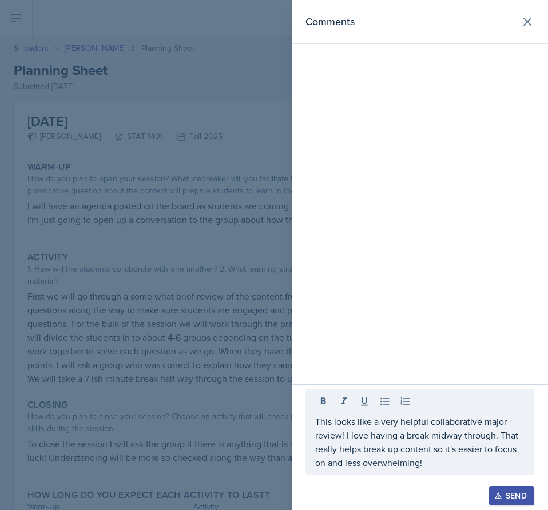
click at [514, 496] on div "Send" at bounding box center [512, 496] width 30 height 9
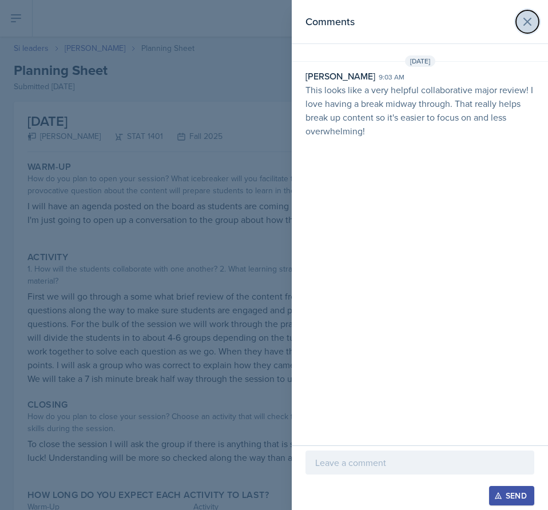
click at [525, 18] on icon at bounding box center [527, 21] width 7 height 7
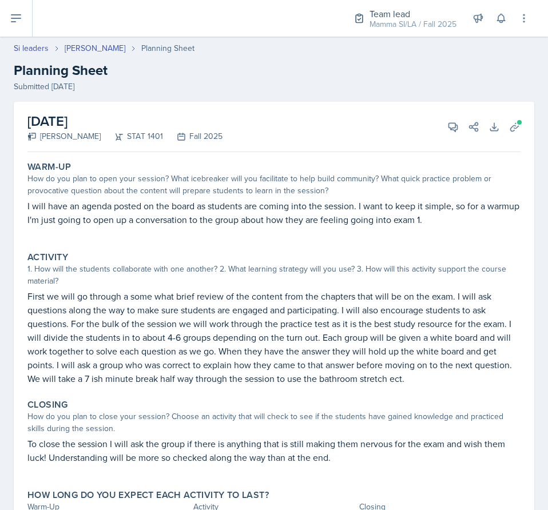
click at [27, 38] on header "Si leaders [PERSON_NAME] Planning Sheet Planning Sheet Submitted [DATE]" at bounding box center [274, 67] width 548 height 73
click at [26, 47] on link "Si leaders" at bounding box center [31, 48] width 35 height 12
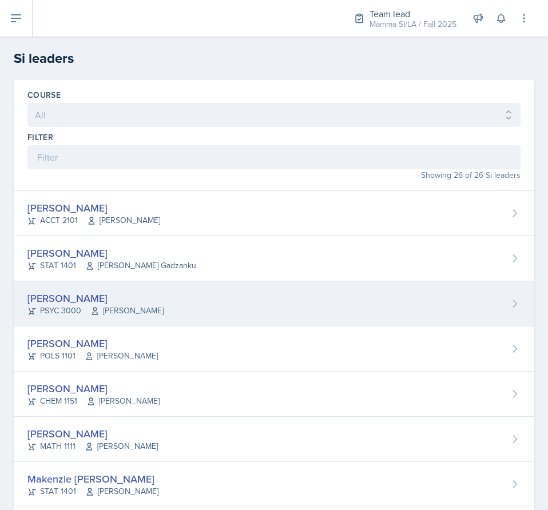
click at [168, 307] on div "[PERSON_NAME] PSYC 3000 [PERSON_NAME]" at bounding box center [274, 304] width 521 height 45
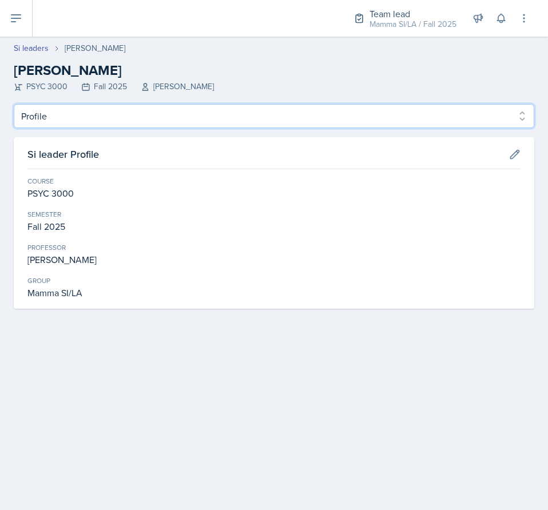
click at [323, 120] on select "Profile Planning Sheets Observation Forms Uploads" at bounding box center [274, 116] width 521 height 24
click at [14, 104] on select "Profile Planning Sheets Observation Forms Uploads" at bounding box center [274, 116] width 521 height 24
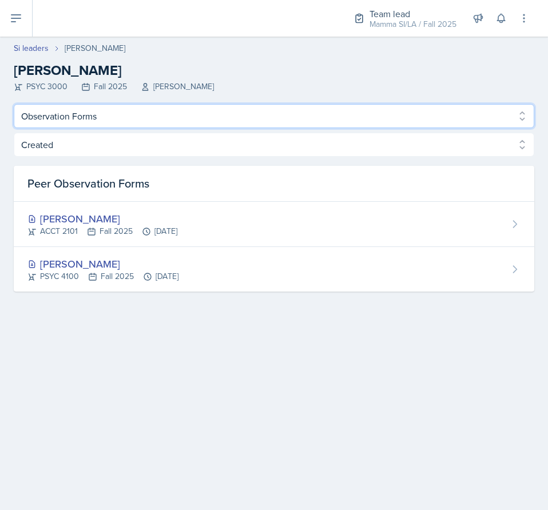
click at [251, 113] on select "Profile Planning Sheets Observation Forms Uploads" at bounding box center [274, 116] width 521 height 24
select select "Planning Sheets"
click at [14, 104] on select "Profile Planning Sheets Observation Forms Uploads" at bounding box center [274, 116] width 521 height 24
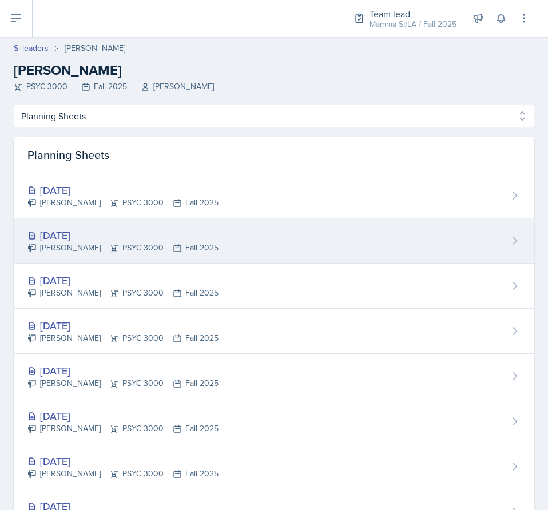
click at [219, 241] on div "[DATE]" at bounding box center [122, 235] width 191 height 15
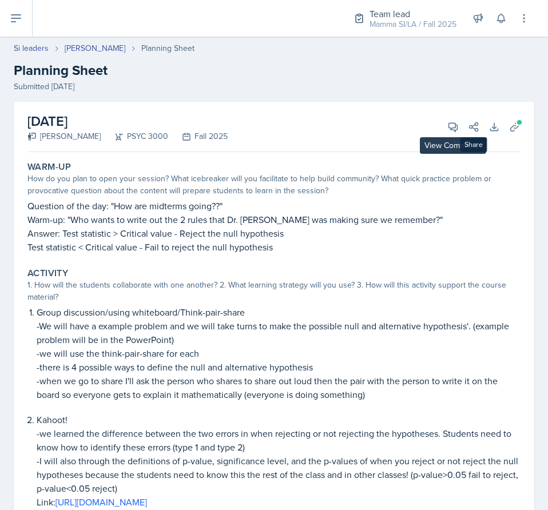
click at [426, 128] on div "[DATE] [PERSON_NAME] PSYC 3000 Fall 2025 View Comments Comments Send Share Down…" at bounding box center [273, 127] width 493 height 50
click at [449, 128] on icon at bounding box center [453, 127] width 9 height 9
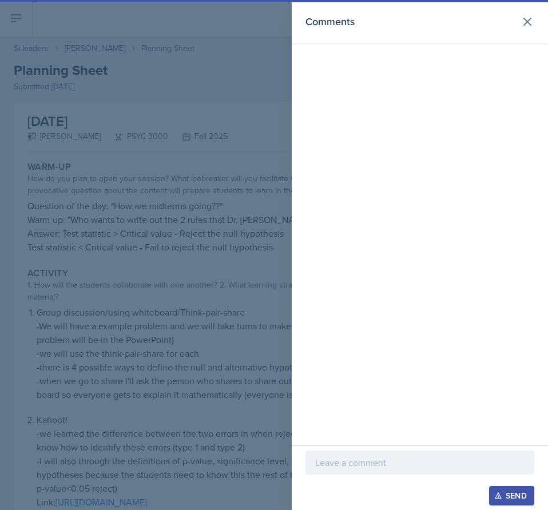
click at [430, 448] on div "Send" at bounding box center [420, 478] width 256 height 65
click at [425, 454] on div at bounding box center [420, 463] width 229 height 24
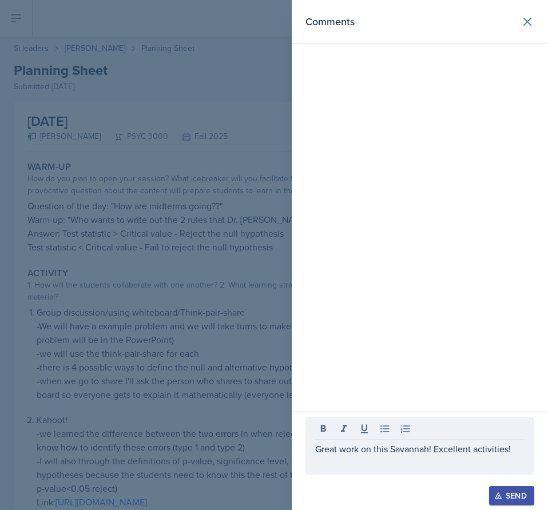
click at [505, 494] on div "Send" at bounding box center [512, 496] width 30 height 9
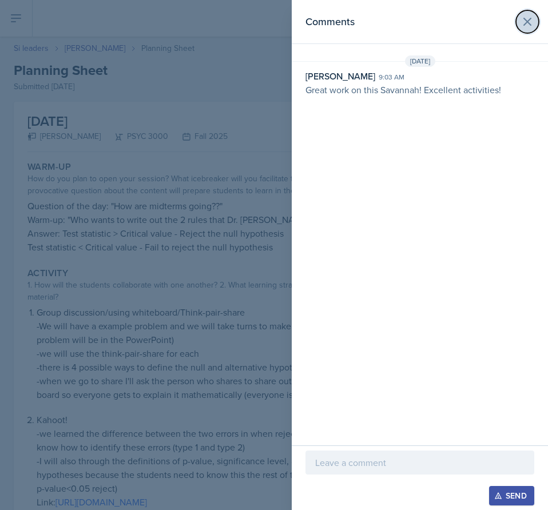
click at [532, 24] on icon at bounding box center [528, 22] width 14 height 14
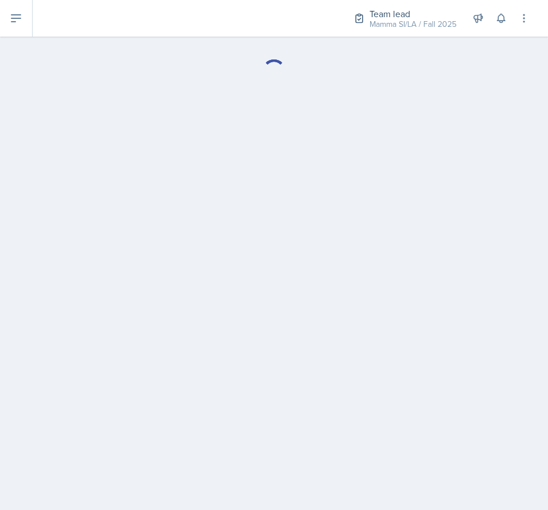
select select "Planning Sheets"
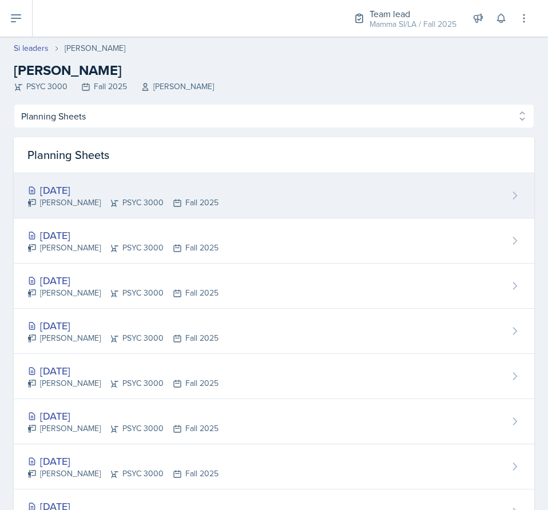
click at [172, 201] on div "[PERSON_NAME] PSYC 3000 Fall 2025" at bounding box center [122, 203] width 191 height 12
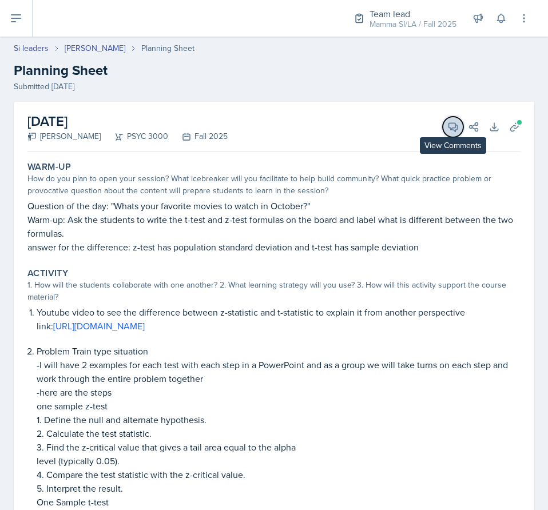
click at [449, 130] on icon at bounding box center [453, 127] width 9 height 9
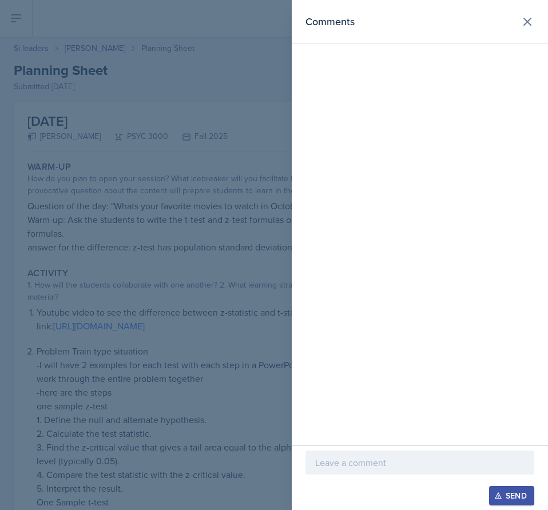
click at [358, 463] on p at bounding box center [419, 463] width 209 height 14
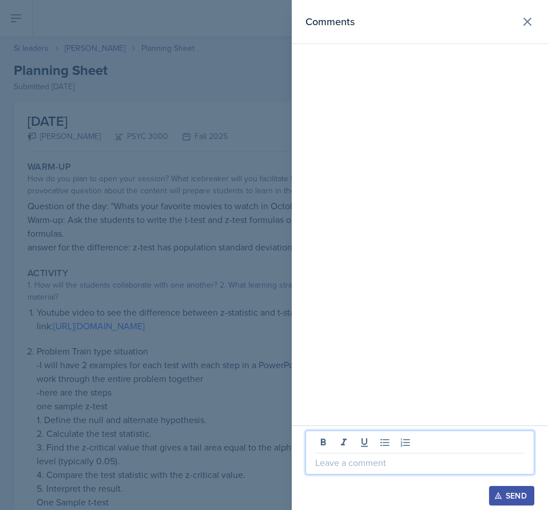
paste div
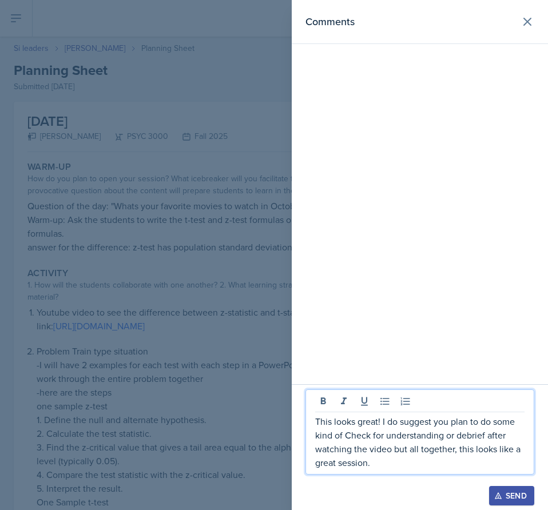
click at [422, 459] on p "This looks great! I do suggest you plan to do some kind of Check for understand…" at bounding box center [419, 442] width 209 height 55
click at [512, 499] on div "Send" at bounding box center [512, 496] width 30 height 9
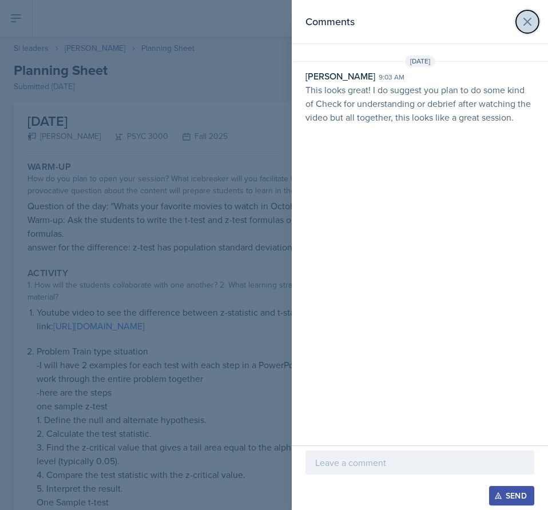
click at [526, 22] on icon at bounding box center [527, 21] width 7 height 7
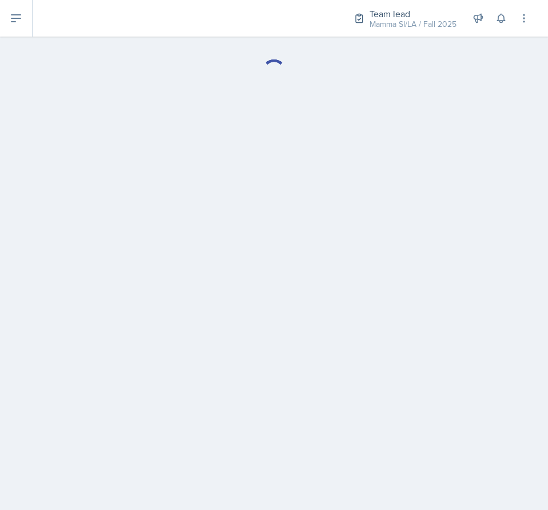
select select "Planning Sheets"
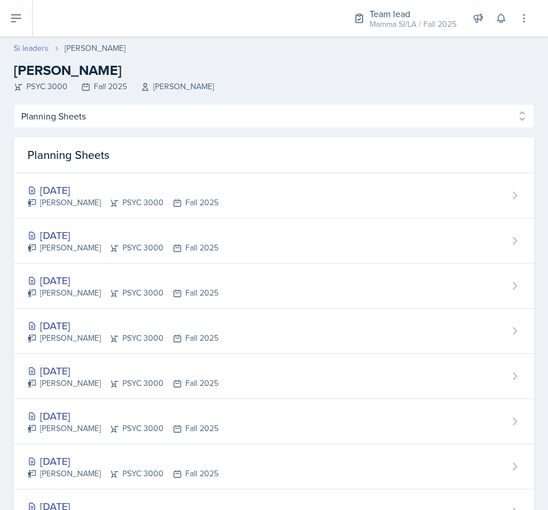
click at [29, 49] on link "Si leaders" at bounding box center [31, 48] width 35 height 12
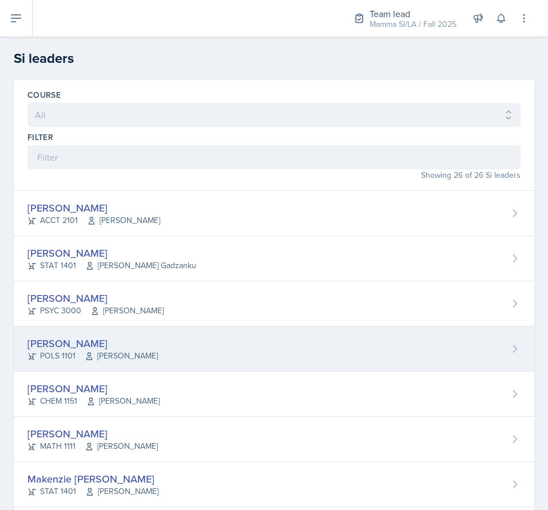
click at [243, 346] on div "[PERSON_NAME] POLS 1101 Semline [PERSON_NAME]" at bounding box center [274, 349] width 521 height 45
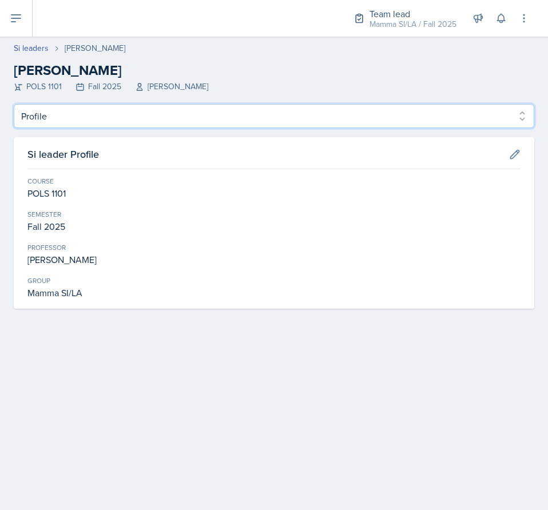
click at [389, 121] on select "Profile Planning Sheets Observation Forms Uploads" at bounding box center [274, 116] width 521 height 24
select select "Planning Sheets"
click at [14, 104] on select "Profile Planning Sheets Observation Forms Uploads" at bounding box center [274, 116] width 521 height 24
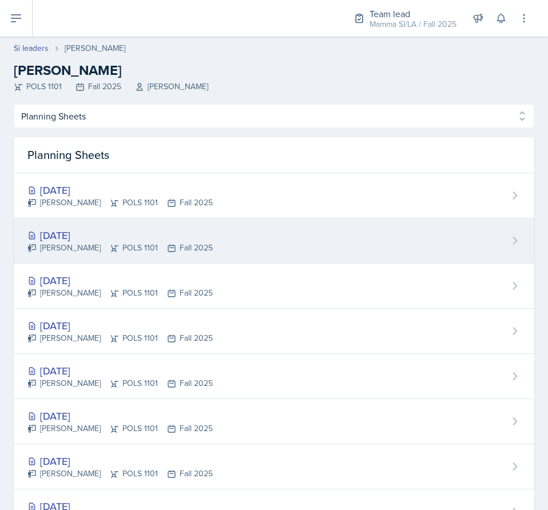
click at [314, 245] on div "[DATE] [PERSON_NAME] POLS 1101 Fall 2025" at bounding box center [274, 241] width 521 height 45
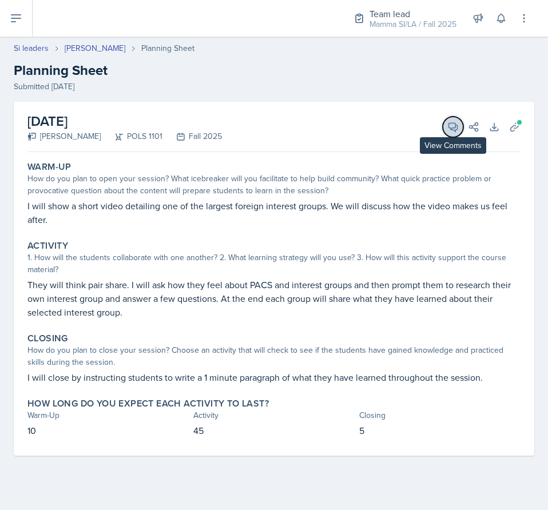
click at [457, 133] on button "View Comments" at bounding box center [453, 127] width 21 height 21
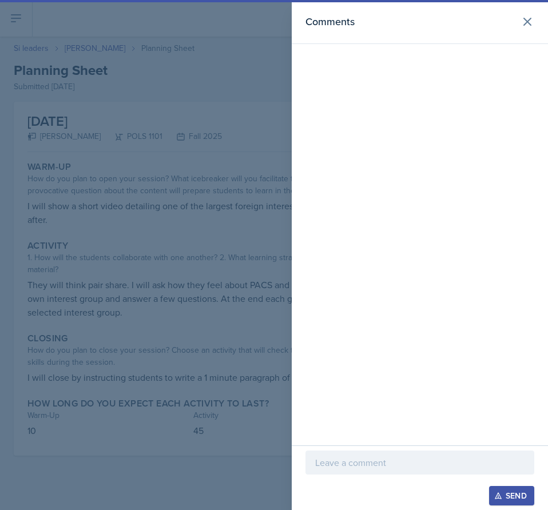
click at [409, 470] on div at bounding box center [420, 463] width 229 height 24
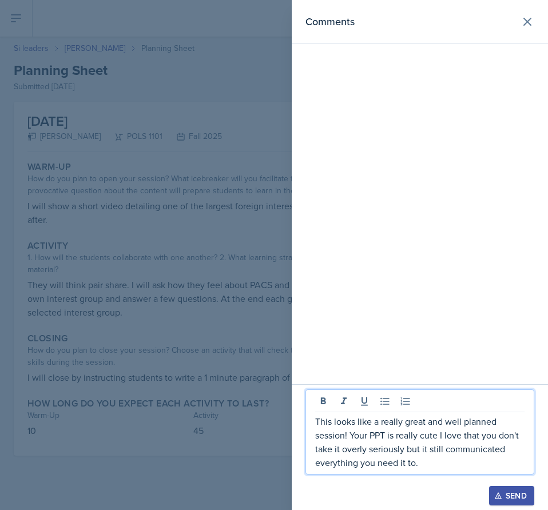
click at [513, 492] on div "Send" at bounding box center [512, 496] width 30 height 9
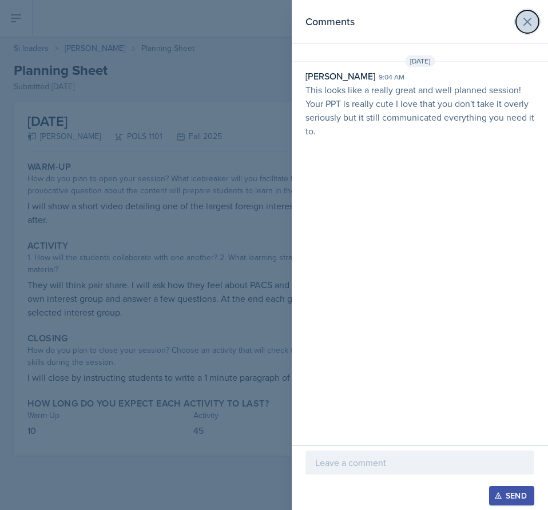
click at [521, 26] on icon at bounding box center [528, 22] width 14 height 14
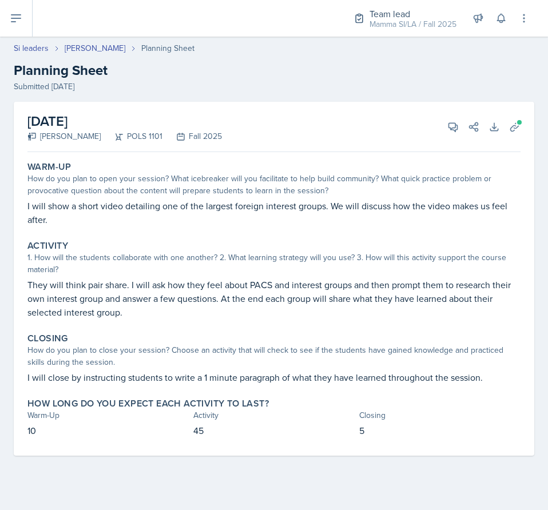
select select "Planning Sheets"
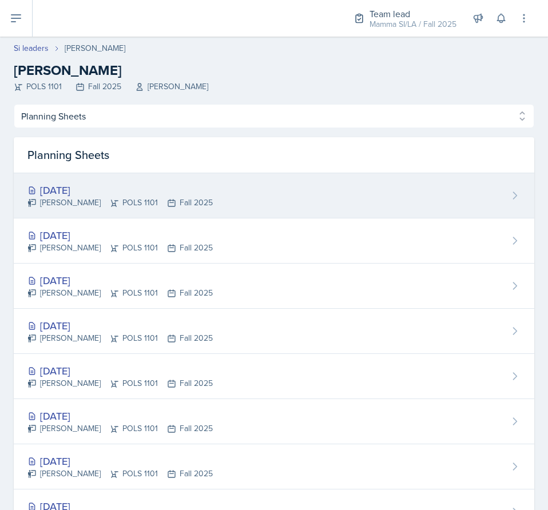
click at [151, 205] on div "[PERSON_NAME] POLS 1101 Fall 2025" at bounding box center [119, 203] width 185 height 12
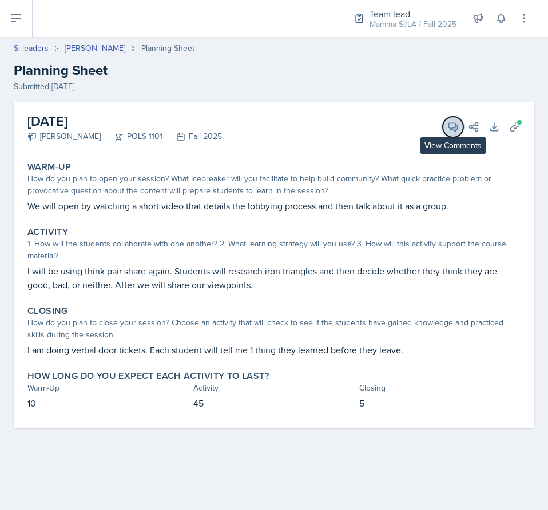
click at [450, 132] on icon at bounding box center [453, 126] width 11 height 11
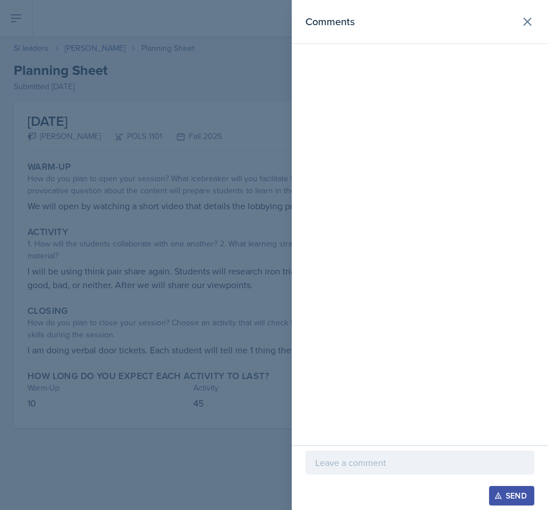
click at [416, 465] on p at bounding box center [419, 463] width 209 height 14
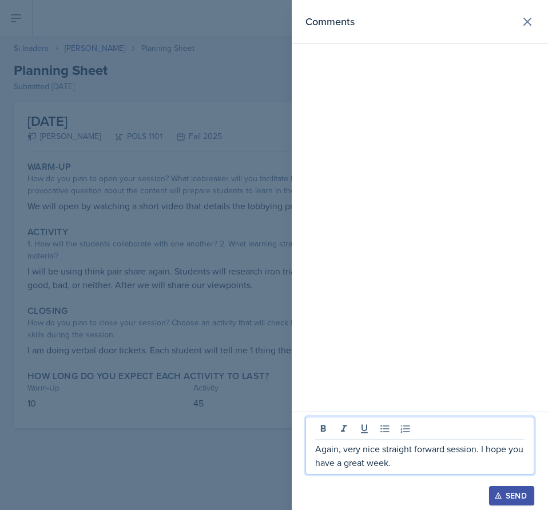
click at [513, 493] on div "Send" at bounding box center [512, 496] width 30 height 9
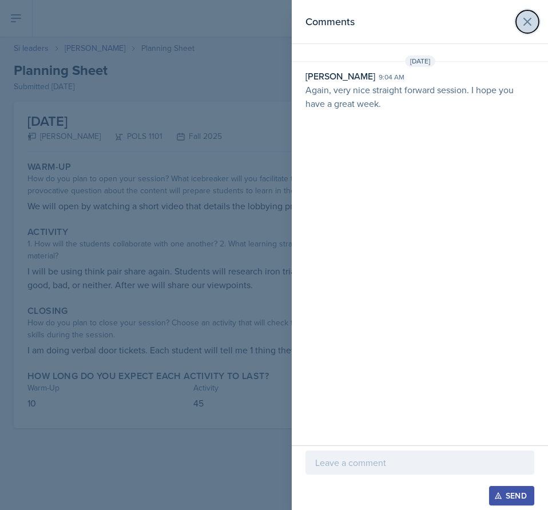
click at [530, 25] on icon at bounding box center [528, 22] width 14 height 14
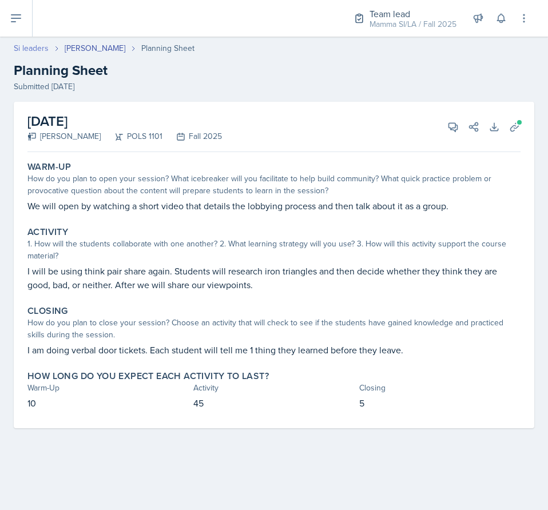
click at [27, 46] on link "Si leaders" at bounding box center [31, 48] width 35 height 12
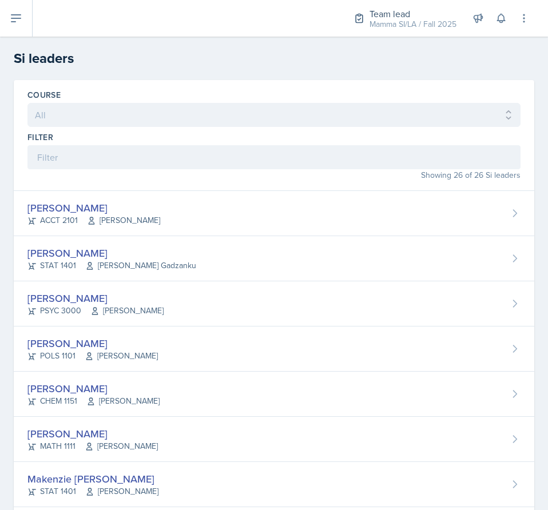
click at [207, 171] on div "Showing 26 of 26 Si leaders" at bounding box center [273, 175] width 493 height 12
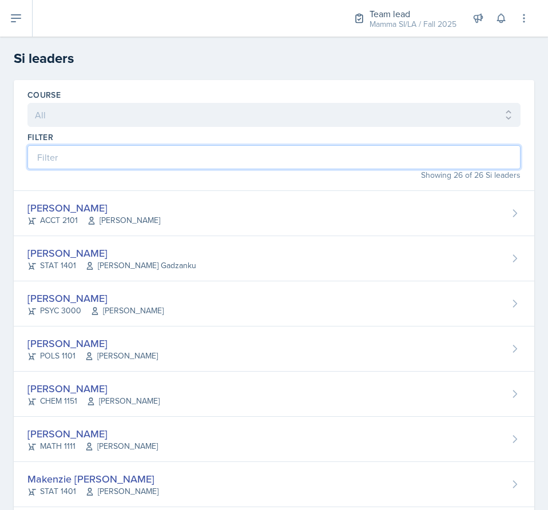
click at [194, 157] on input at bounding box center [273, 157] width 493 height 24
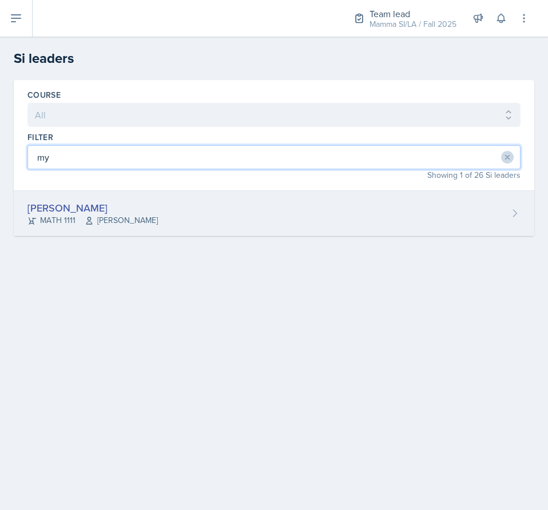
type input "my"
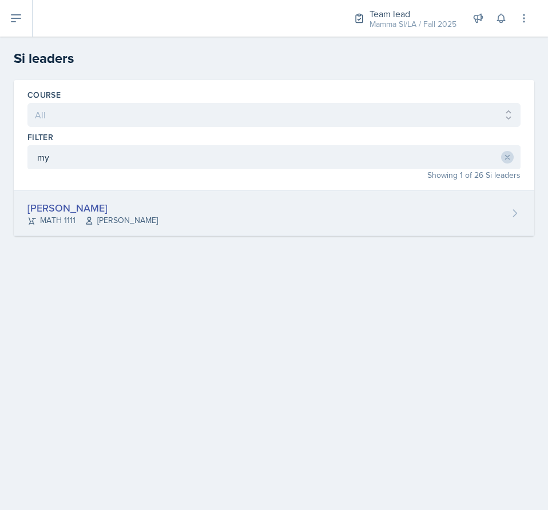
click at [114, 203] on div "[PERSON_NAME]" at bounding box center [92, 207] width 130 height 15
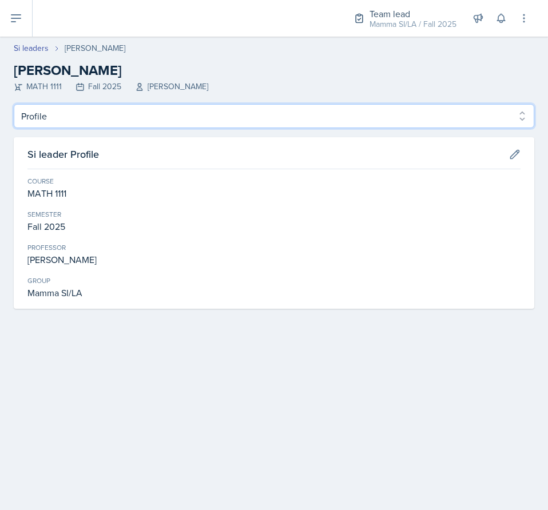
click at [116, 110] on select "Profile Planning Sheets Observation Forms Uploads" at bounding box center [274, 116] width 521 height 24
select select "Planning Sheets"
click at [14, 104] on select "Profile Planning Sheets Observation Forms Uploads" at bounding box center [274, 116] width 521 height 24
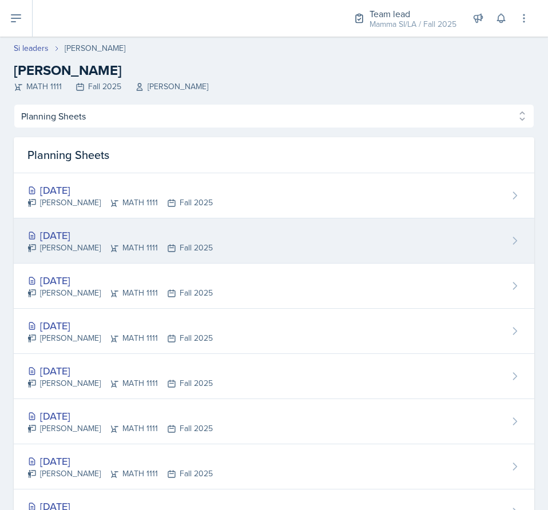
click at [192, 242] on div "[PERSON_NAME] MATH 1111 Fall 2025" at bounding box center [119, 248] width 185 height 12
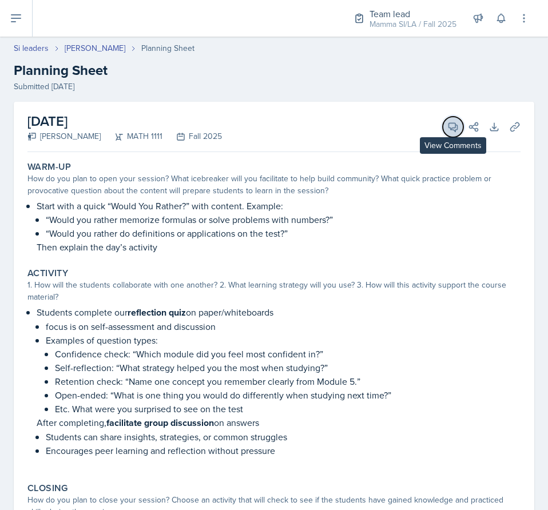
click at [449, 128] on icon at bounding box center [453, 127] width 9 height 9
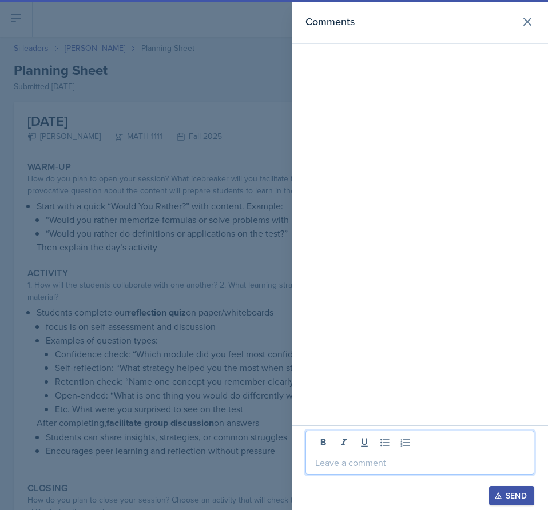
click at [395, 465] on p at bounding box center [419, 463] width 209 height 14
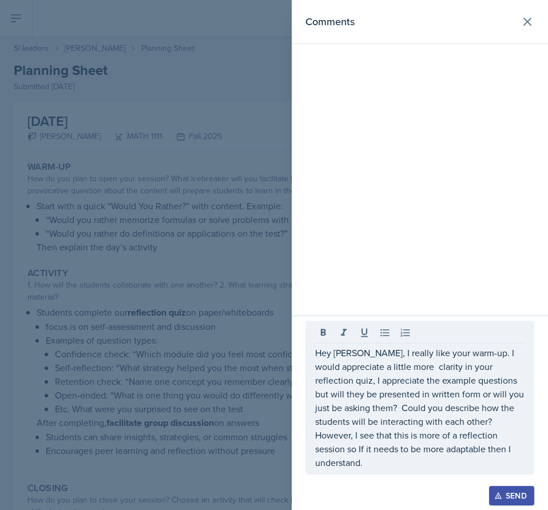
click at [512, 502] on button "Send" at bounding box center [511, 495] width 45 height 19
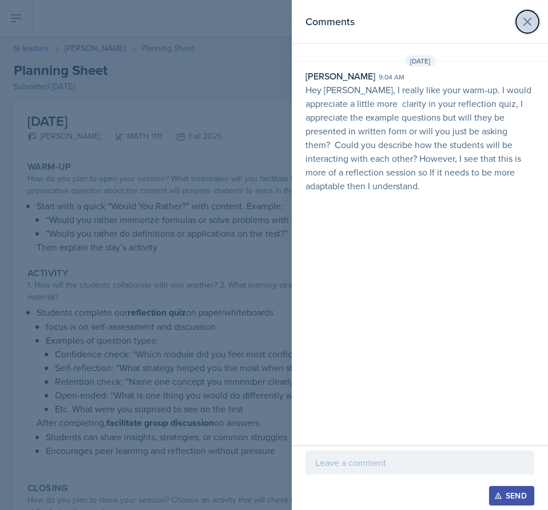
click at [523, 26] on icon at bounding box center [528, 22] width 14 height 14
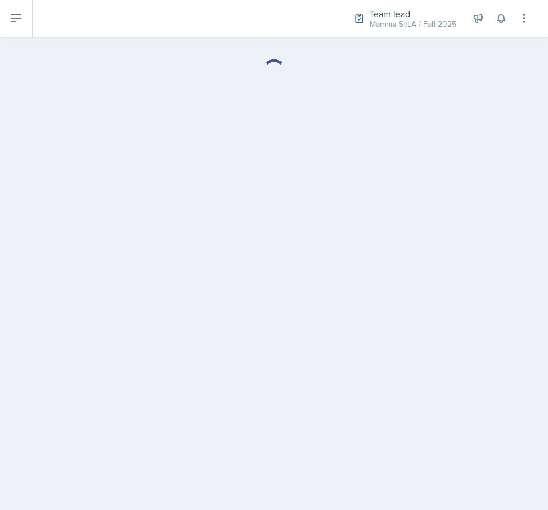
select select "Planning Sheets"
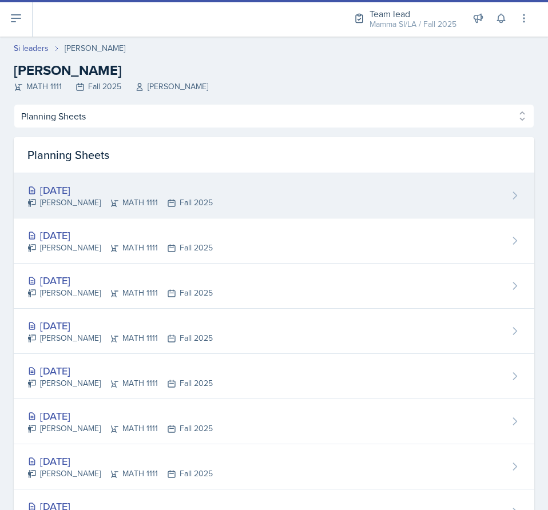
click at [119, 198] on div "[PERSON_NAME] MATH 1111 Fall 2025" at bounding box center [119, 203] width 185 height 12
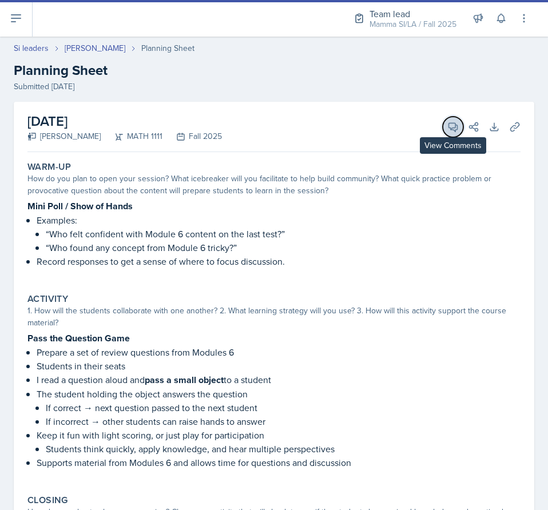
click at [443, 127] on button "View Comments" at bounding box center [453, 127] width 21 height 21
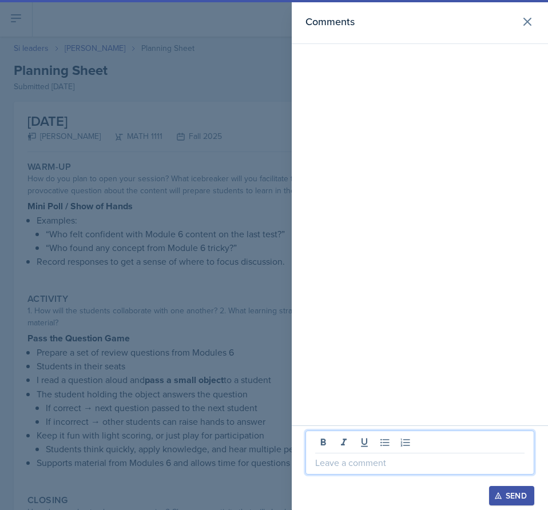
click at [411, 461] on p at bounding box center [419, 463] width 209 height 14
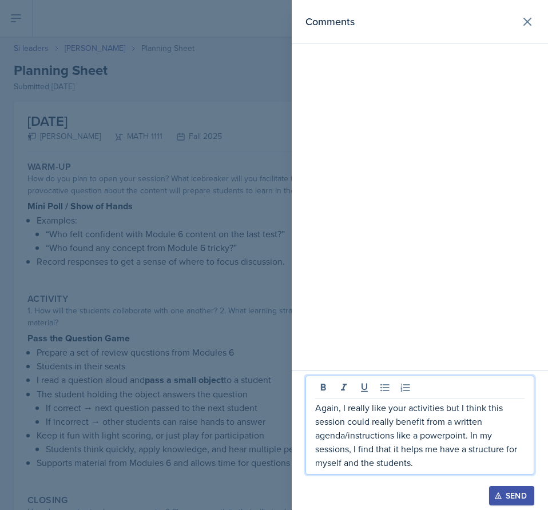
click at [506, 496] on div "Send" at bounding box center [512, 496] width 30 height 9
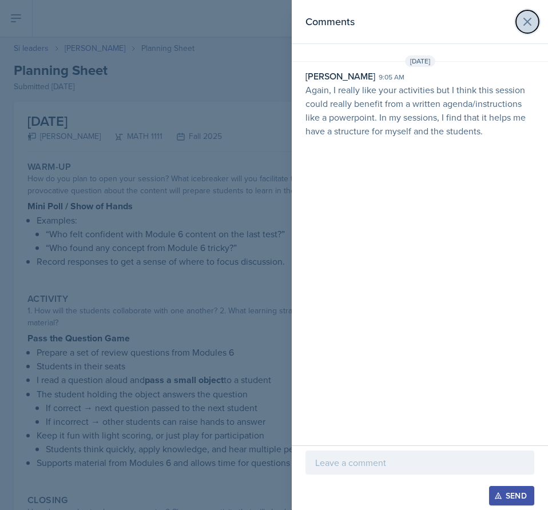
click at [528, 27] on icon at bounding box center [528, 22] width 14 height 14
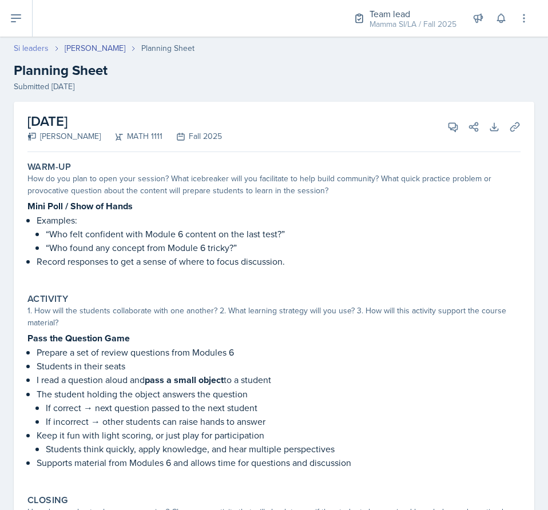
click at [30, 52] on link "Si leaders" at bounding box center [31, 48] width 35 height 12
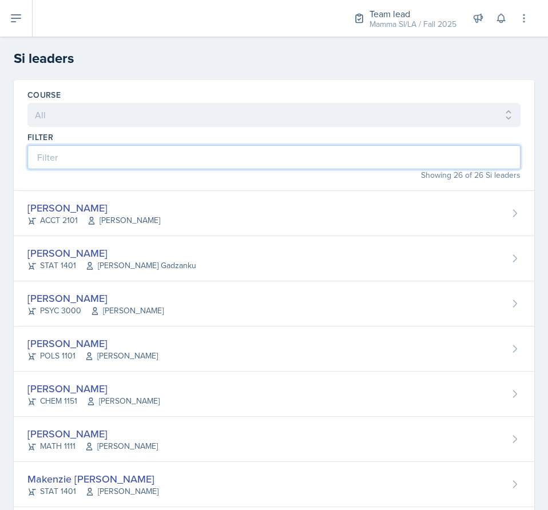
click at [162, 152] on input at bounding box center [273, 157] width 493 height 24
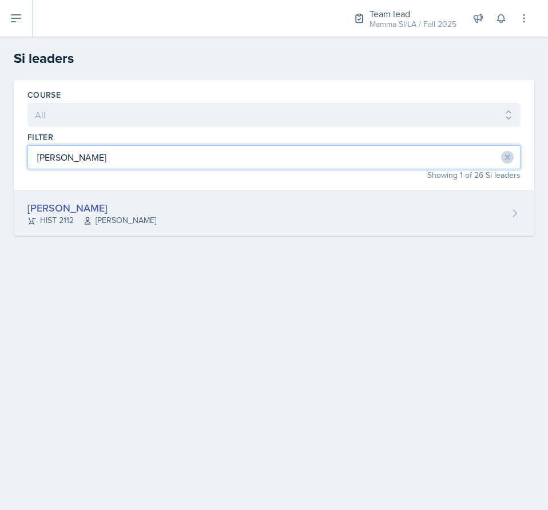
type input "[PERSON_NAME]"
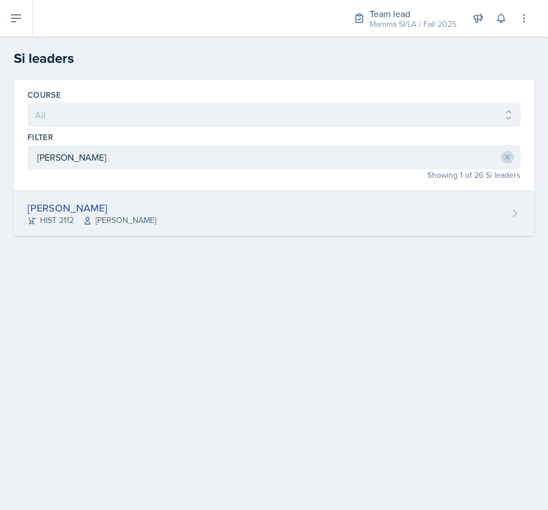
click at [101, 206] on div "[PERSON_NAME]" at bounding box center [91, 207] width 129 height 15
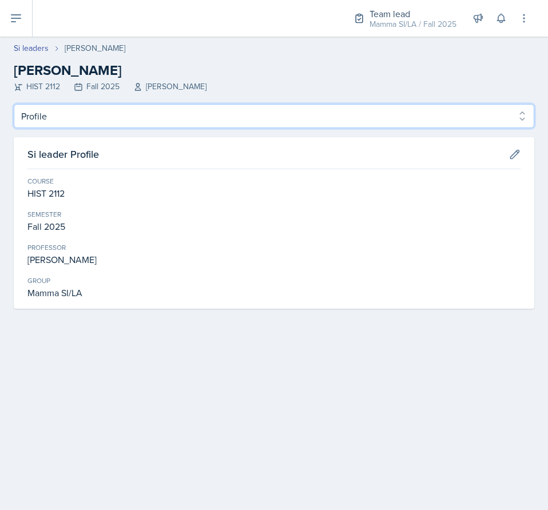
click at [71, 116] on select "Profile Planning Sheets Observation Forms Uploads" at bounding box center [274, 116] width 521 height 24
select select "Planning Sheets"
click at [14, 104] on select "Profile Planning Sheets Observation Forms Uploads" at bounding box center [274, 116] width 521 height 24
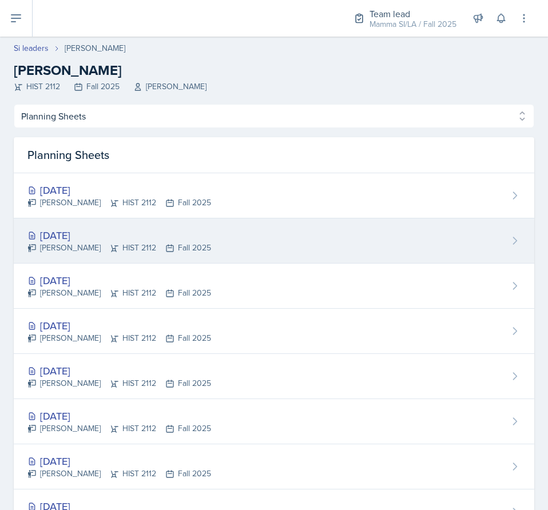
click at [157, 239] on div "[DATE]" at bounding box center [119, 235] width 184 height 15
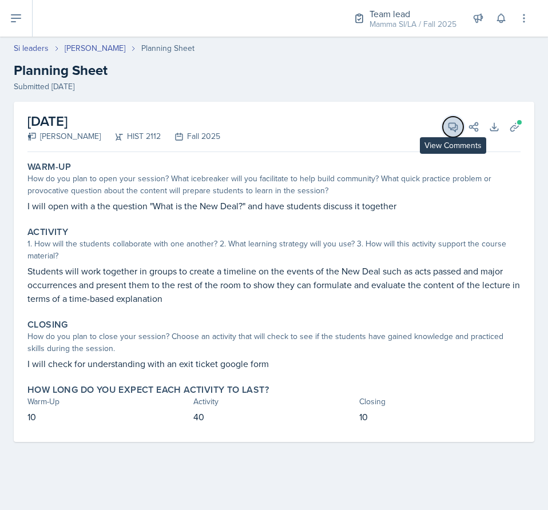
click at [450, 125] on icon at bounding box center [453, 126] width 11 height 11
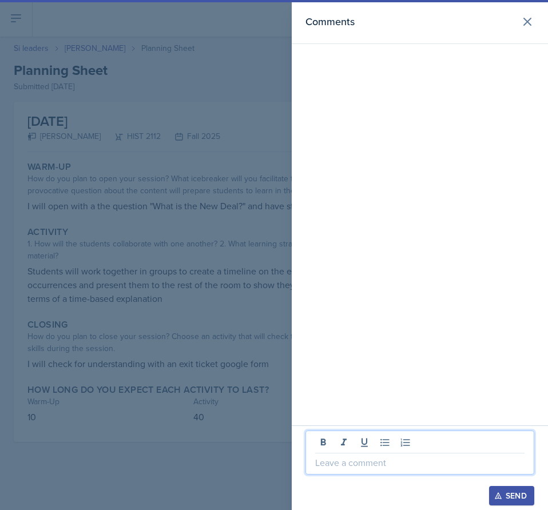
click at [448, 456] on p at bounding box center [419, 463] width 209 height 14
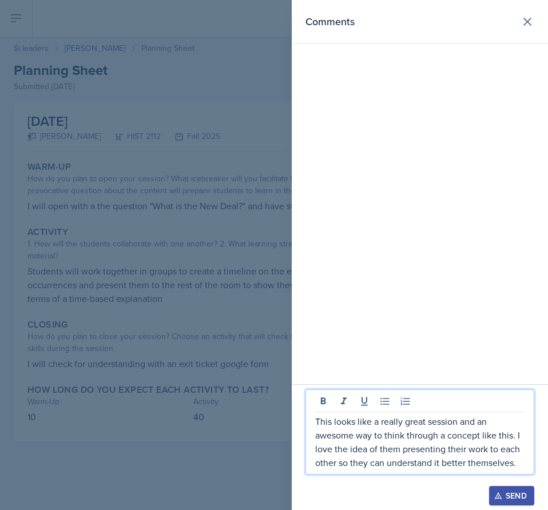
click at [506, 490] on button "Send" at bounding box center [511, 495] width 45 height 19
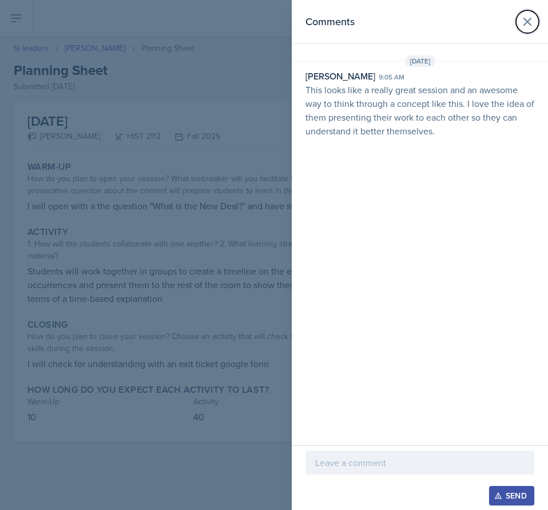
click at [523, 18] on icon at bounding box center [528, 22] width 14 height 14
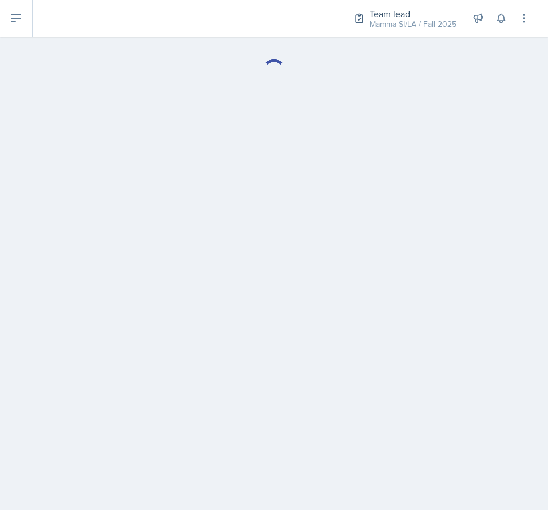
select select "Planning Sheets"
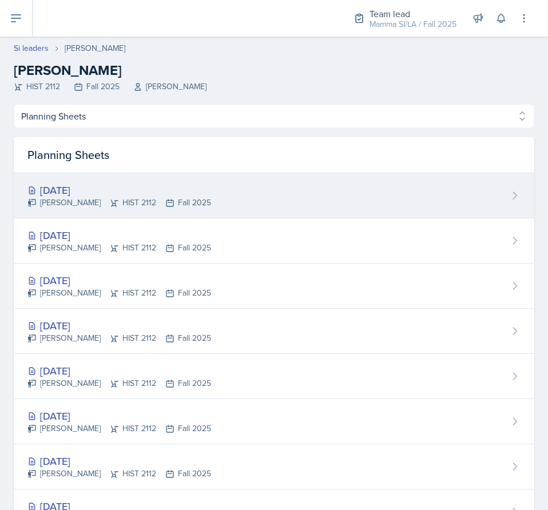
click at [132, 200] on div "[PERSON_NAME] HIST 2112 Fall 2025" at bounding box center [119, 203] width 184 height 12
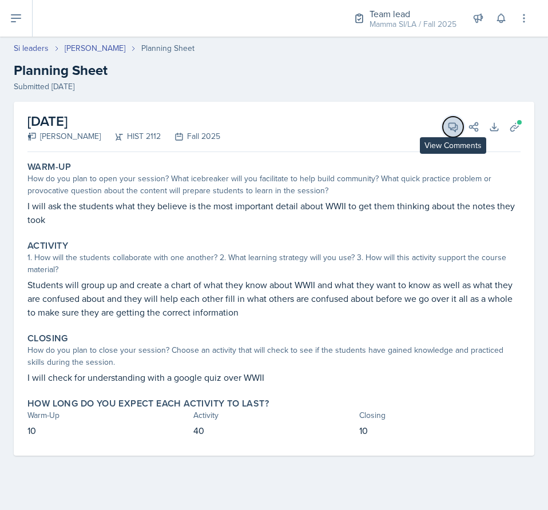
click at [446, 127] on button "View Comments" at bounding box center [453, 127] width 21 height 21
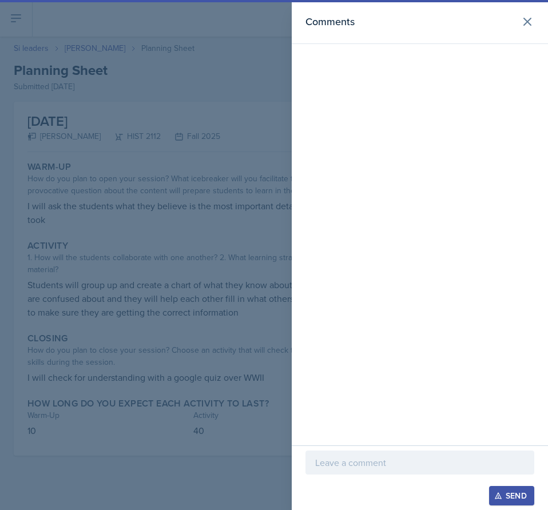
click at [397, 454] on div at bounding box center [420, 463] width 229 height 24
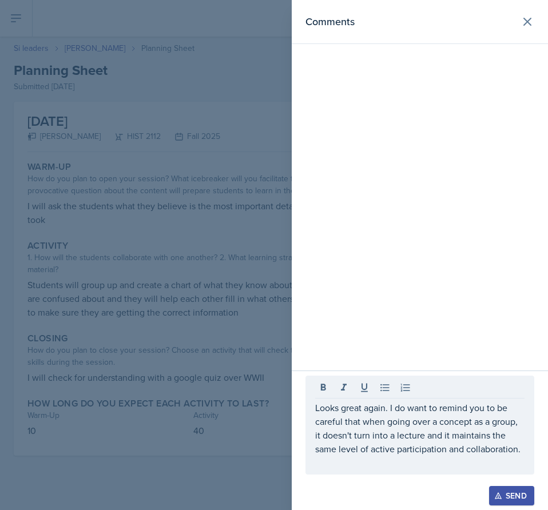
click at [510, 492] on div "Send" at bounding box center [512, 496] width 30 height 9
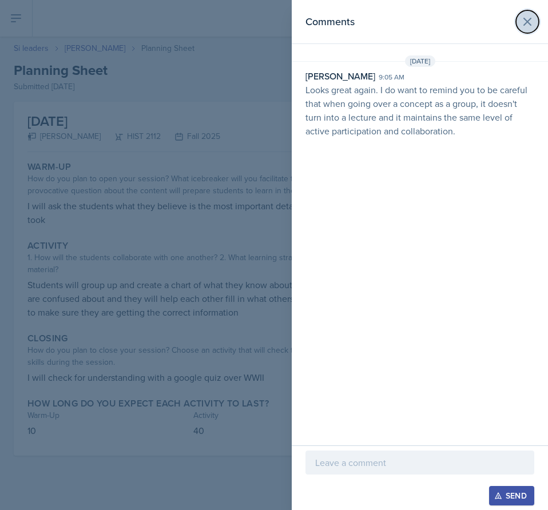
click at [525, 25] on icon at bounding box center [527, 21] width 7 height 7
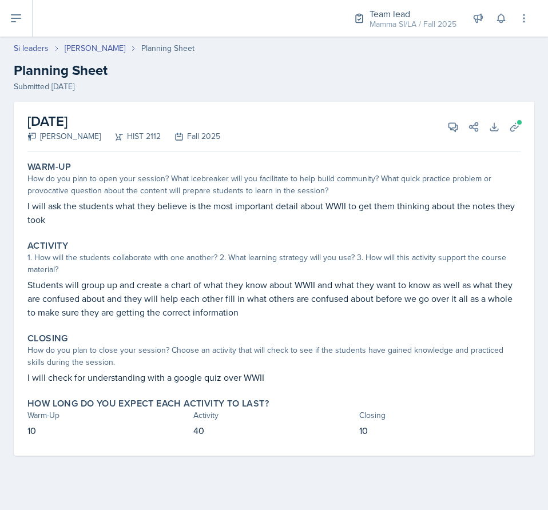
click at [33, 42] on header "Si leaders [PERSON_NAME] Planning Sheet Planning Sheet Submitted [DATE]" at bounding box center [274, 67] width 548 height 73
click at [35, 47] on link "Si leaders" at bounding box center [31, 48] width 35 height 12
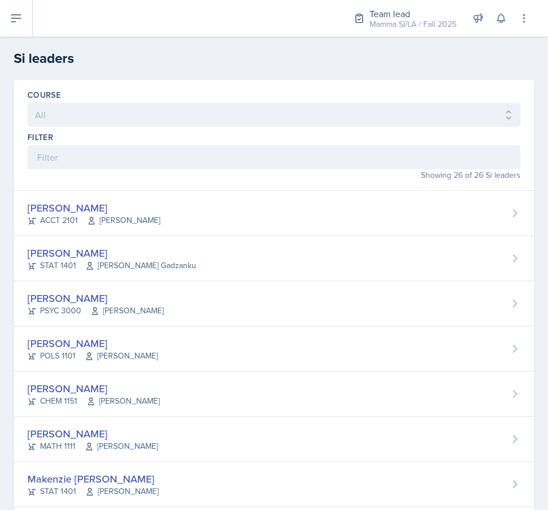
click at [148, 173] on div "Showing 26 of 26 Si leaders" at bounding box center [273, 175] width 493 height 12
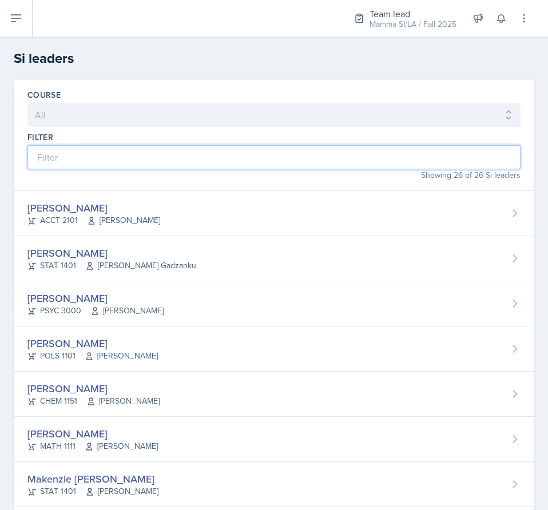
click at [148, 159] on input at bounding box center [273, 157] width 493 height 24
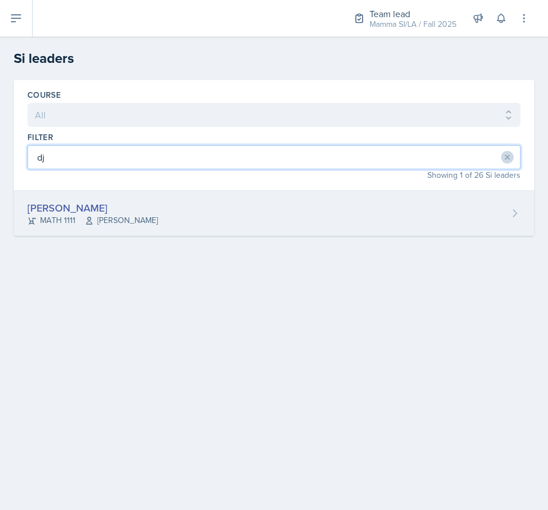
type input "dj"
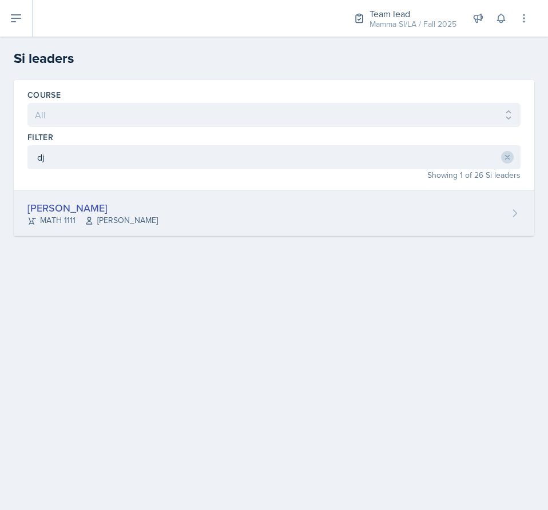
click at [93, 229] on div "[PERSON_NAME] MATH 1111 Symon Kimitei" at bounding box center [274, 213] width 521 height 45
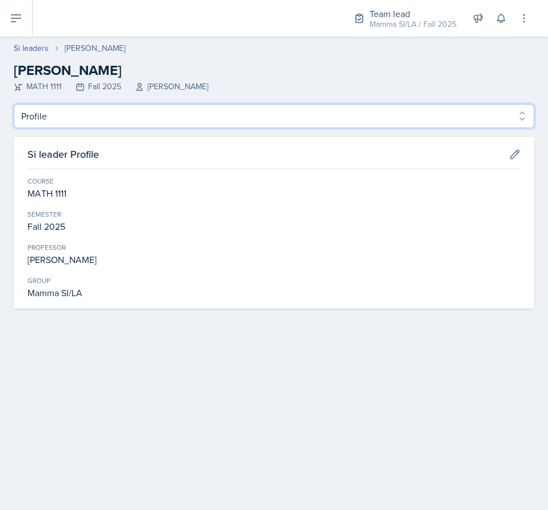
drag, startPoint x: 243, startPoint y: 106, endPoint x: 237, endPoint y: 116, distance: 10.8
click at [243, 106] on select "Profile Planning Sheets Observation Forms Uploads" at bounding box center [274, 116] width 521 height 24
select select "Planning Sheets"
click at [14, 104] on select "Profile Planning Sheets Observation Forms Uploads" at bounding box center [274, 116] width 521 height 24
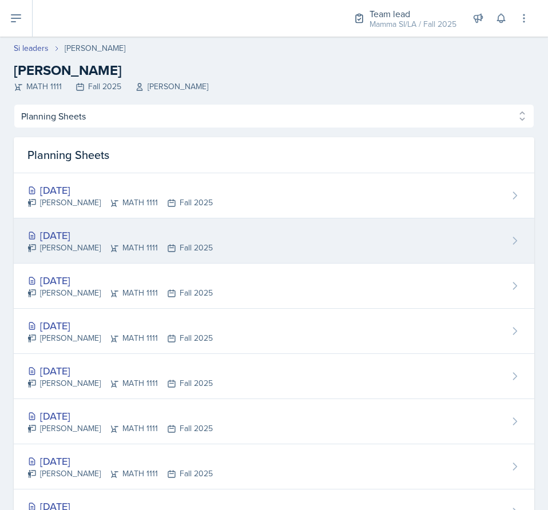
click at [237, 236] on div "[DATE] [PERSON_NAME] MATH 1111 Fall 2025" at bounding box center [274, 241] width 521 height 45
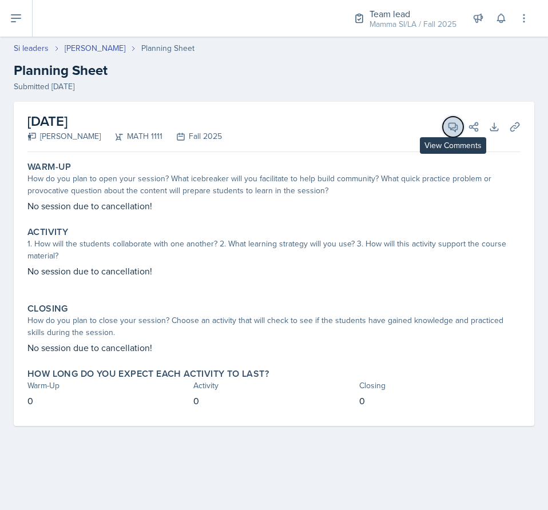
click at [459, 130] on button "View Comments" at bounding box center [453, 127] width 21 height 21
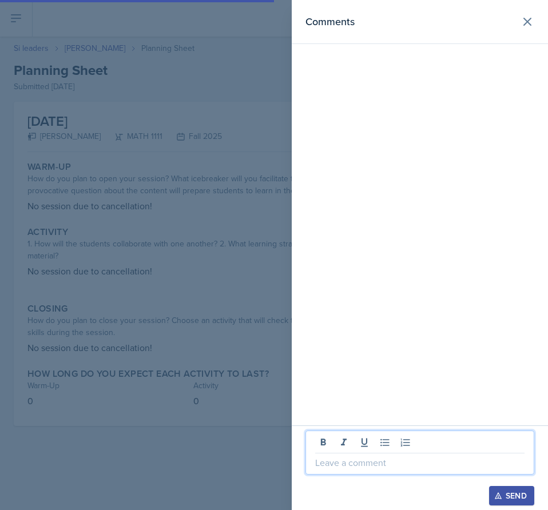
click at [406, 460] on p at bounding box center [419, 463] width 209 height 14
click at [509, 492] on div "Send" at bounding box center [512, 496] width 30 height 9
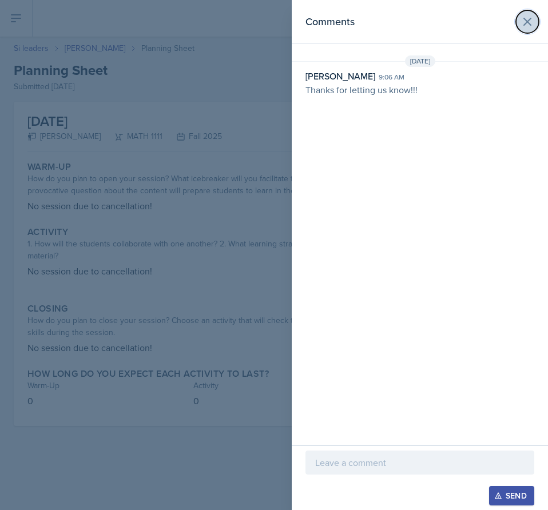
click at [530, 23] on icon at bounding box center [528, 22] width 14 height 14
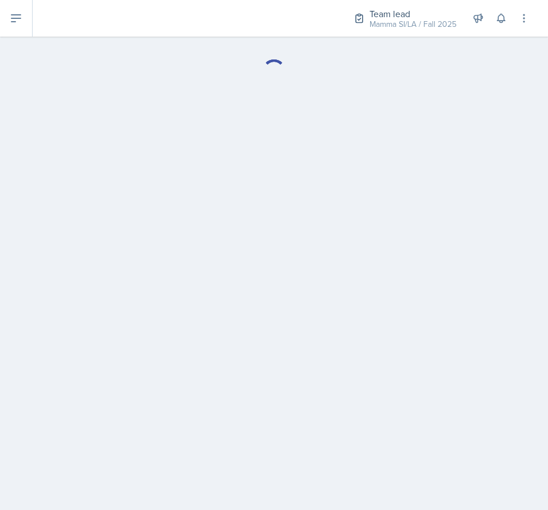
select select "Planning Sheets"
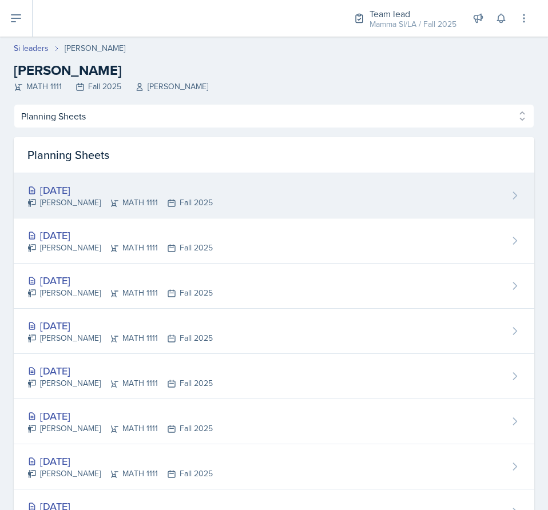
click at [159, 181] on div "[DATE] [PERSON_NAME] MATH 1111 Fall 2025" at bounding box center [274, 195] width 521 height 45
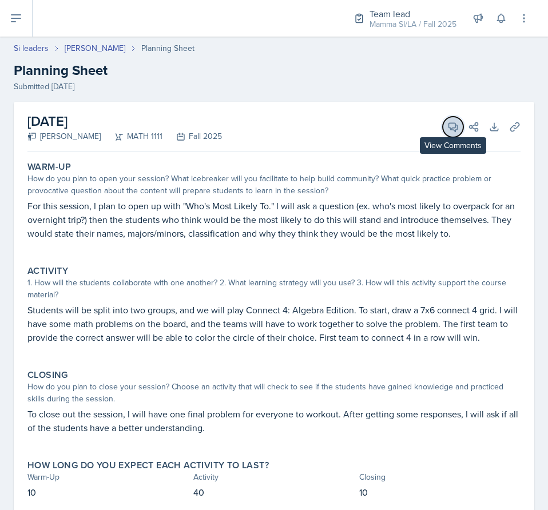
click at [443, 122] on button "View Comments" at bounding box center [453, 127] width 21 height 21
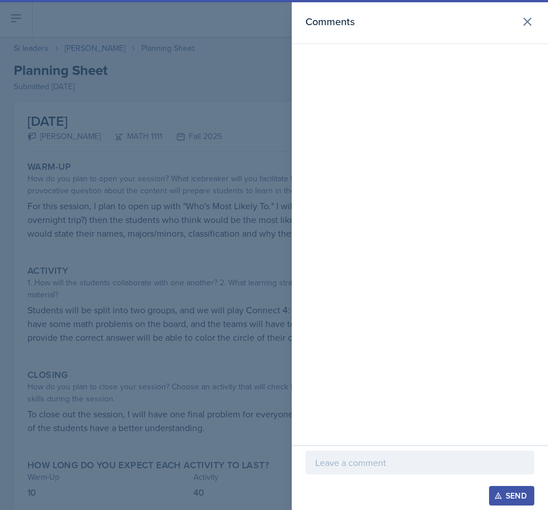
click at [384, 468] on p at bounding box center [419, 463] width 209 height 14
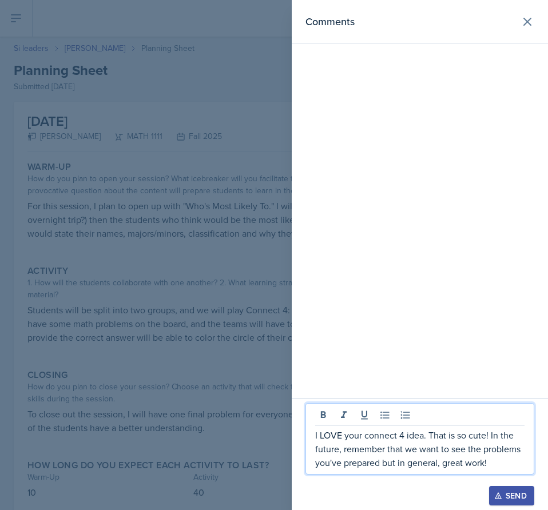
click at [505, 487] on button "Send" at bounding box center [511, 495] width 45 height 19
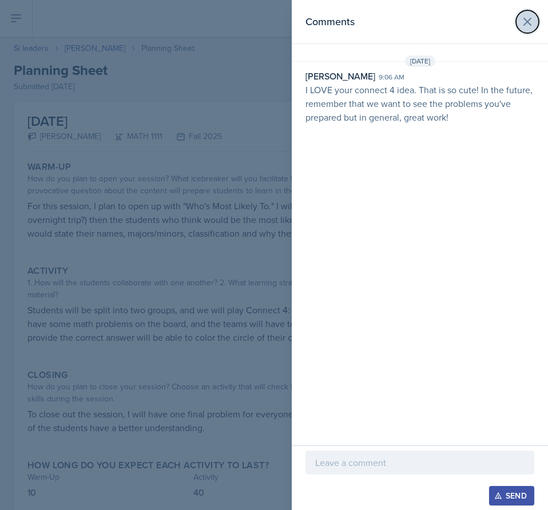
click at [531, 17] on icon at bounding box center [528, 22] width 14 height 14
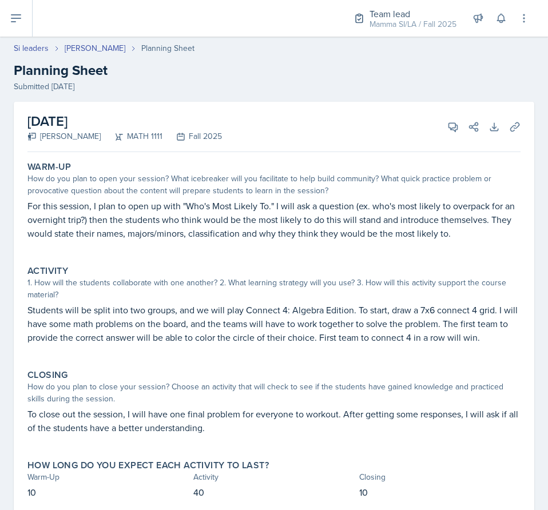
click at [415, 326] on p "Students will be split into two groups, and we will play Connect 4: Algebra Edi…" at bounding box center [273, 323] width 493 height 41
